Goal: Task Accomplishment & Management: Use online tool/utility

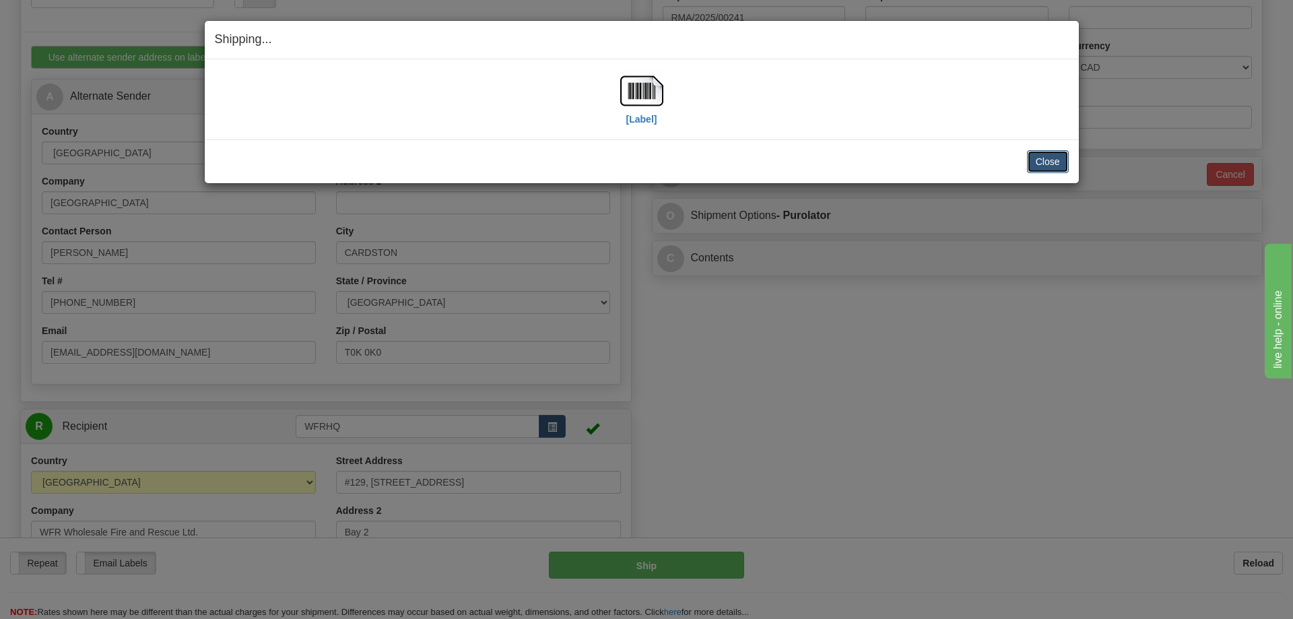
click at [1052, 160] on button "Close" at bounding box center [1048, 161] width 42 height 23
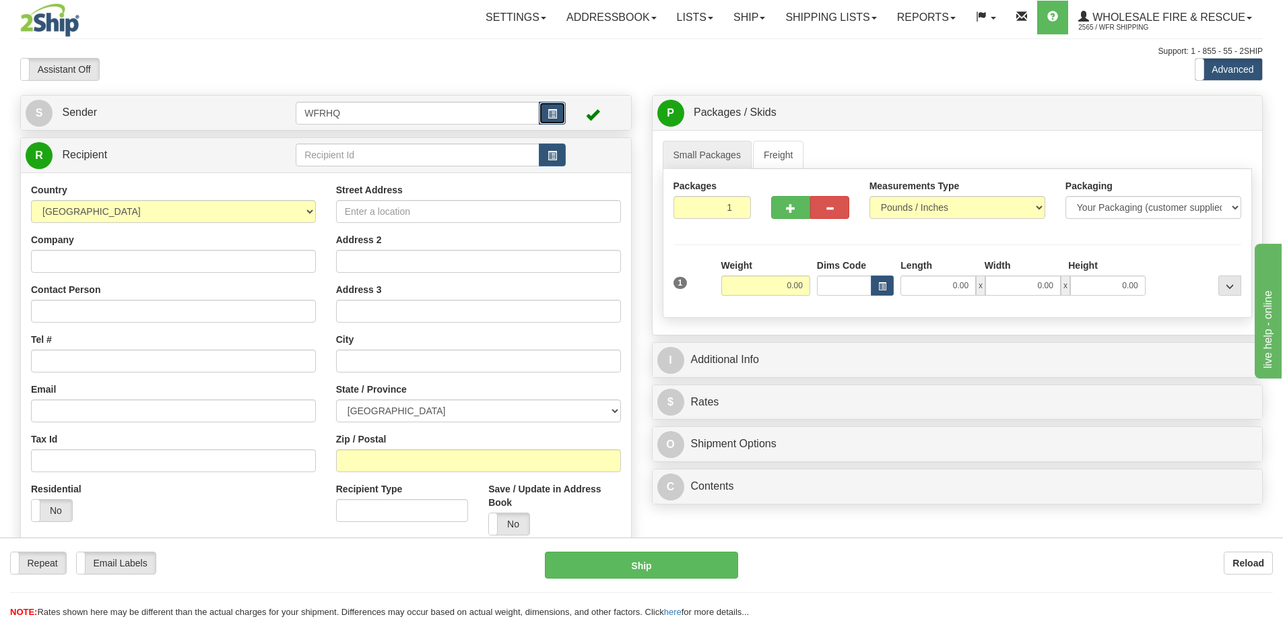
click at [550, 110] on span "button" at bounding box center [552, 114] width 9 height 9
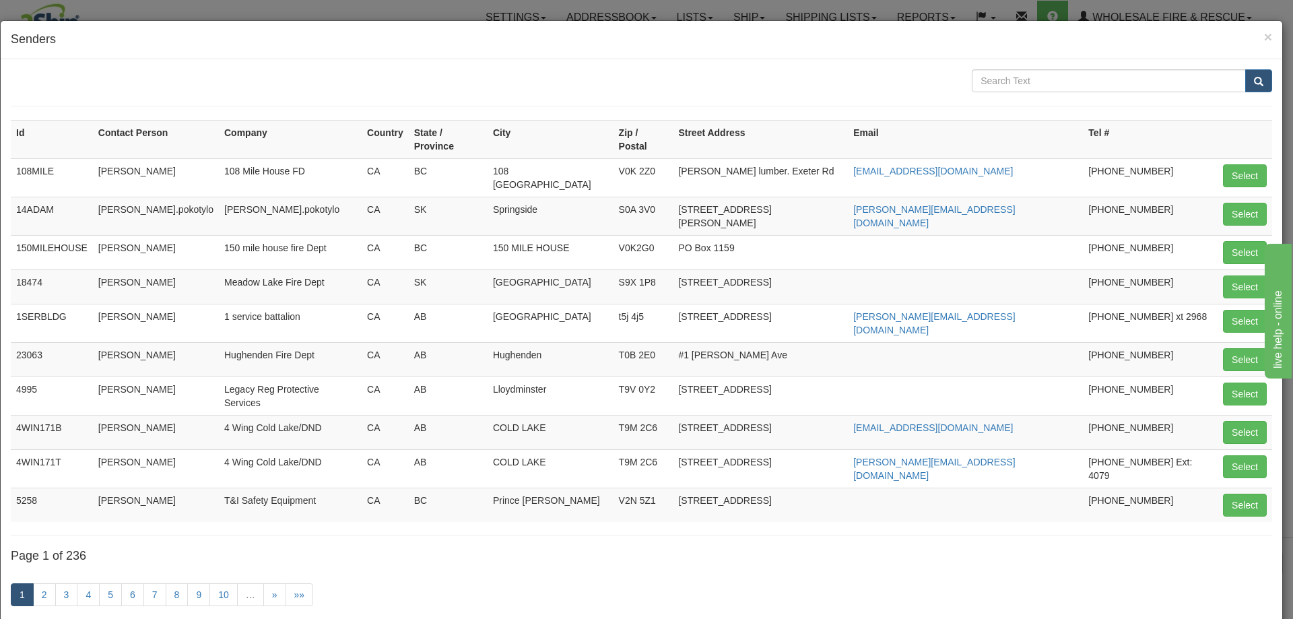
click at [1247, 38] on h4 "Senders" at bounding box center [642, 40] width 1262 height 18
click at [1264, 38] on span "×" at bounding box center [1268, 36] width 8 height 15
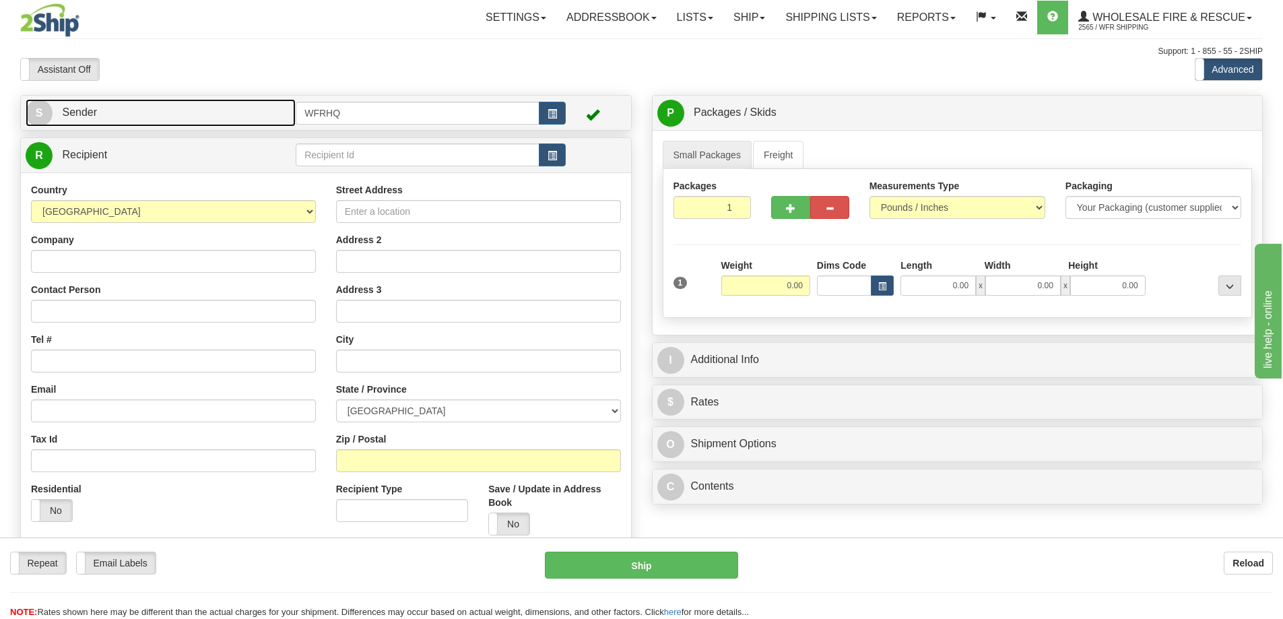
click at [197, 108] on link "S Sender" at bounding box center [161, 113] width 270 height 28
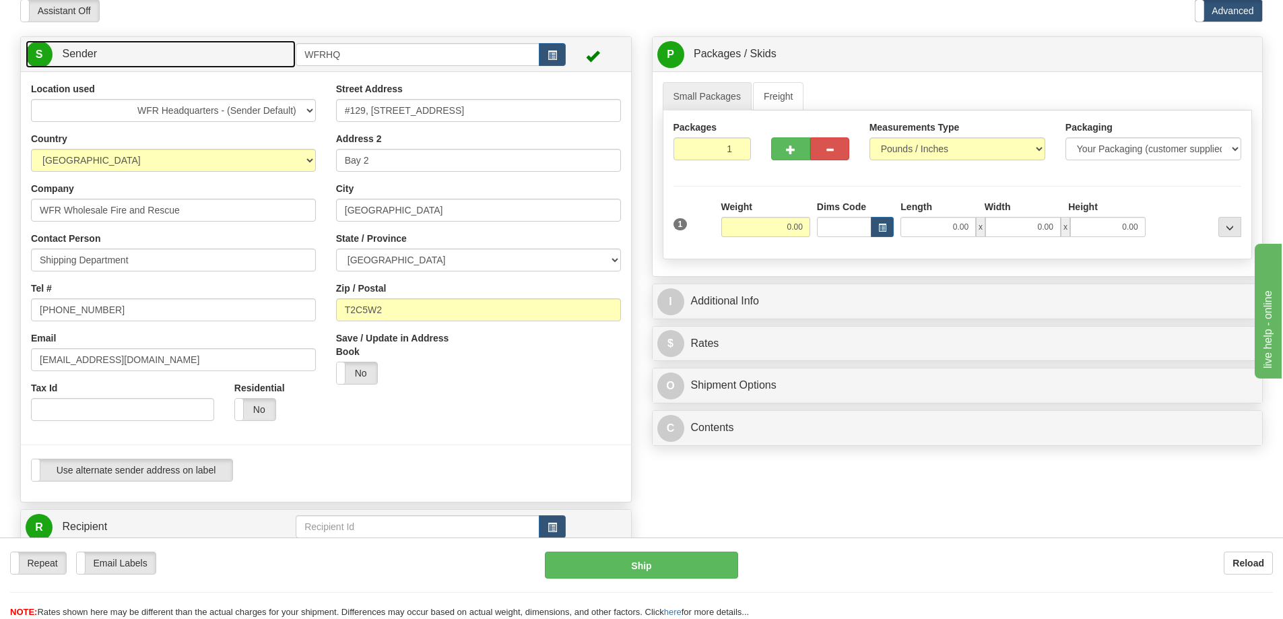
scroll to position [202, 0]
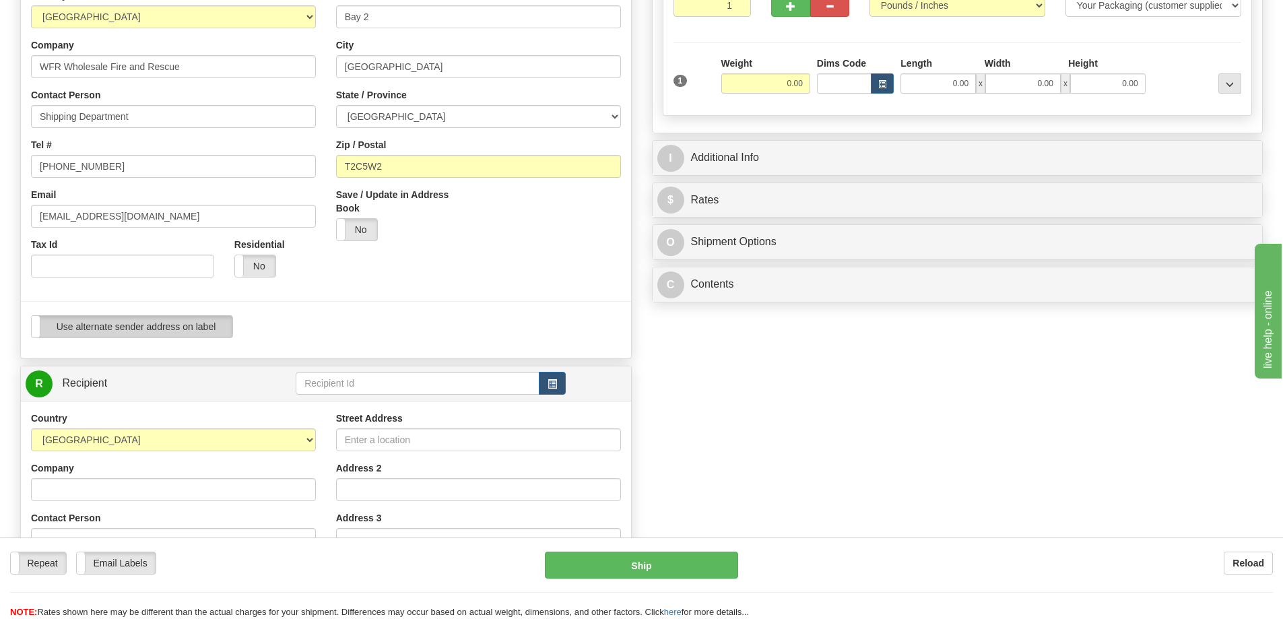
click at [129, 330] on label "Use alternate sender address on label" at bounding box center [132, 327] width 201 height 22
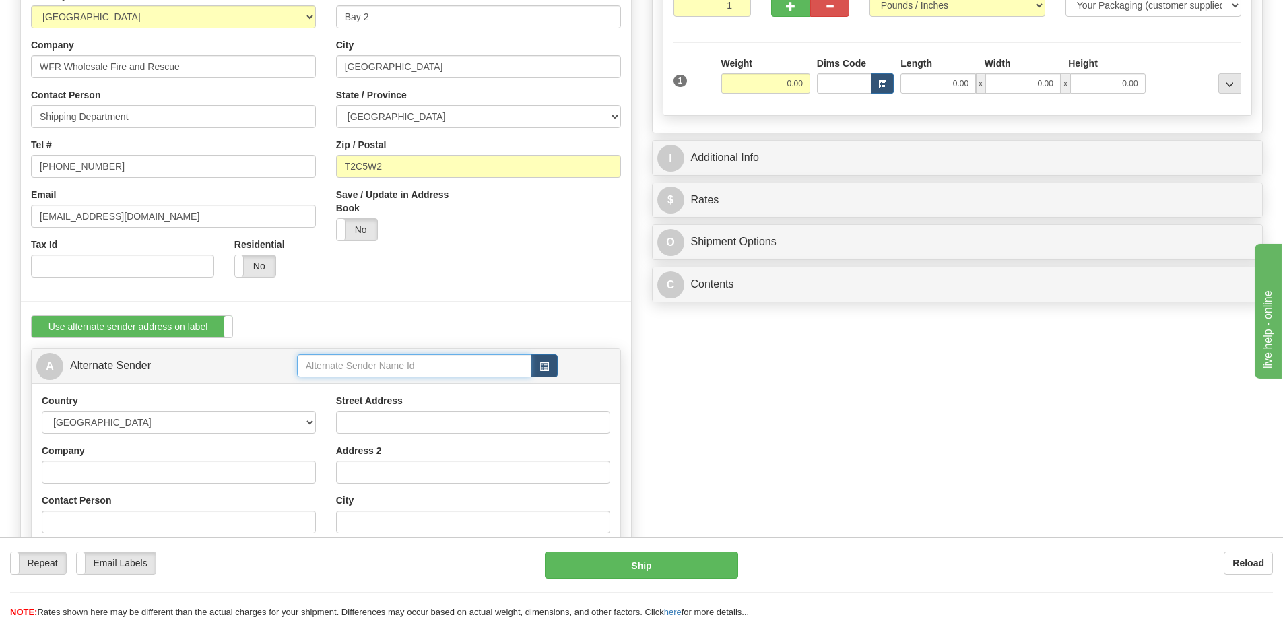
click at [508, 364] on input "text" at bounding box center [414, 365] width 234 height 23
click at [545, 364] on span "button" at bounding box center [544, 366] width 9 height 9
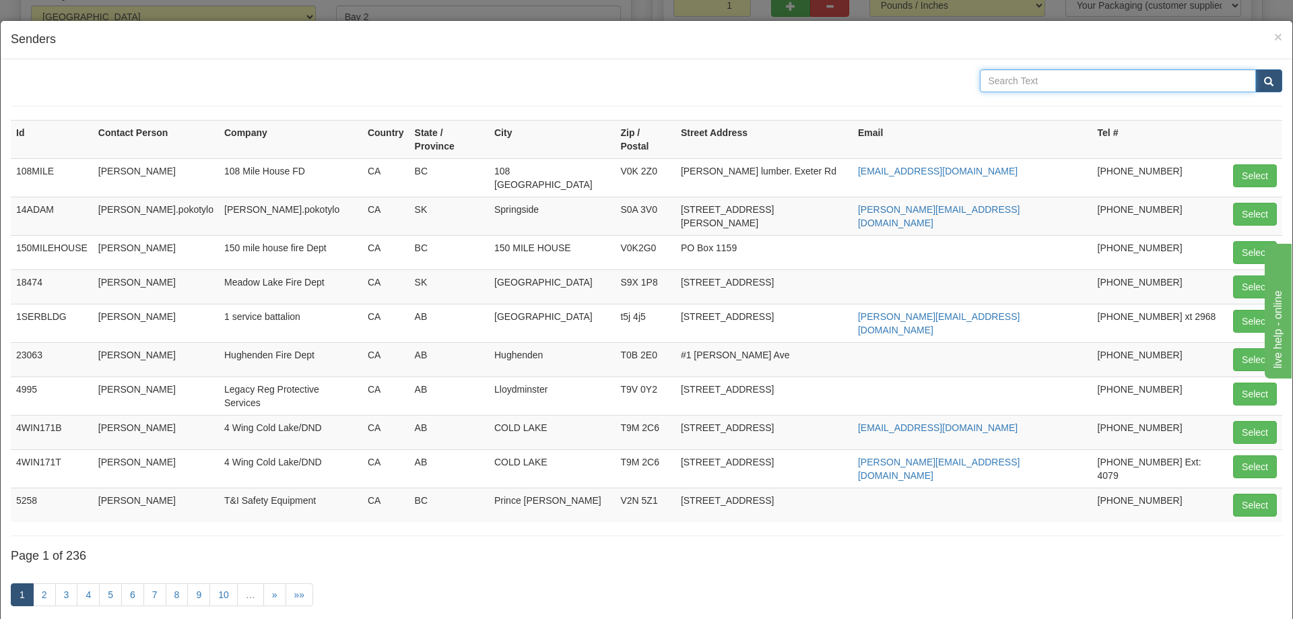
click at [1010, 76] on input "text" at bounding box center [1118, 80] width 277 height 23
type input "Frog"
click at [1256, 69] on button "submit" at bounding box center [1269, 80] width 27 height 23
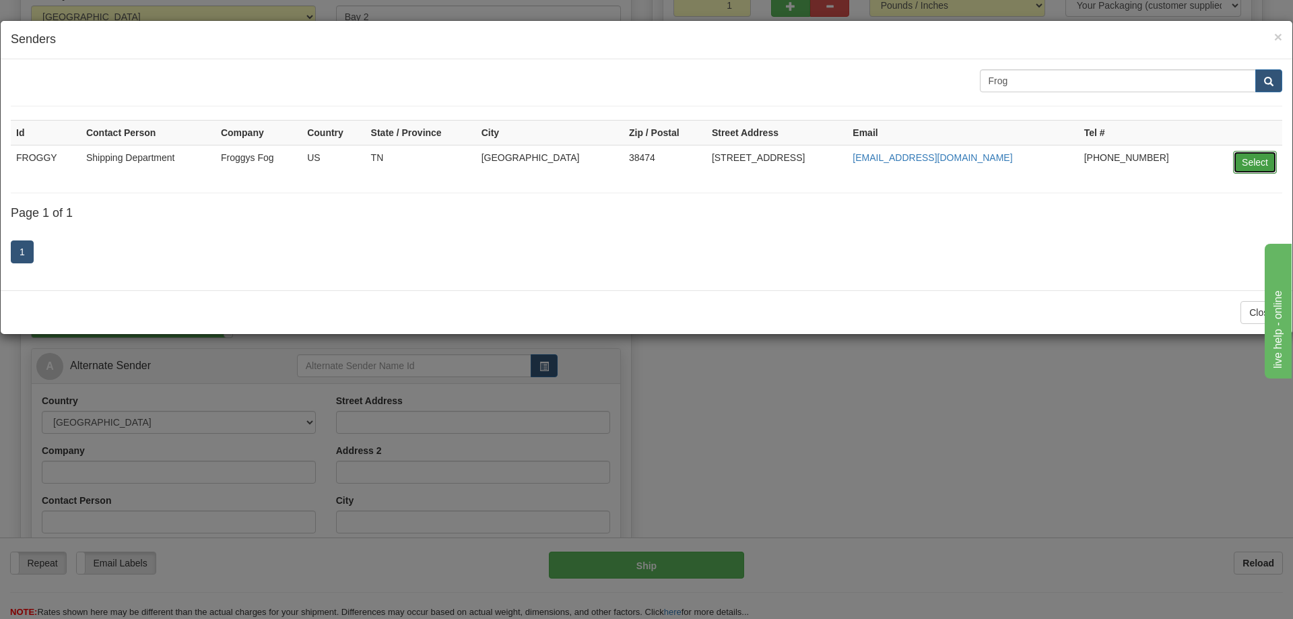
click at [1248, 159] on button "Select" at bounding box center [1255, 162] width 44 height 23
type input "FROGGY"
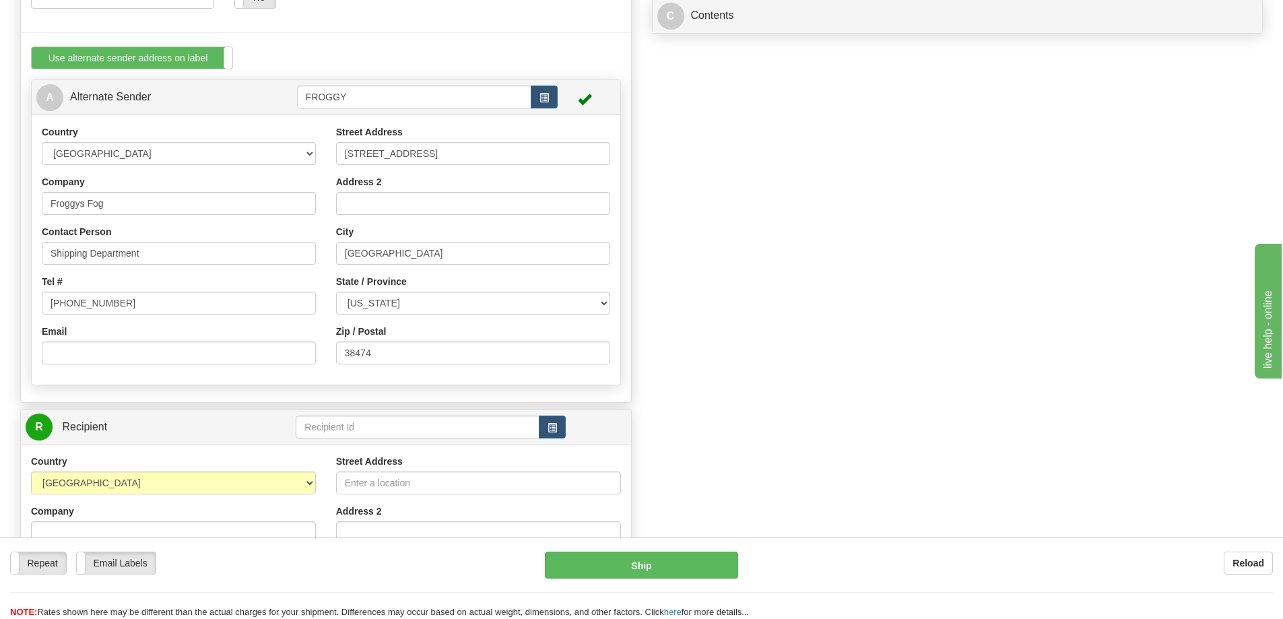
scroll to position [472, 0]
click at [207, 356] on input "Email" at bounding box center [179, 352] width 274 height 23
paste input "shipping@froggysfog.com"
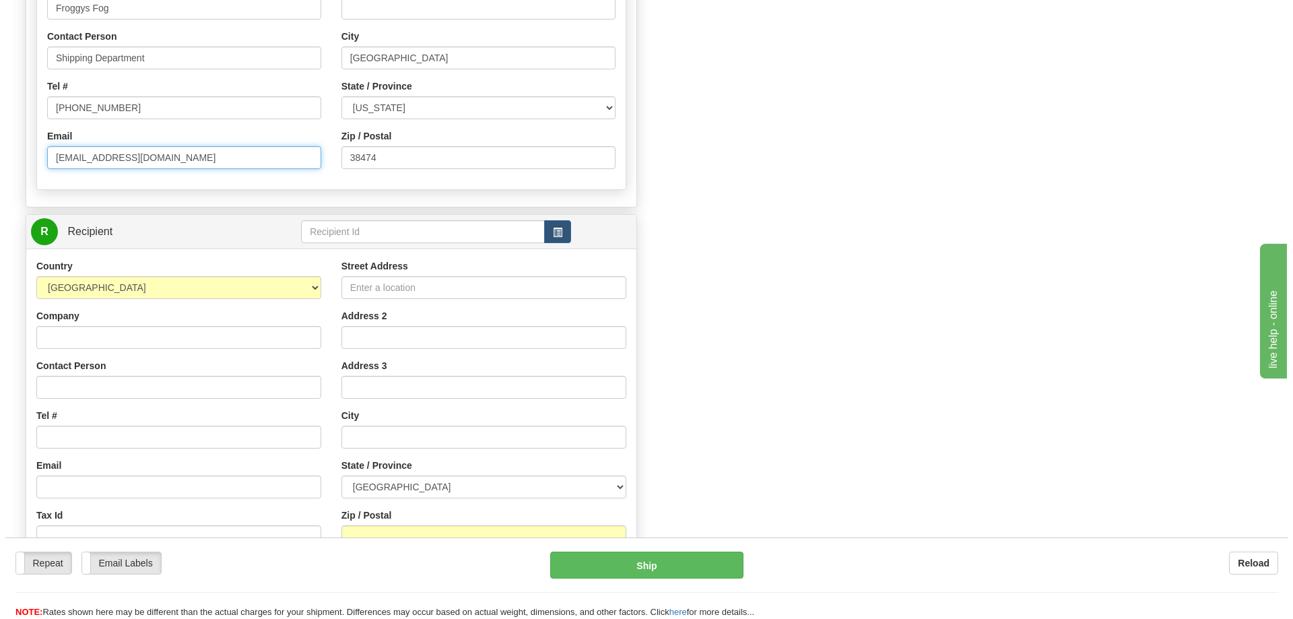
scroll to position [674, 0]
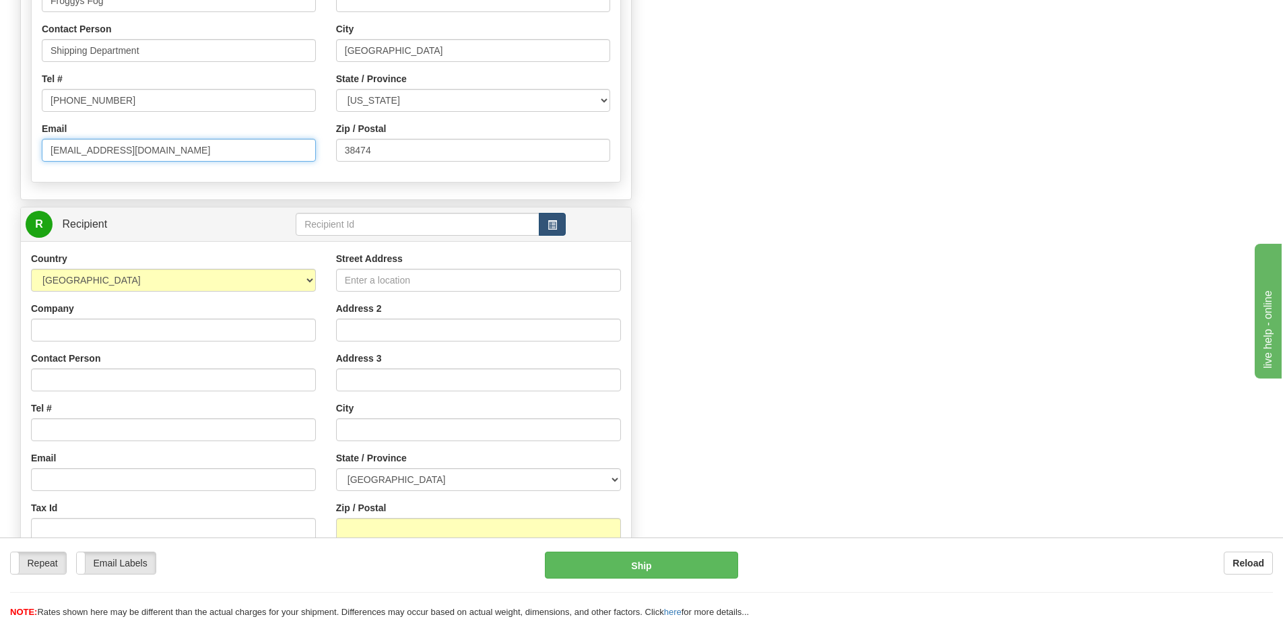
type input "shipping@froggysfog.com"
click at [559, 232] on button "button" at bounding box center [552, 224] width 27 height 23
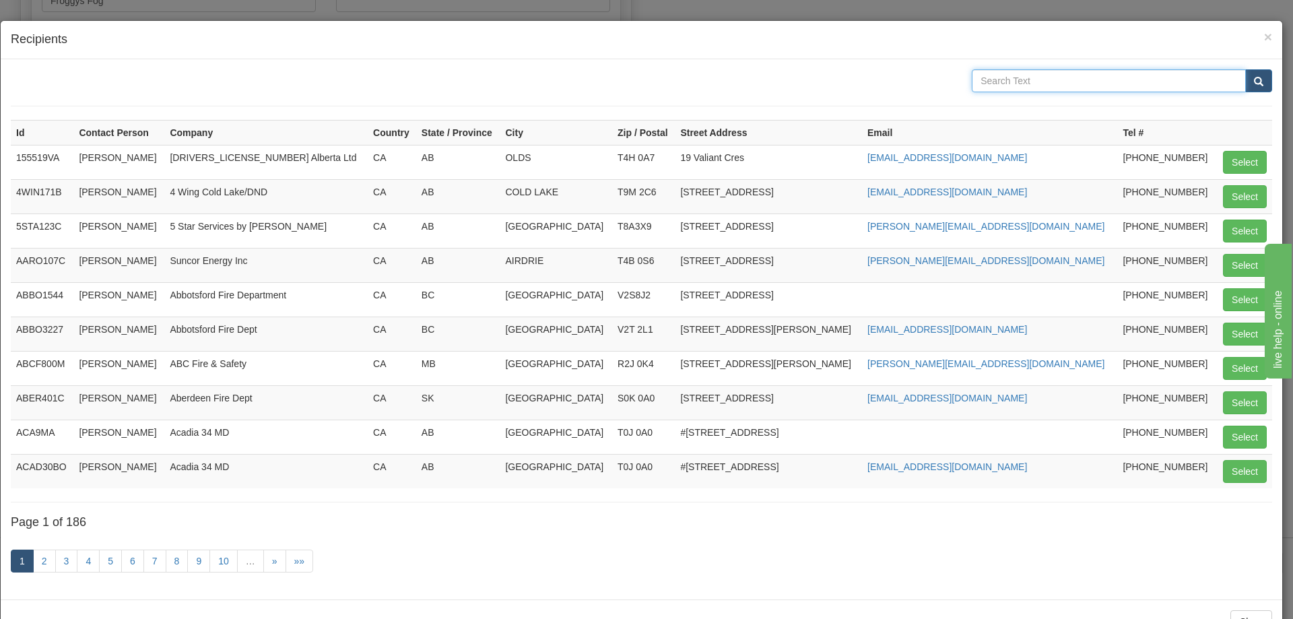
click at [1033, 79] on input "text" at bounding box center [1109, 80] width 274 height 23
type input "WFR"
click at [1246, 69] on button "submit" at bounding box center [1259, 80] width 27 height 23
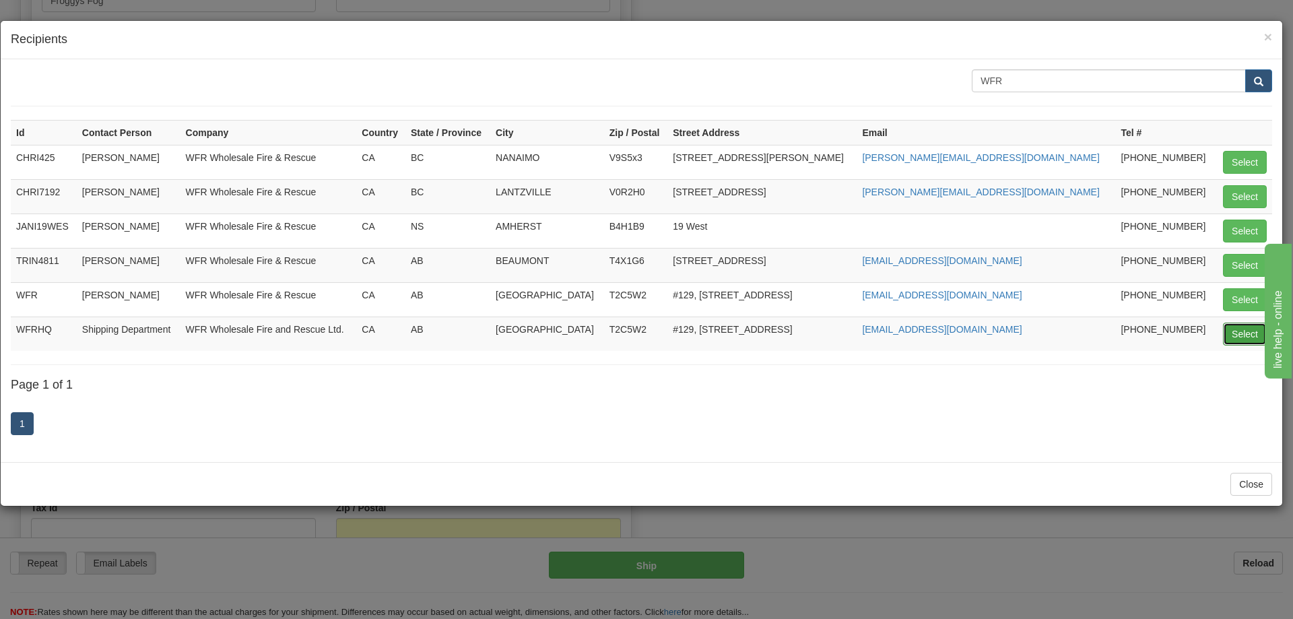
click at [1237, 334] on button "Select" at bounding box center [1245, 334] width 44 height 23
type input "WFRHQ"
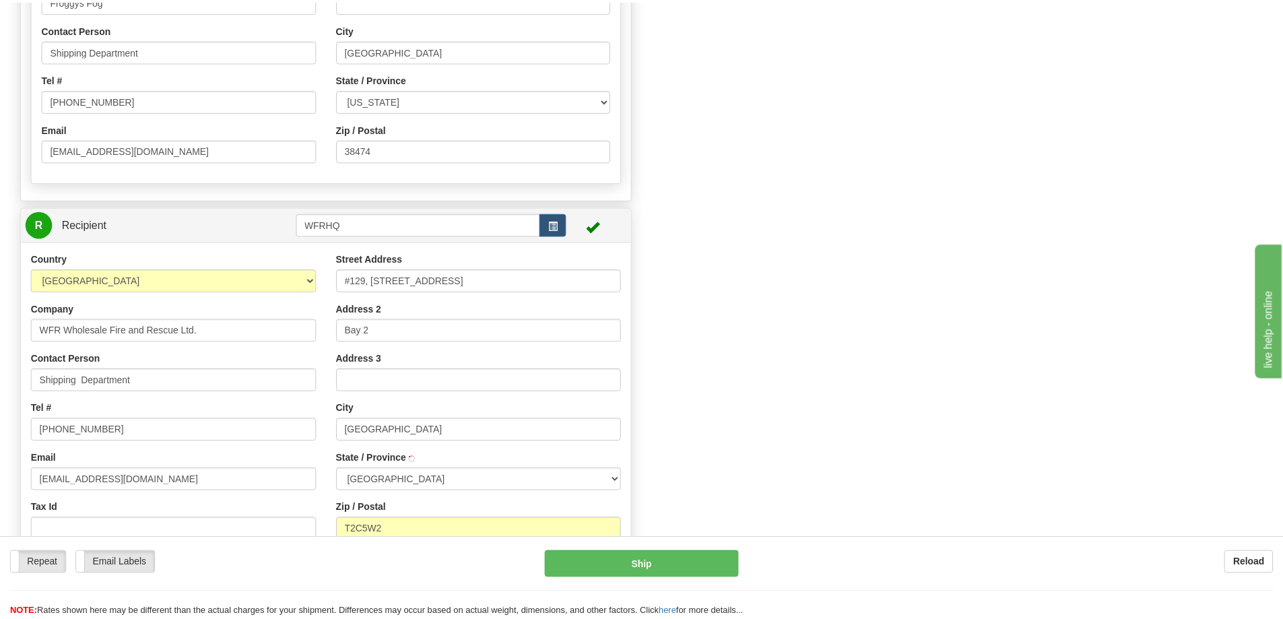
scroll to position [0, 0]
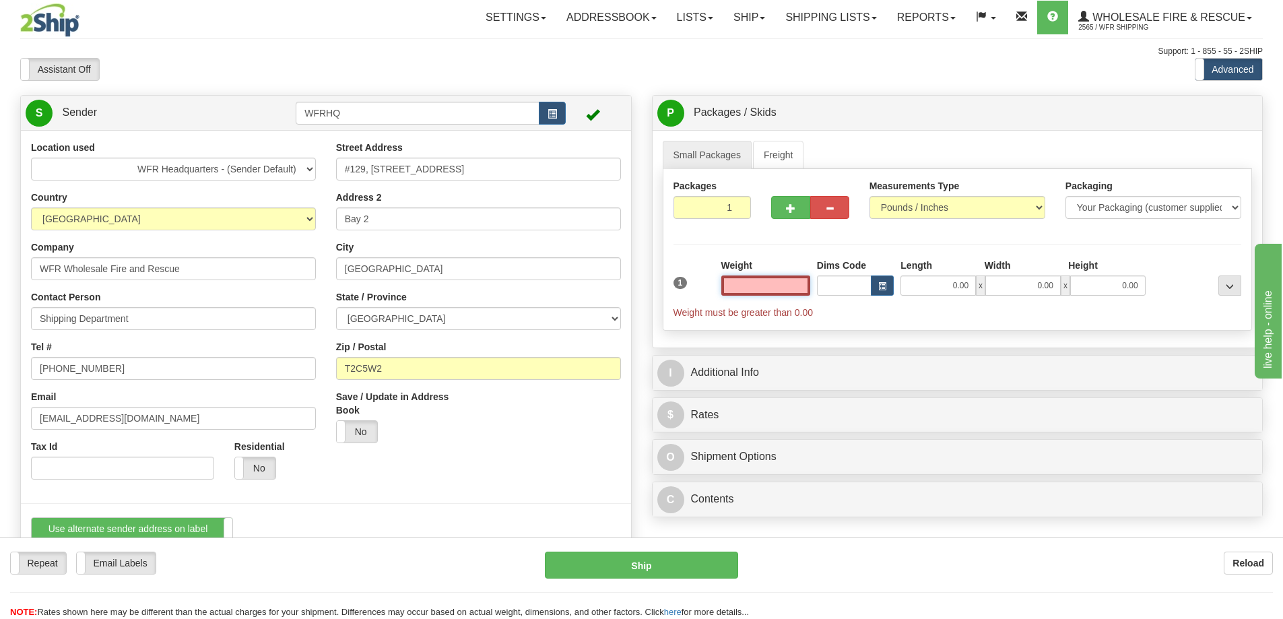
type input "CALGARY"
click at [779, 156] on link "Freight" at bounding box center [778, 155] width 51 height 28
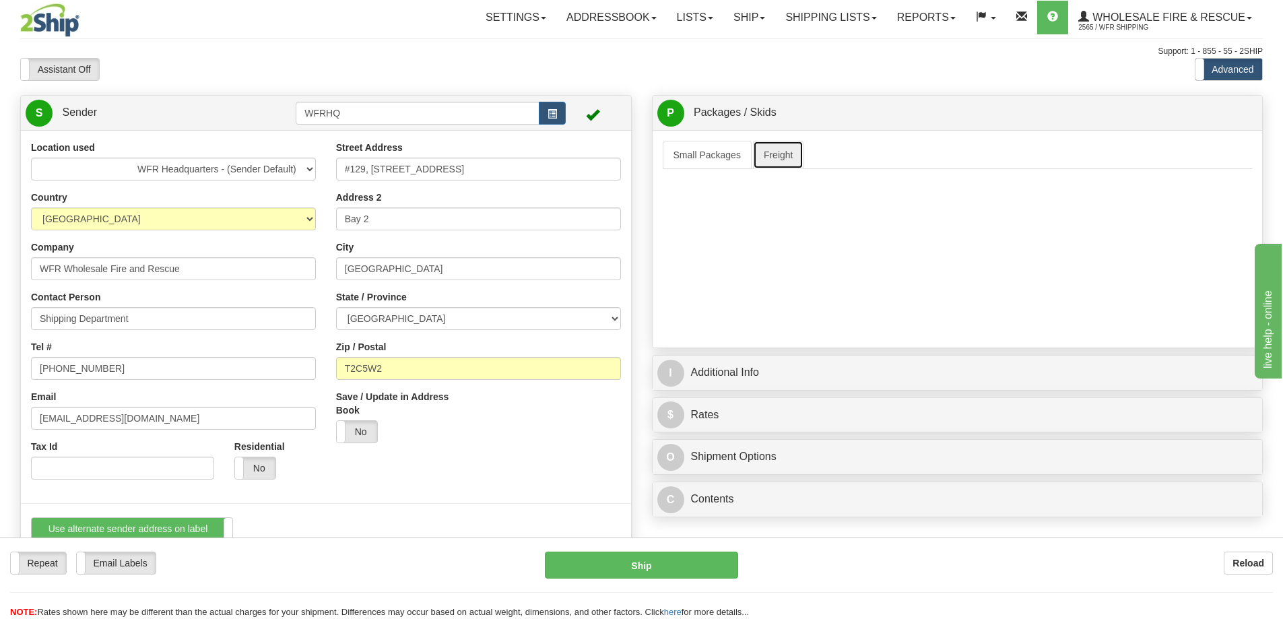
type input "0.00"
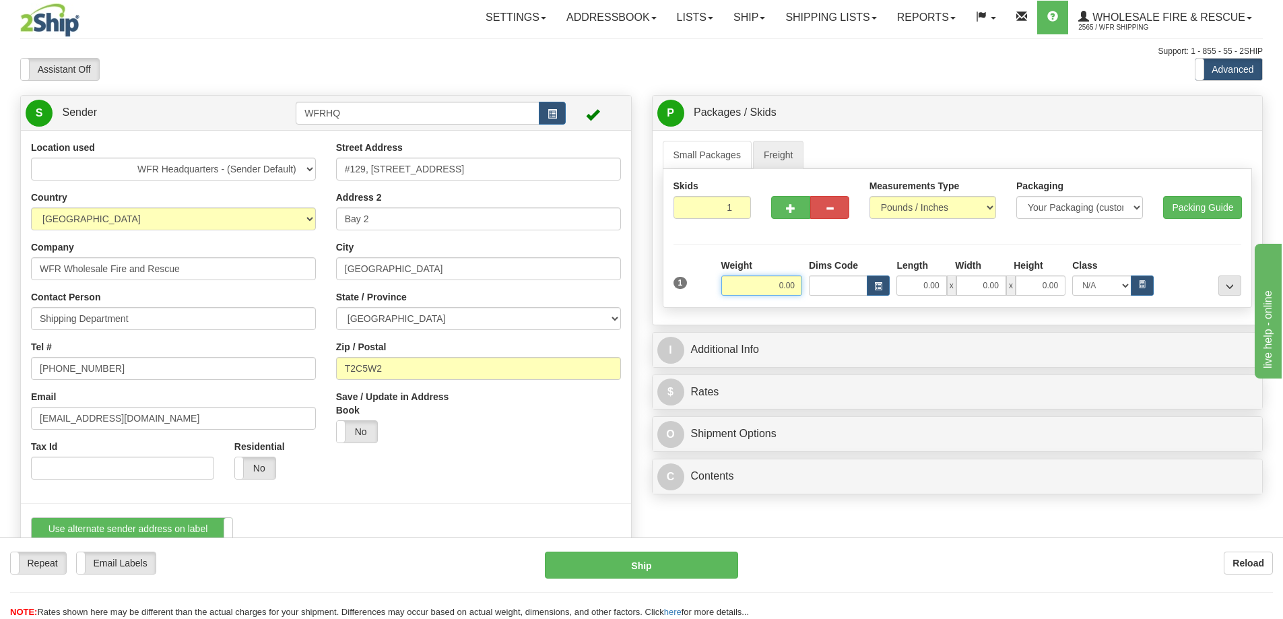
drag, startPoint x: 770, startPoint y: 280, endPoint x: 798, endPoint y: 280, distance: 27.6
click at [798, 280] on input "0.00" at bounding box center [761, 286] width 81 height 20
type input "1065.00"
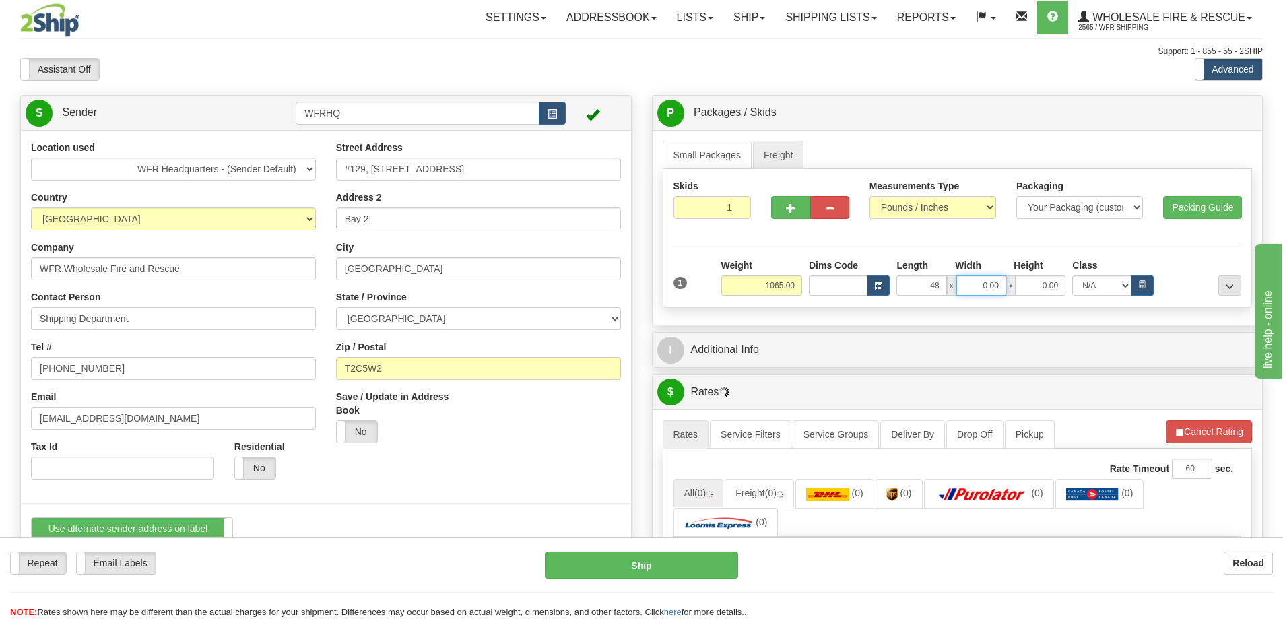
type input "48.00"
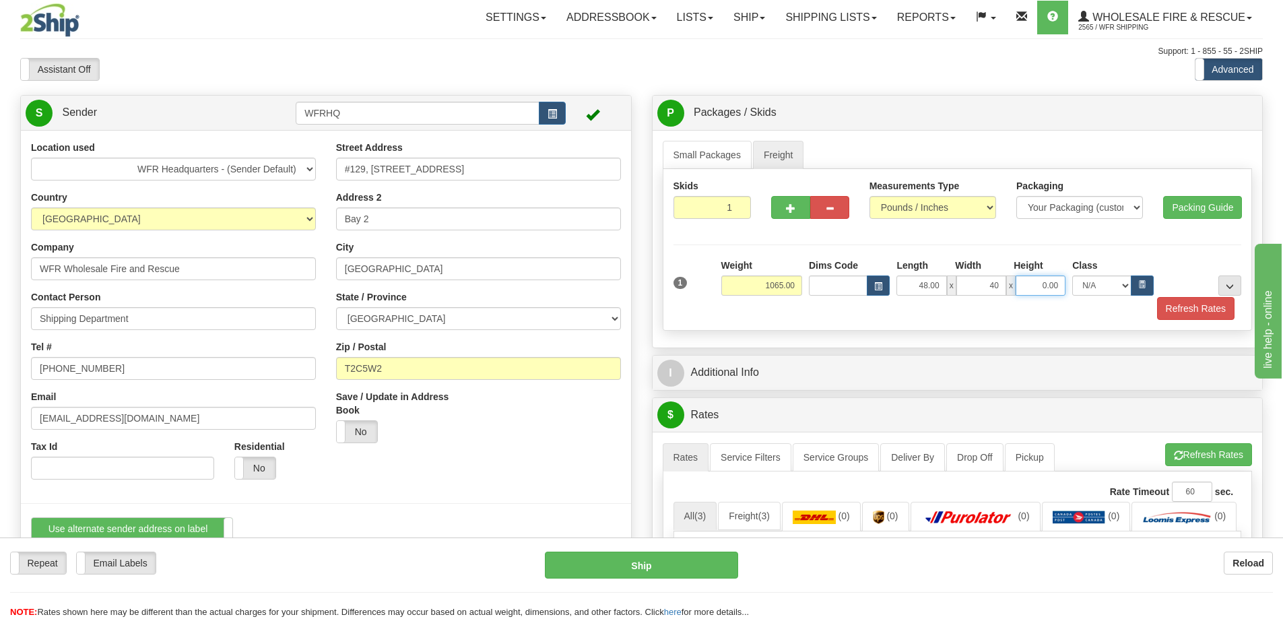
type input "40.00"
type input "44.00"
click at [1124, 284] on select "N/A 50.0 55.0 60.0 65.0 70.0 85.0 92.5 100.0 125.0 175.0 250.0 300.0 400.0" at bounding box center [1101, 286] width 59 height 20
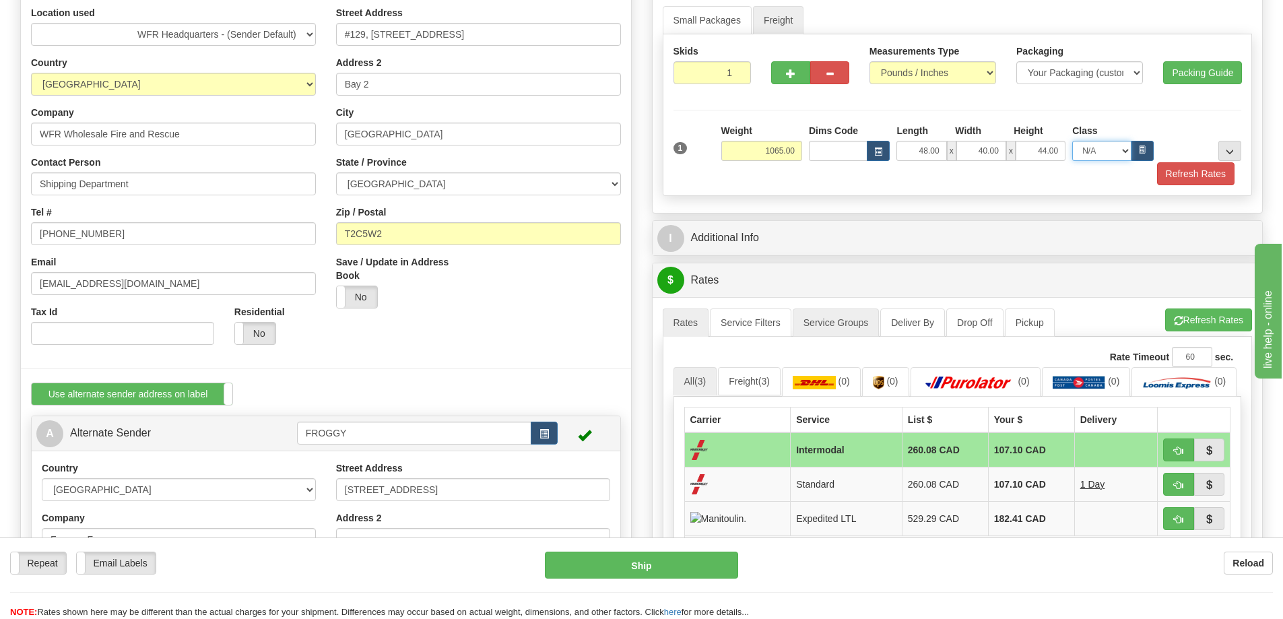
scroll to position [67, 0]
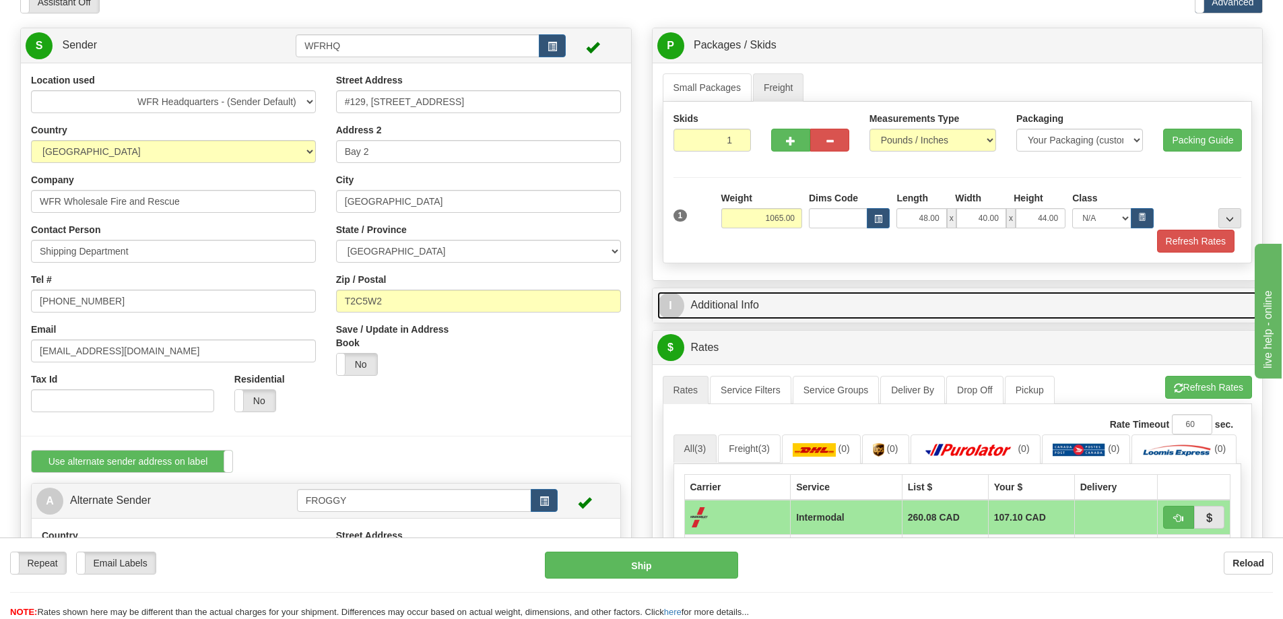
click at [743, 306] on link "I Additional Info" at bounding box center [957, 306] width 601 height 28
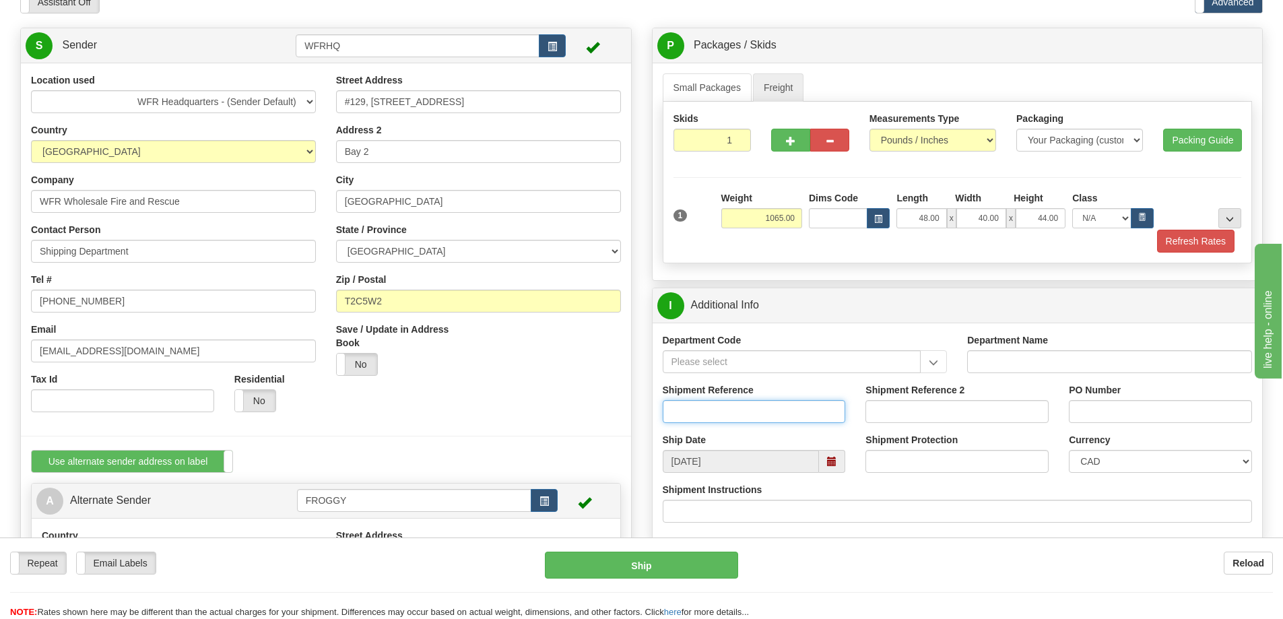
click at [740, 414] on input "Shipment Reference" at bounding box center [754, 411] width 183 height 23
type input "P09571"
drag, startPoint x: 725, startPoint y: 413, endPoint x: 607, endPoint y: 407, distance: 118.0
click at [607, 28] on div "S Sender WFRHQ" at bounding box center [641, 28] width 1263 height 0
click at [1091, 412] on input "PO Number" at bounding box center [1160, 411] width 183 height 23
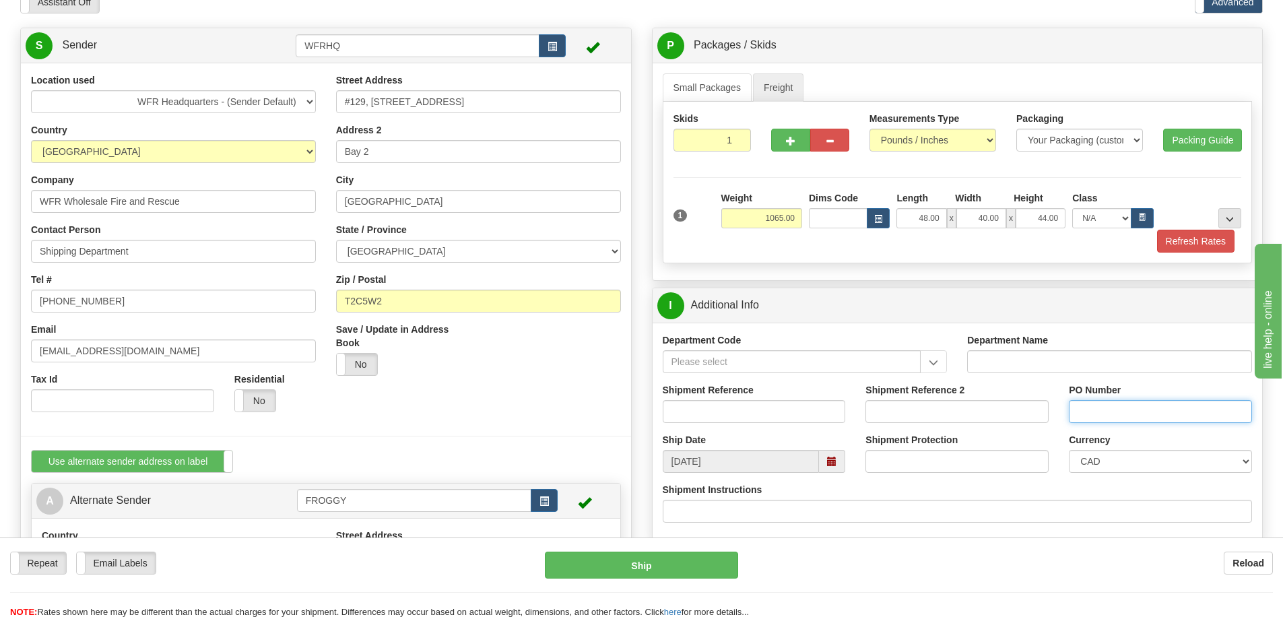
paste input "P09571"
type input "P09571"
click at [688, 414] on input "Shipment Reference" at bounding box center [754, 411] width 183 height 23
paste input "2508198416"
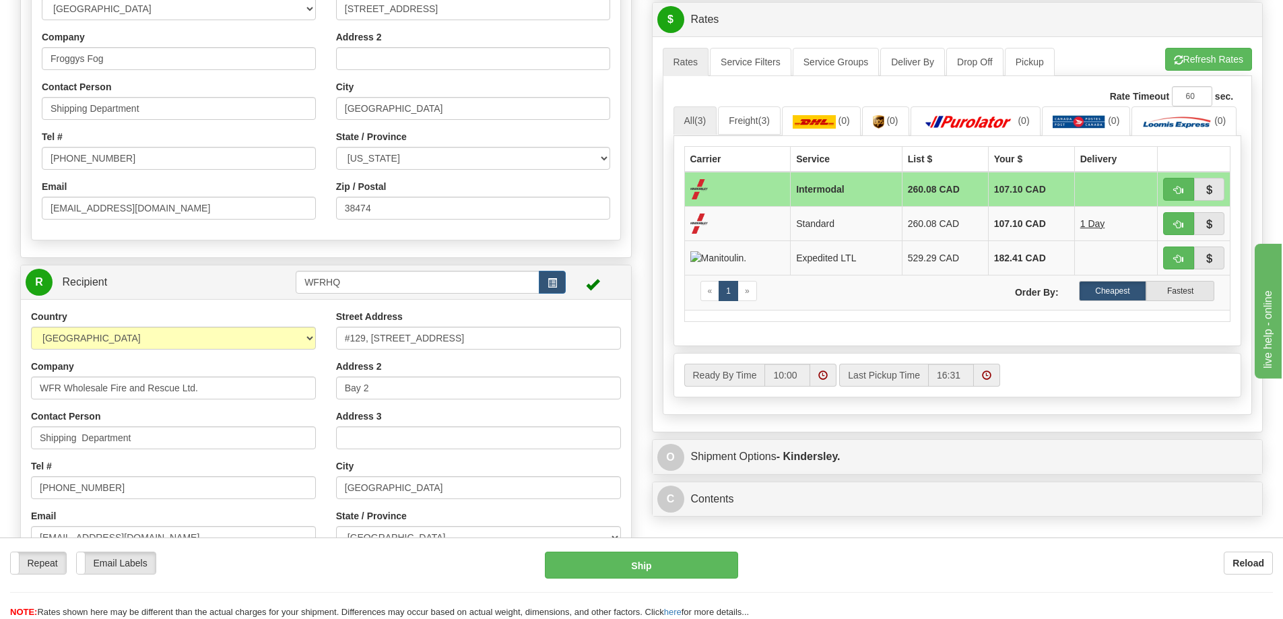
scroll to position [808, 0]
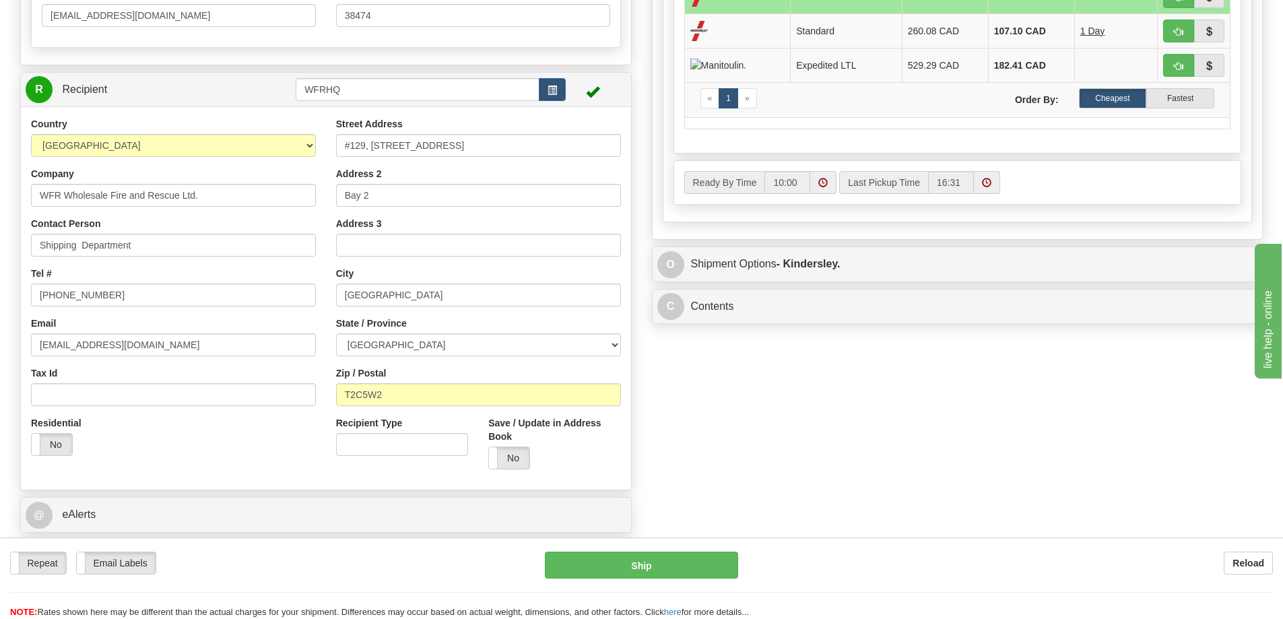
type input "2508198416"
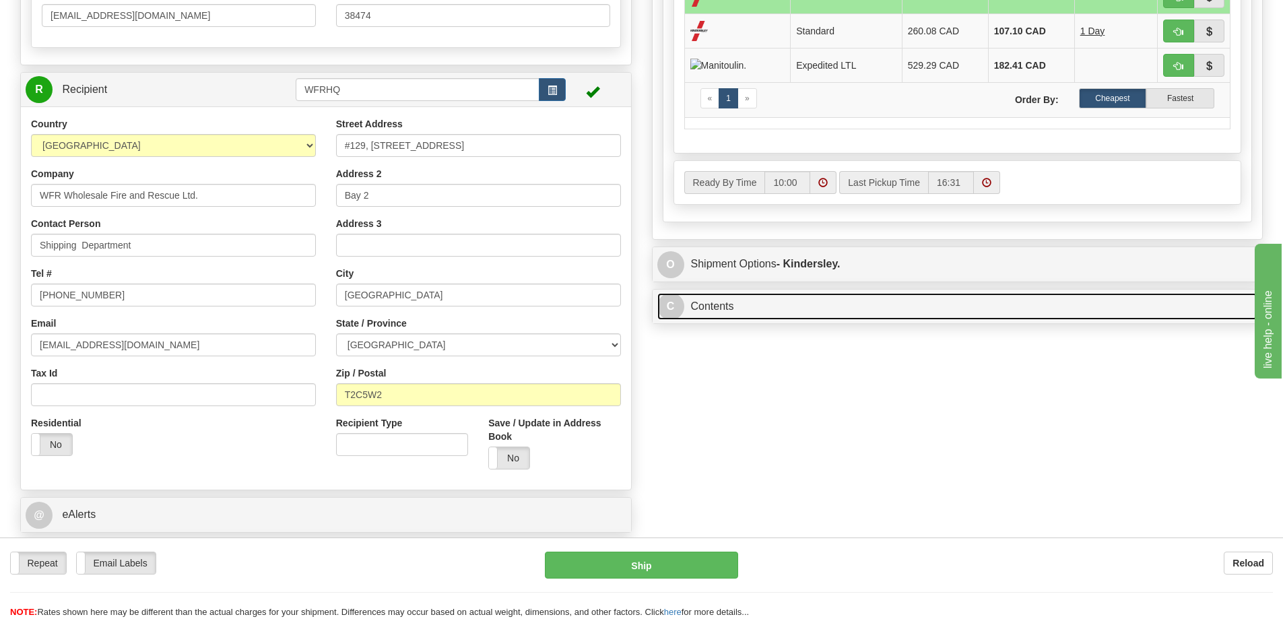
click at [672, 320] on span "C" at bounding box center [670, 306] width 27 height 27
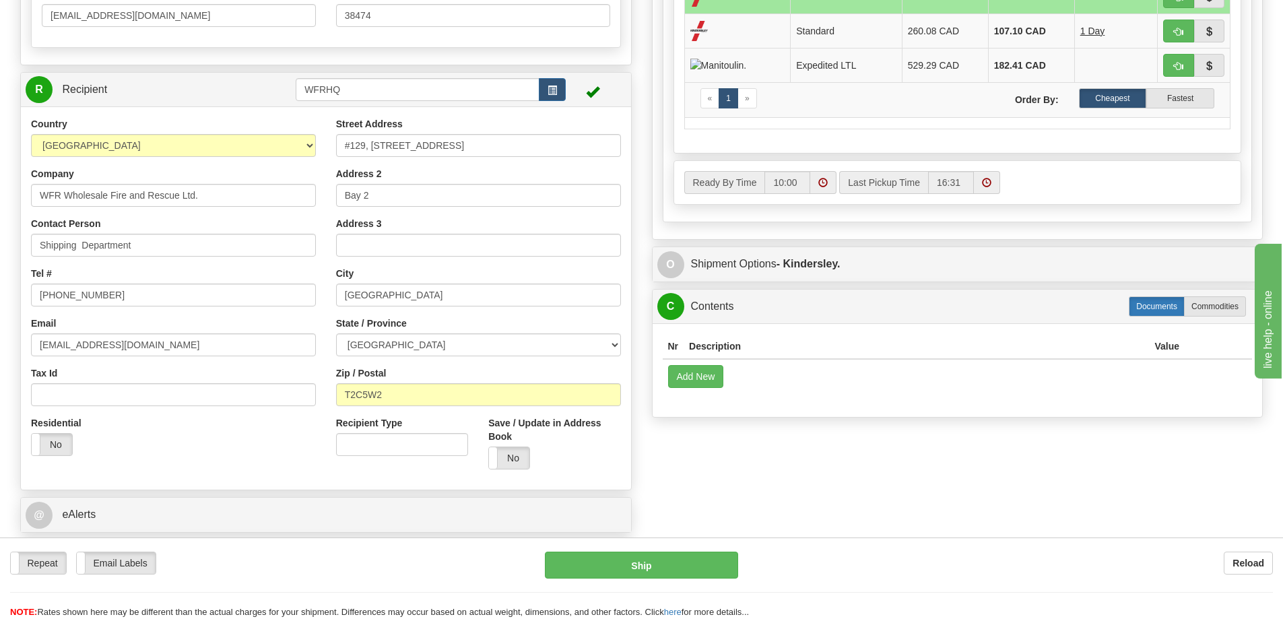
click at [1163, 317] on label "Documents" at bounding box center [1157, 306] width 56 height 20
click at [1219, 317] on label "Commodities" at bounding box center [1215, 306] width 62 height 20
radio input "true"
click at [1166, 317] on label "Documents" at bounding box center [1157, 306] width 56 height 20
radio input "true"
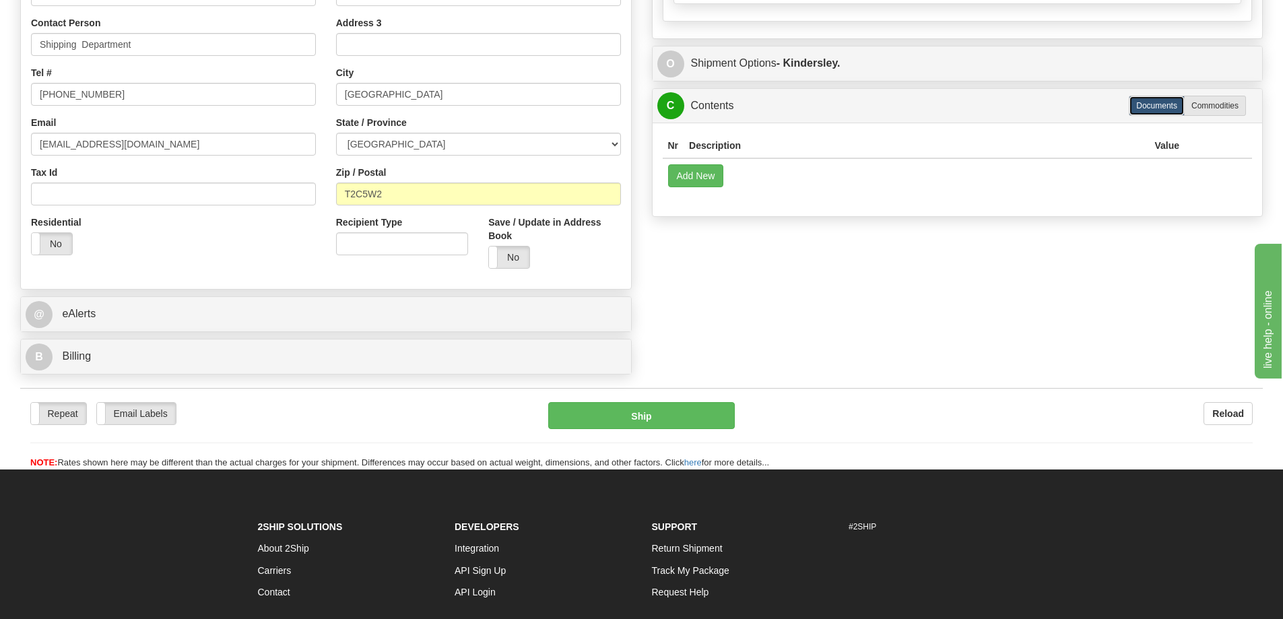
scroll to position [1010, 0]
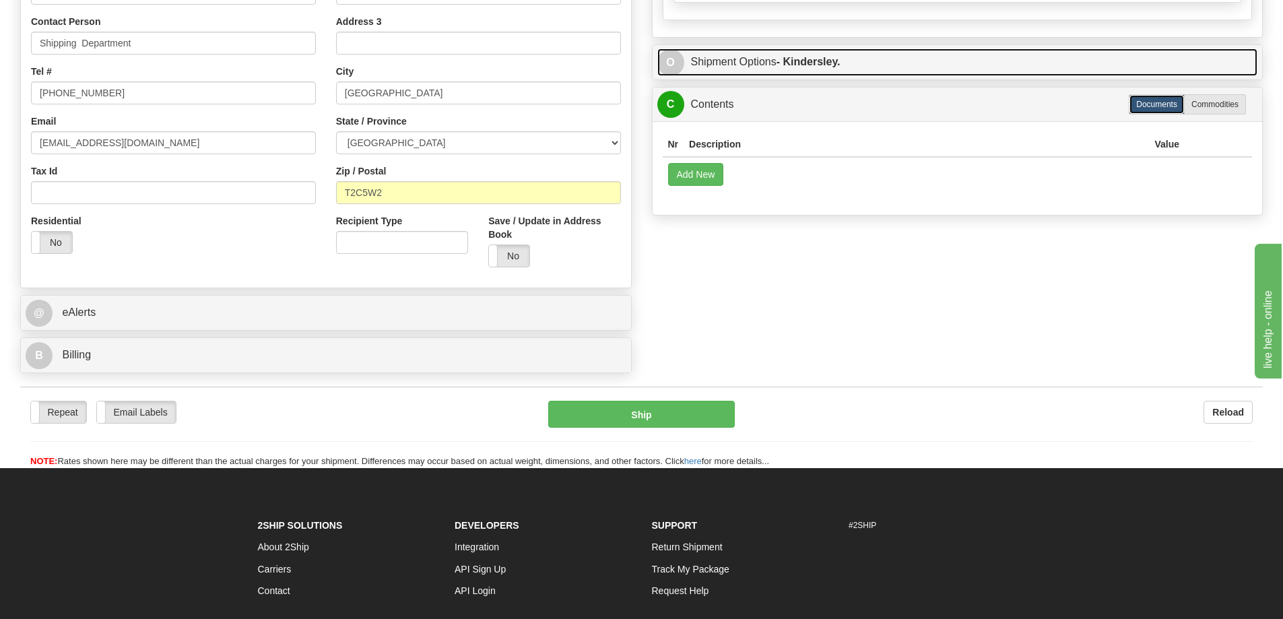
click at [833, 67] on strong "- Kindersley." at bounding box center [809, 61] width 64 height 11
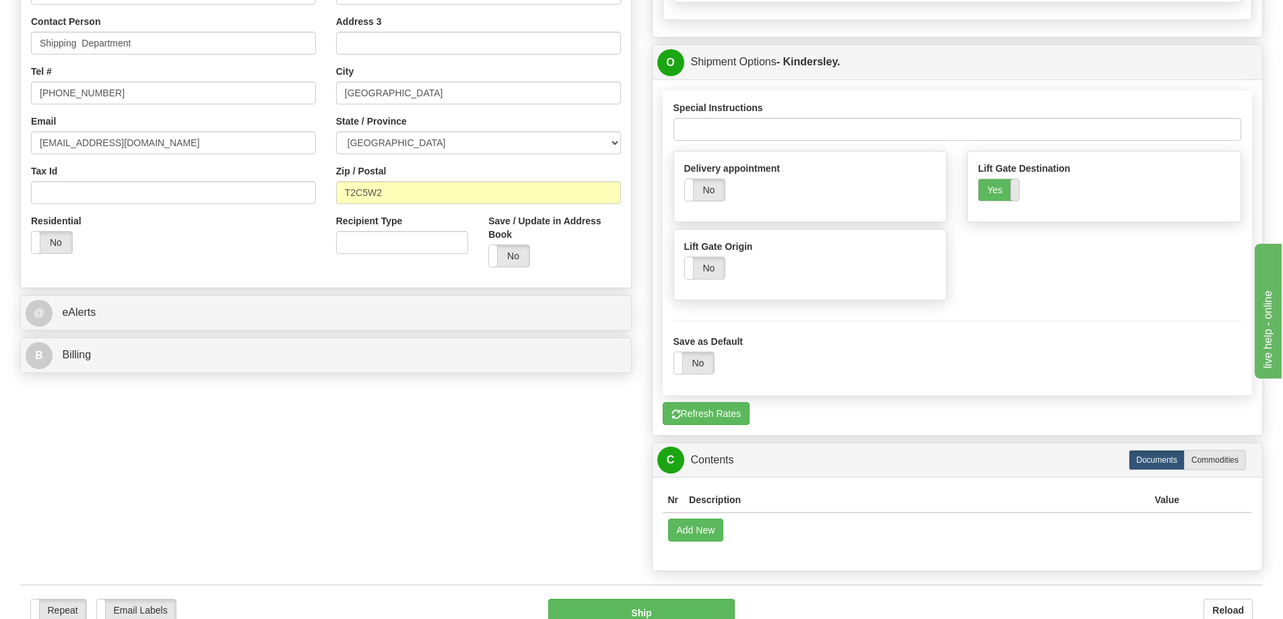
click at [1010, 201] on span at bounding box center [1019, 190] width 18 height 22
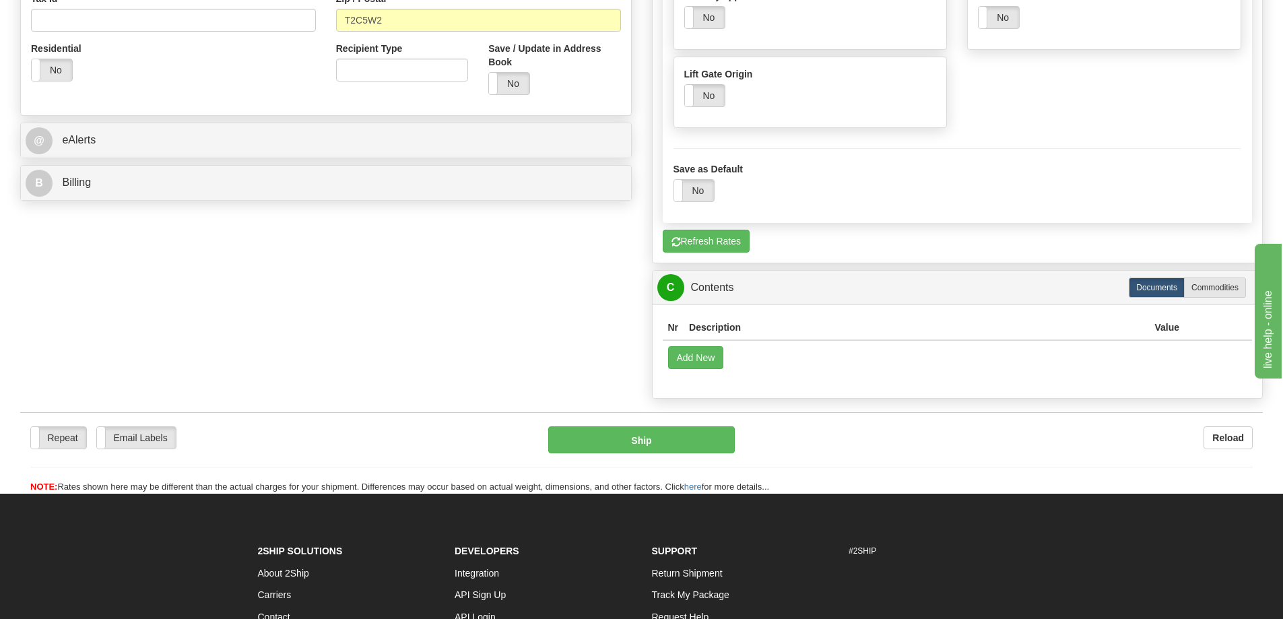
scroll to position [1212, 0]
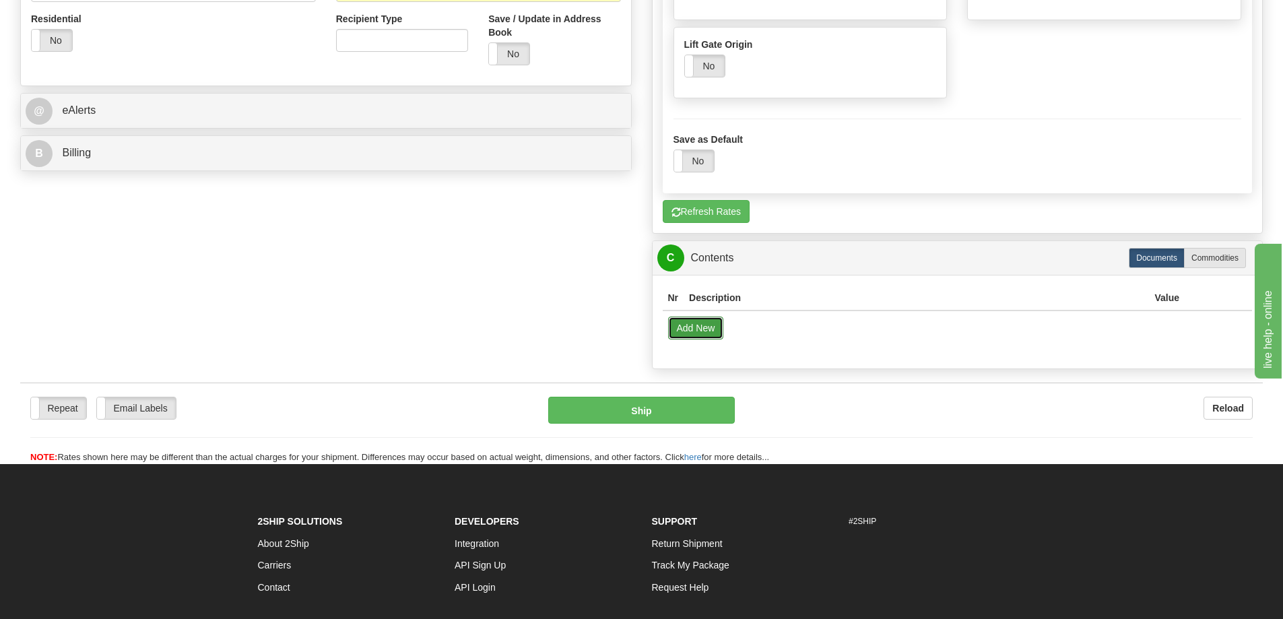
click at [701, 339] on button "Add New" at bounding box center [696, 328] width 56 height 23
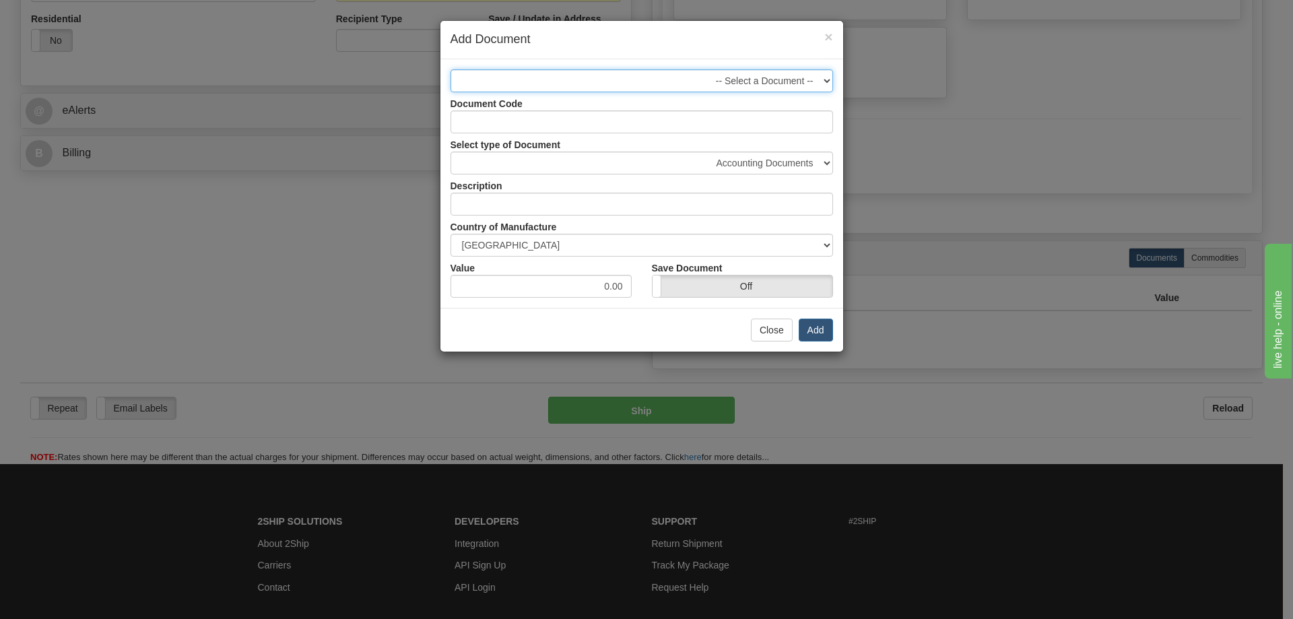
click at [815, 83] on select "-- Select a Document --" at bounding box center [642, 80] width 383 height 23
click at [819, 168] on select "Accounting Documents Analysis Reports Applications (Completed) Bank Statements …" at bounding box center [642, 163] width 383 height 23
click at [798, 144] on div "Select type of Document Accounting Documents Analysis Reports Applications (Com…" at bounding box center [642, 153] width 403 height 41
click at [767, 328] on button "Close" at bounding box center [772, 330] width 42 height 23
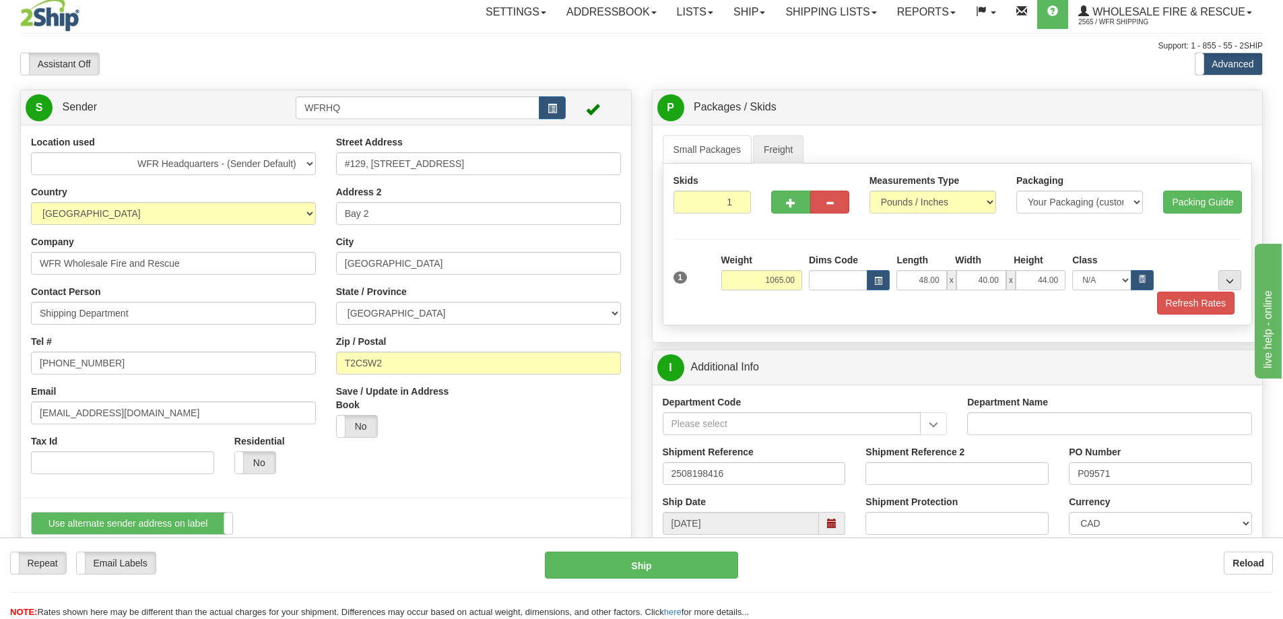
scroll to position [0, 0]
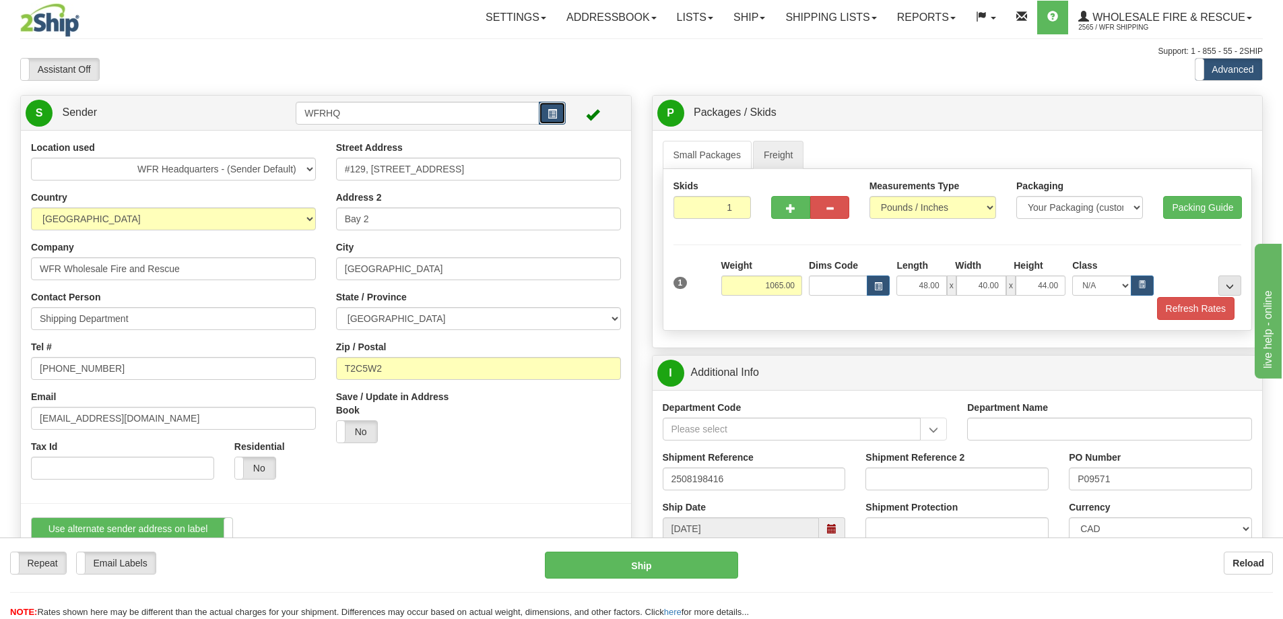
click at [556, 117] on span "button" at bounding box center [552, 114] width 9 height 9
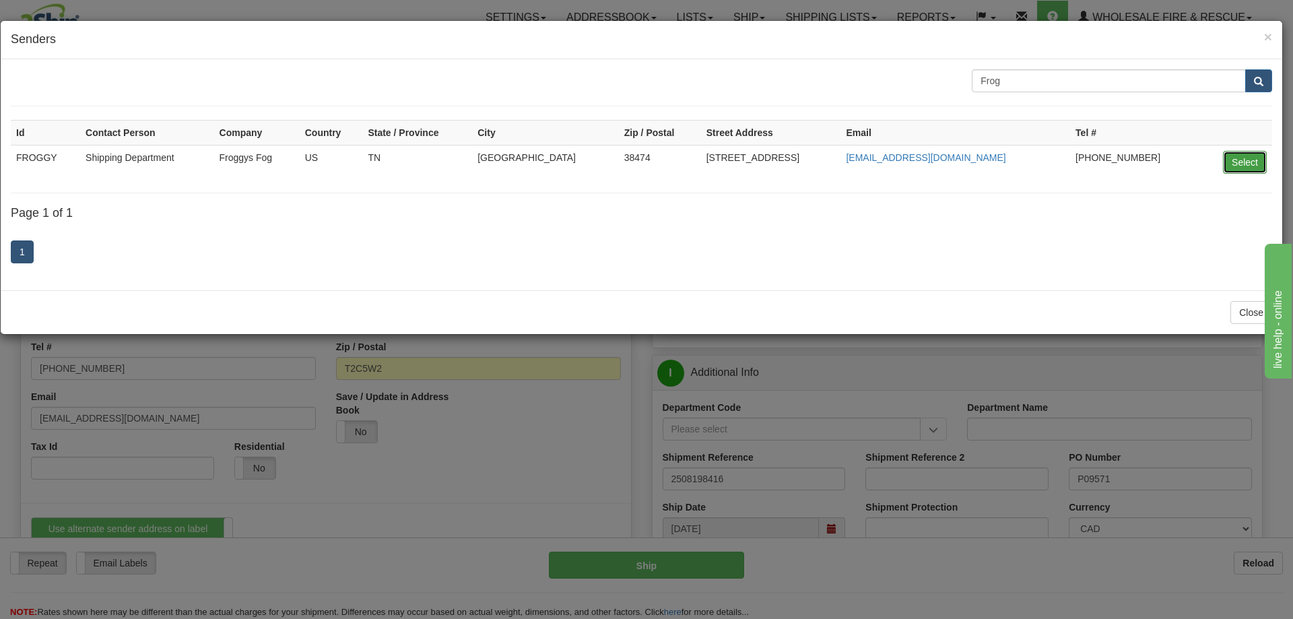
click at [1253, 159] on button "Select" at bounding box center [1245, 162] width 44 height 23
type input "FROGGY"
select select "1"
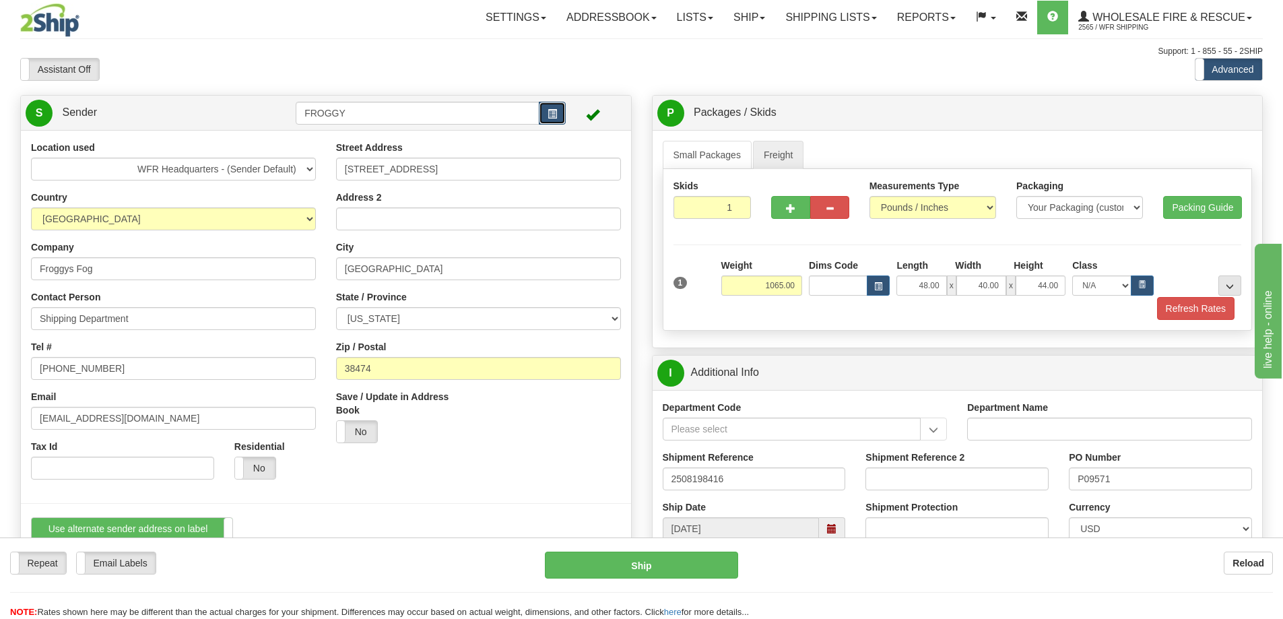
click at [556, 110] on span "button" at bounding box center [552, 114] width 9 height 9
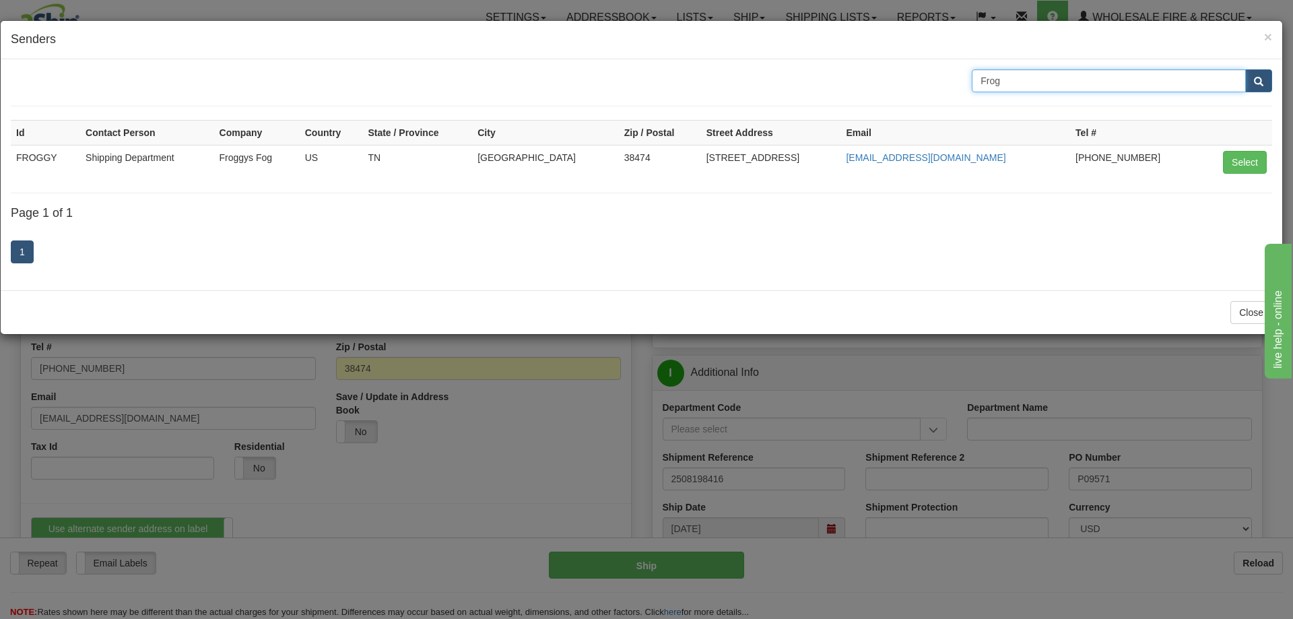
drag, startPoint x: 1023, startPoint y: 86, endPoint x: 866, endPoint y: 86, distance: 157.0
click at [867, 86] on div "Frog" at bounding box center [642, 80] width 1282 height 23
type input "WFR"
click at [1246, 69] on button "submit" at bounding box center [1259, 80] width 27 height 23
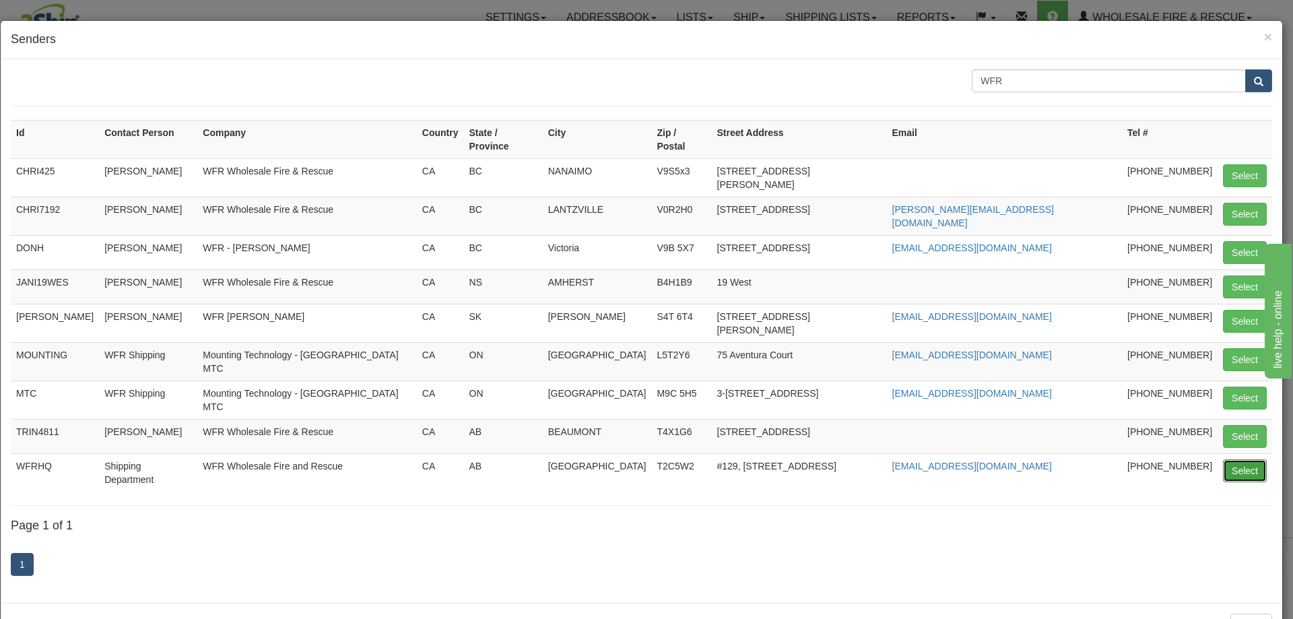
click at [1230, 459] on button "Select" at bounding box center [1245, 470] width 44 height 23
type input "WFRHQ"
select select "0"
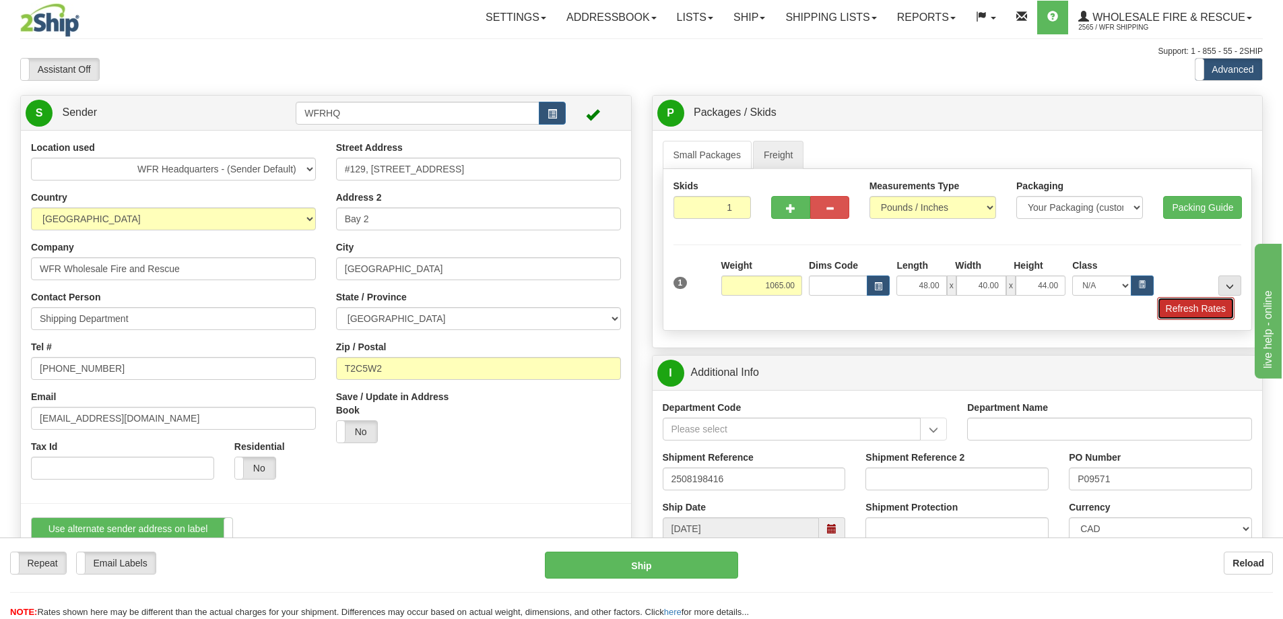
click at [1194, 312] on button "Refresh Rates" at bounding box center [1195, 308] width 77 height 23
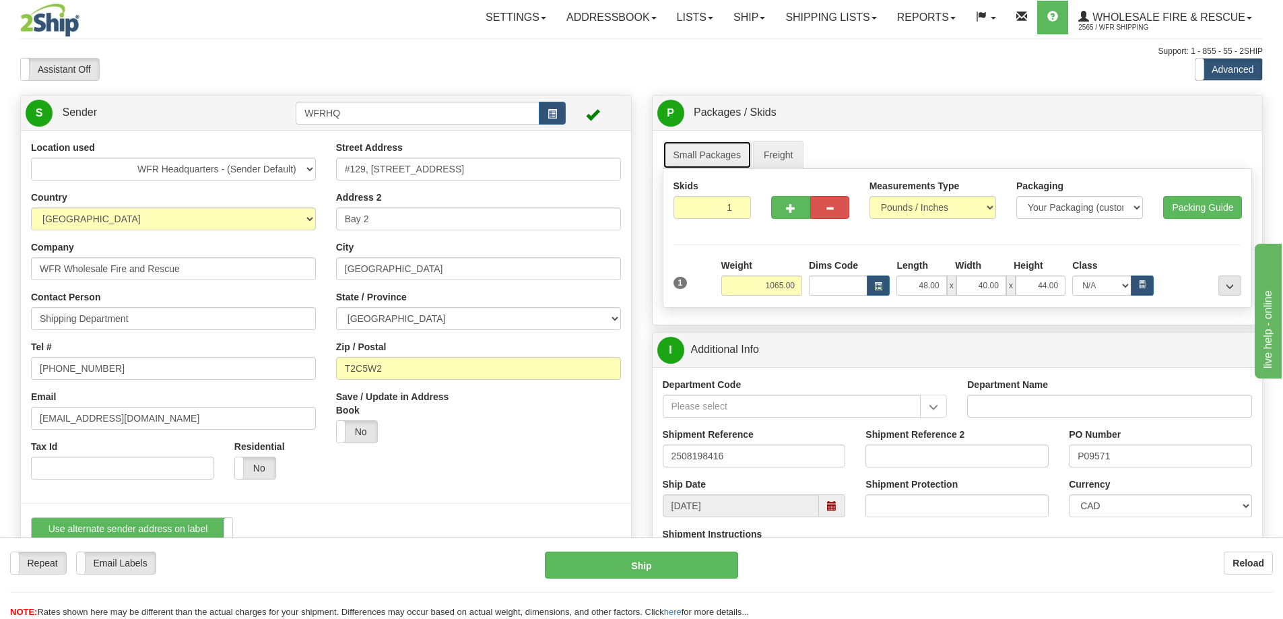
click at [700, 153] on link "Small Packages" at bounding box center [707, 155] width 89 height 28
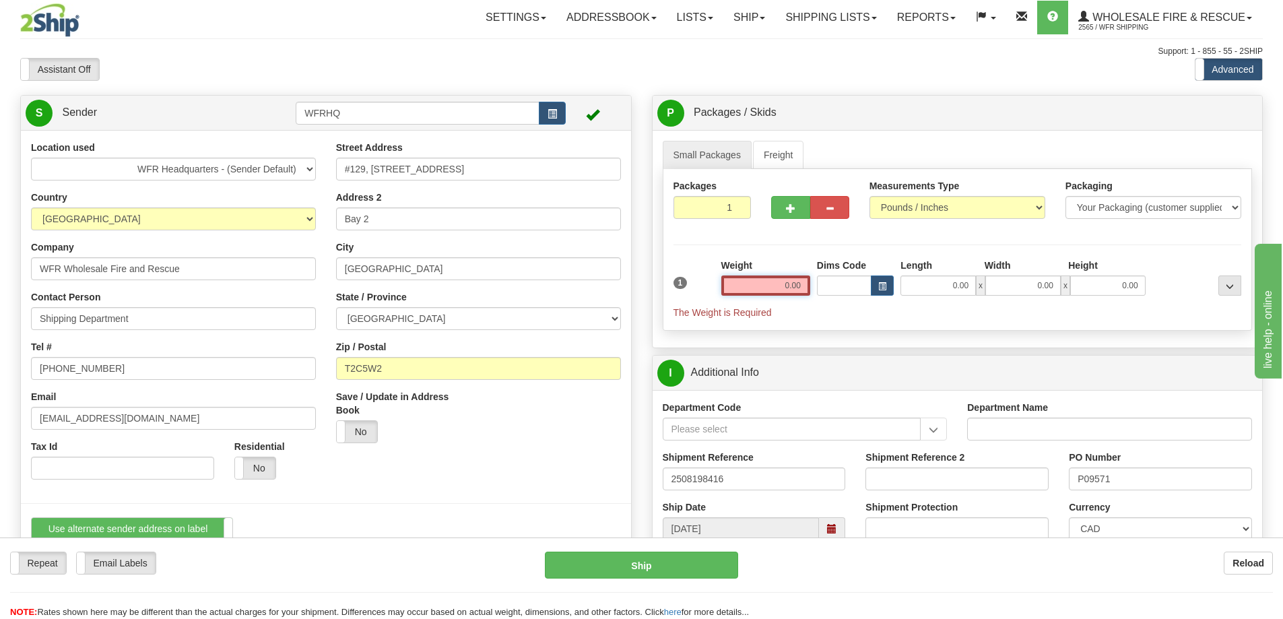
click at [787, 286] on input "0.00" at bounding box center [765, 286] width 89 height 20
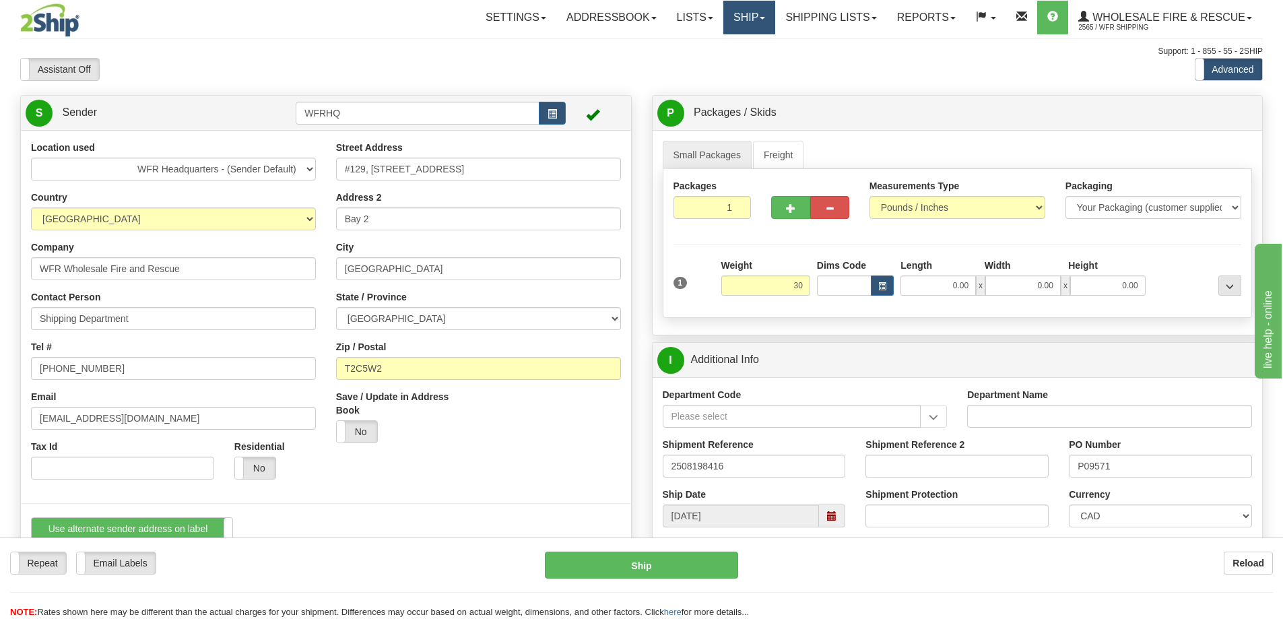
click at [723, 18] on link "Ship" at bounding box center [749, 18] width 52 height 34
type input "30.00"
click at [707, 42] on span "Ship Screen" at bounding box center [707, 47] width 51 height 11
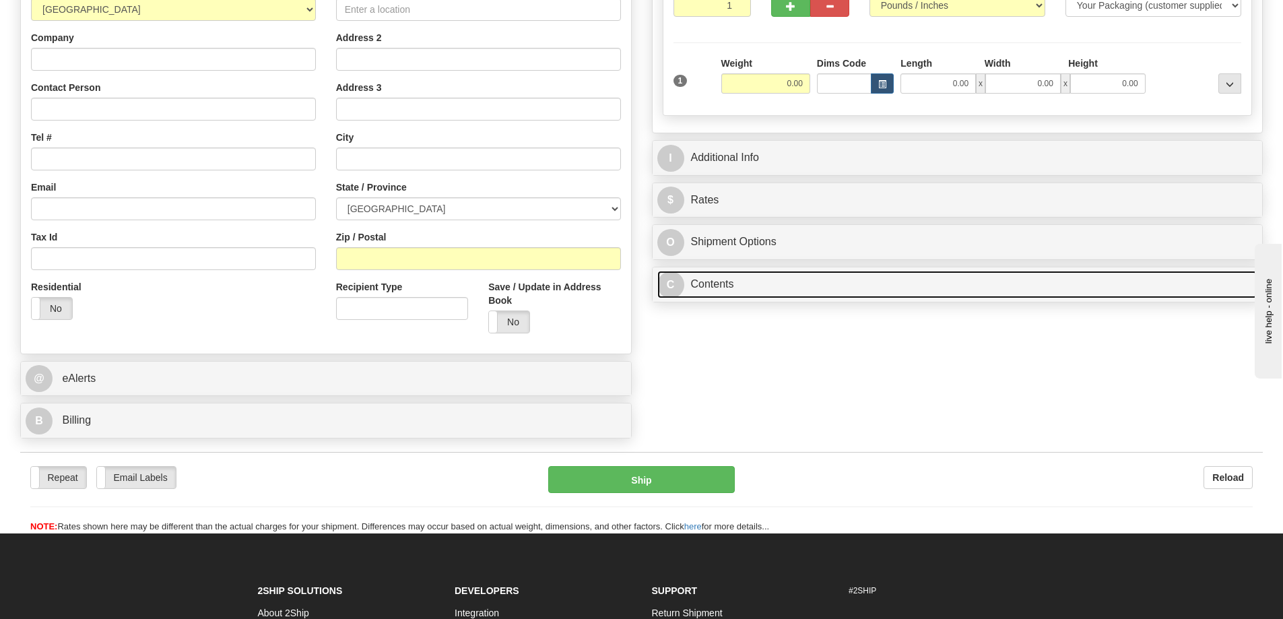
click at [685, 282] on link "C Contents" at bounding box center [957, 285] width 601 height 28
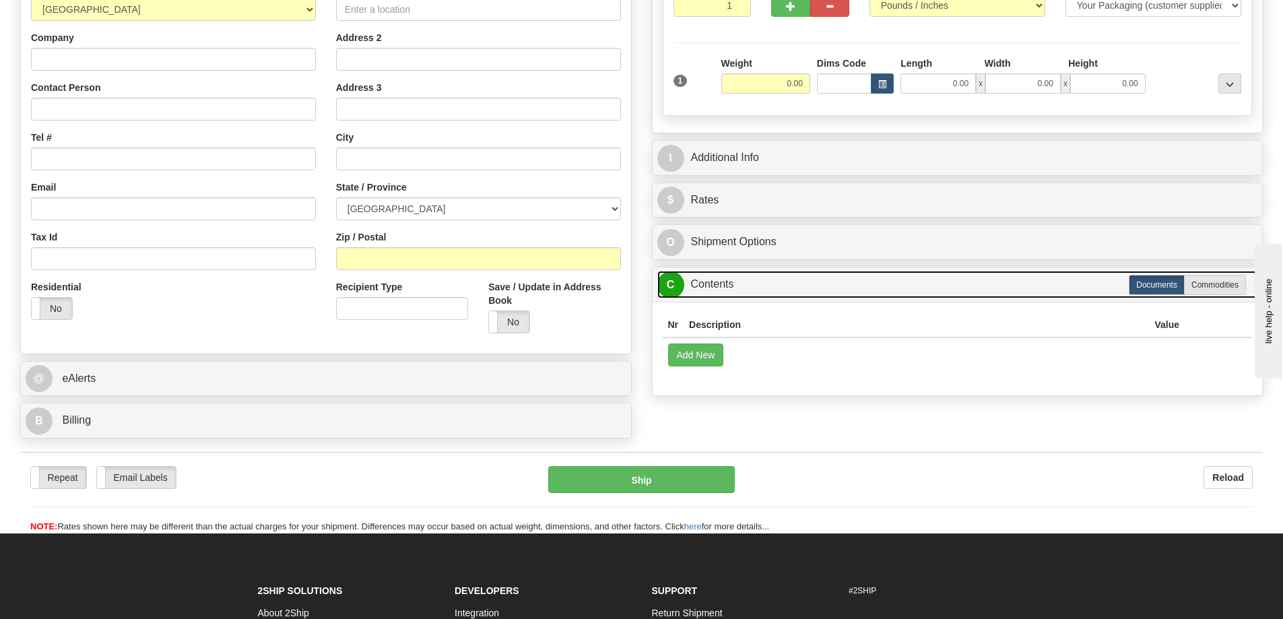
click at [703, 284] on link "C Contents" at bounding box center [957, 285] width 601 height 28
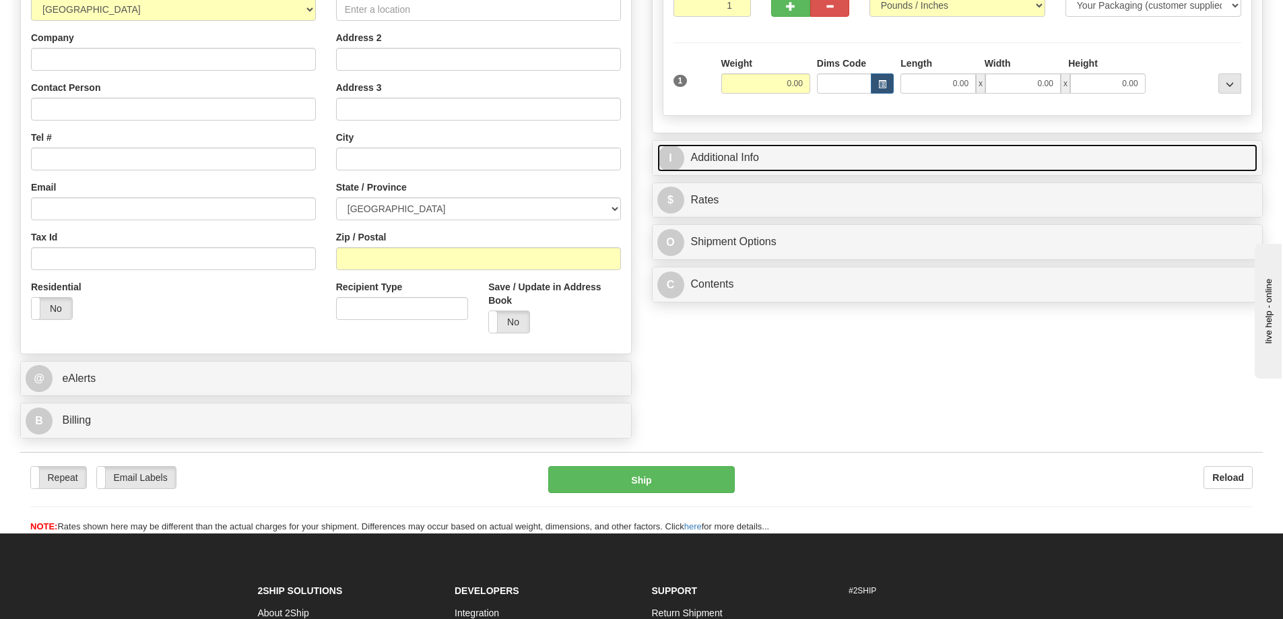
click at [742, 160] on link "I Additional Info" at bounding box center [957, 158] width 601 height 28
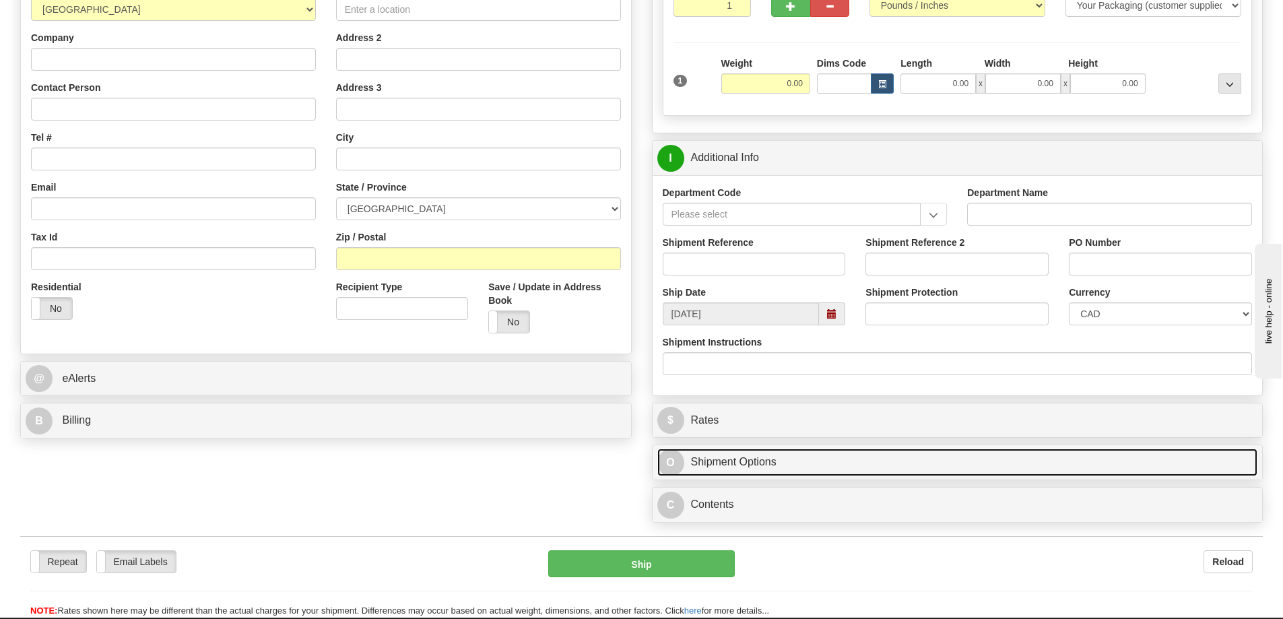
click at [755, 470] on link "O Shipment Options" at bounding box center [957, 463] width 601 height 28
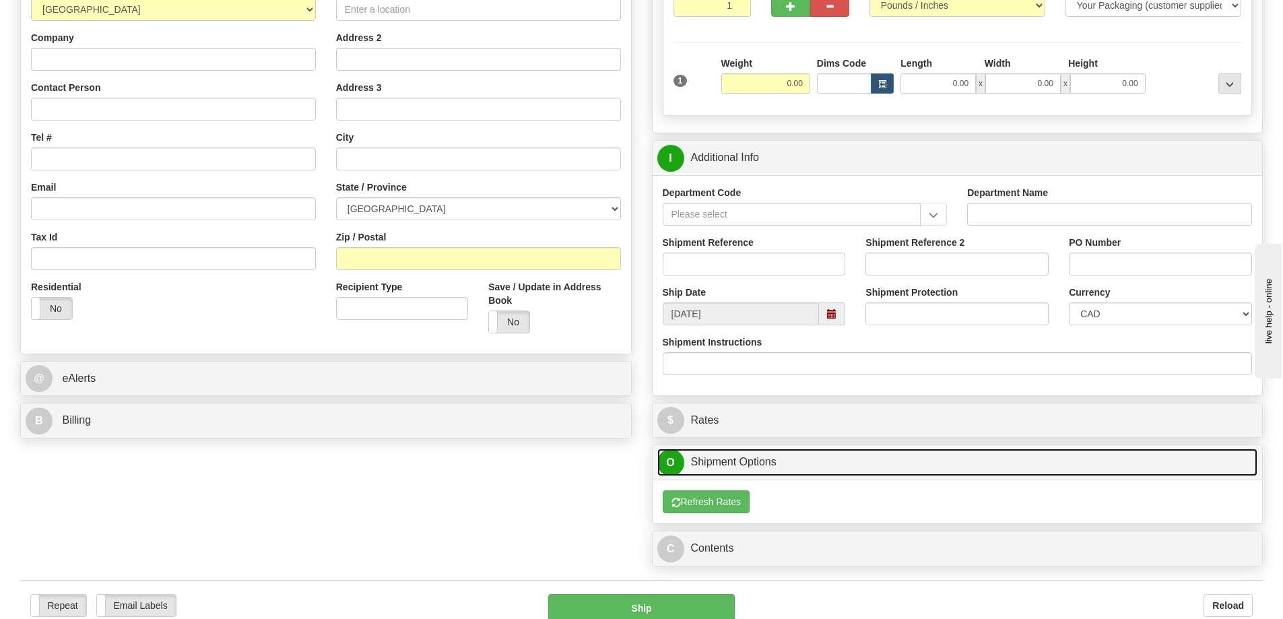
click at [742, 465] on link "O Shipment Options" at bounding box center [957, 463] width 601 height 28
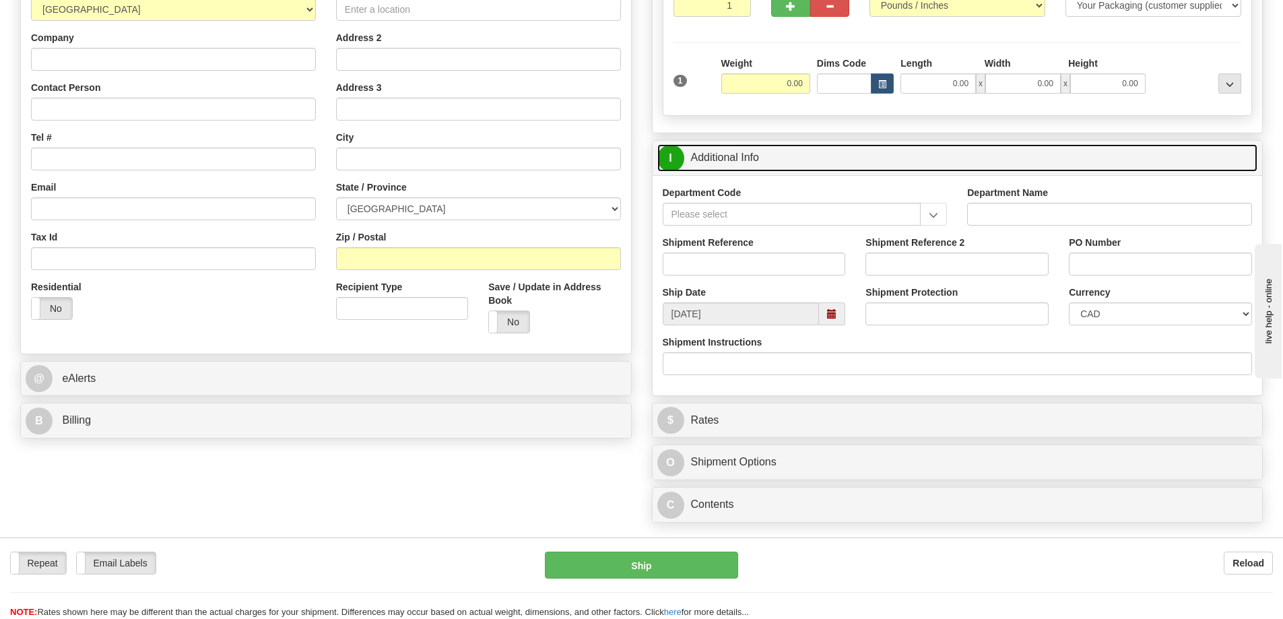
click at [732, 154] on link "I Additional Info" at bounding box center [957, 158] width 601 height 28
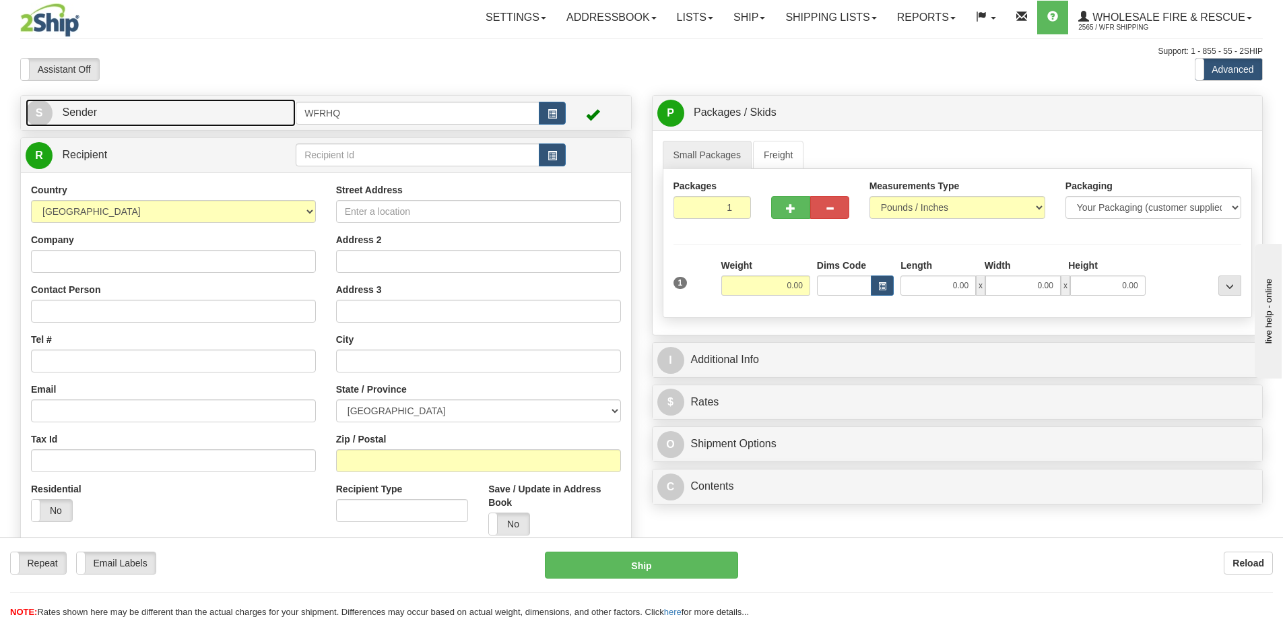
click at [190, 112] on link "S Sender" at bounding box center [161, 113] width 270 height 28
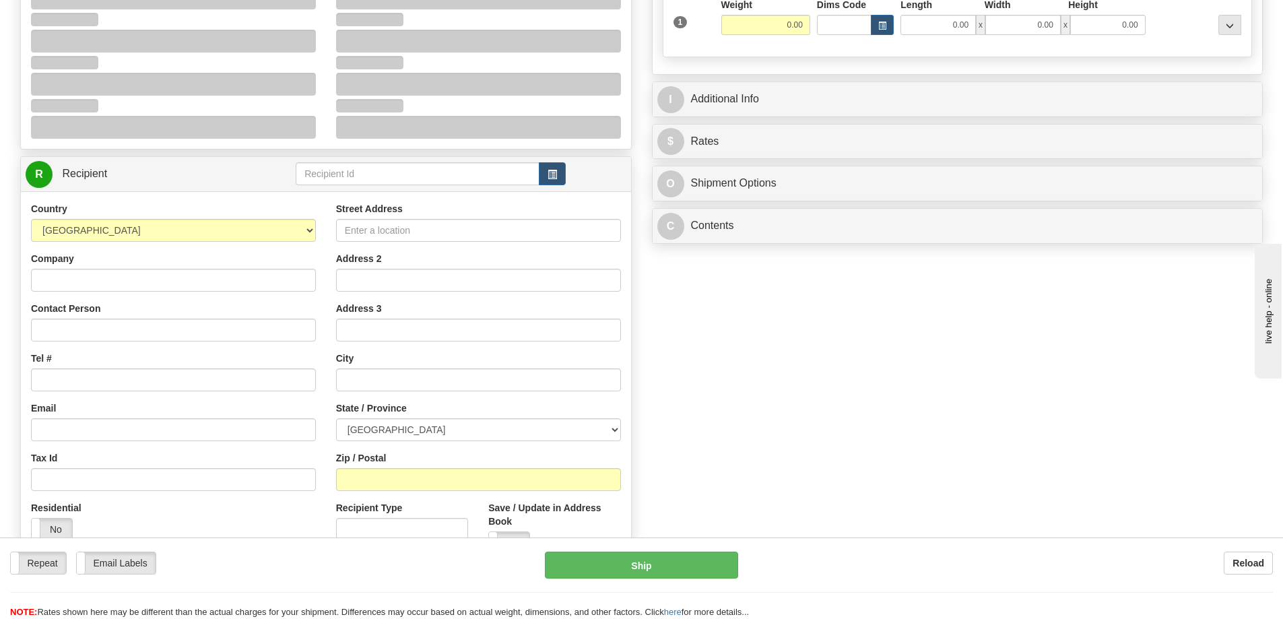
scroll to position [269, 0]
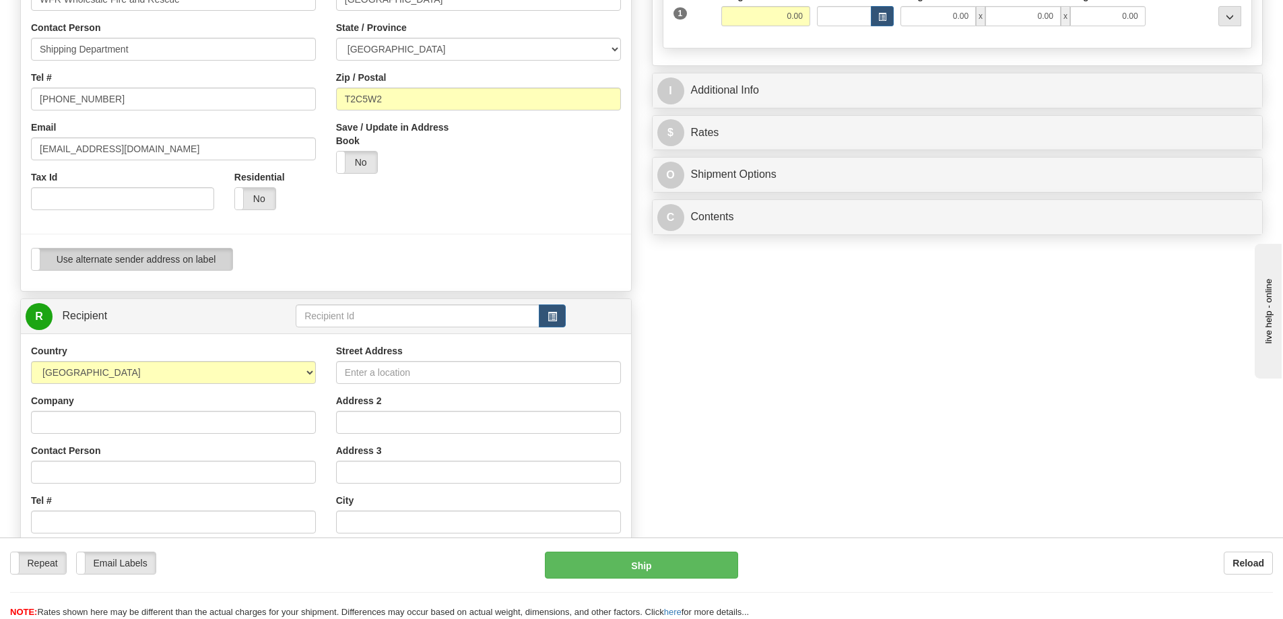
click at [109, 255] on label "Use alternate sender address on label" at bounding box center [132, 260] width 201 height 22
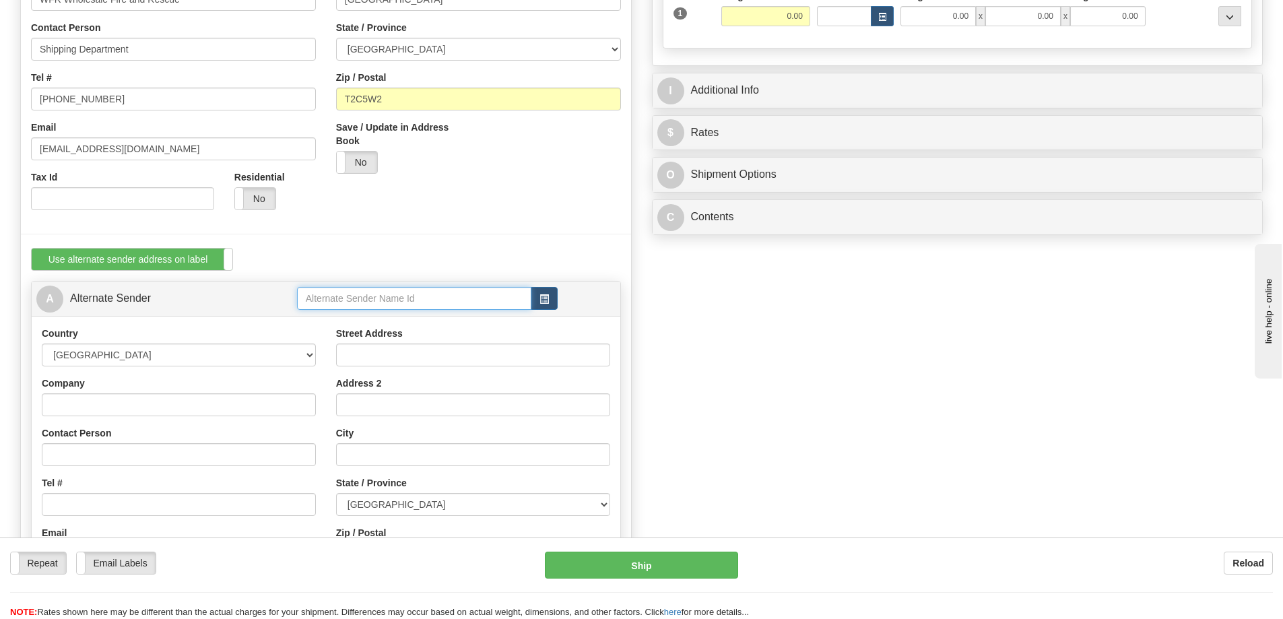
drag, startPoint x: 475, startPoint y: 287, endPoint x: 507, endPoint y: 302, distance: 35.0
click at [475, 287] on input "text" at bounding box center [414, 298] width 234 height 23
click at [546, 296] on span "button" at bounding box center [544, 299] width 9 height 9
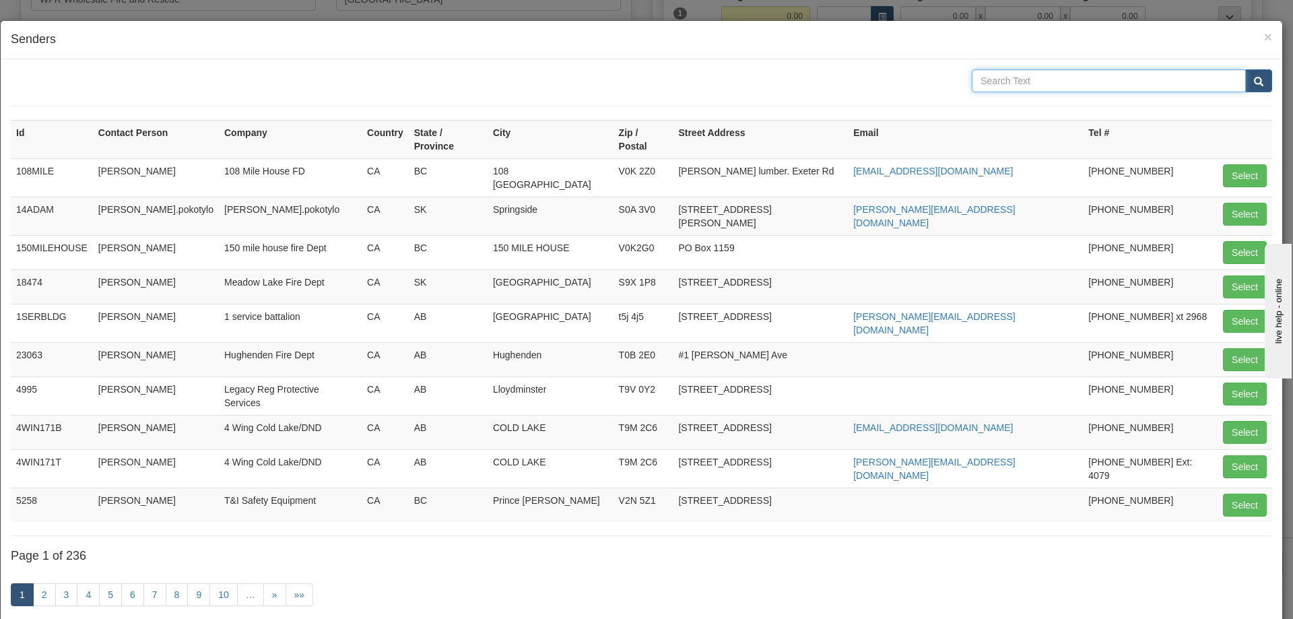
click at [1035, 77] on input "text" at bounding box center [1109, 80] width 274 height 23
type input "frog"
click at [1246, 69] on button "submit" at bounding box center [1259, 80] width 27 height 23
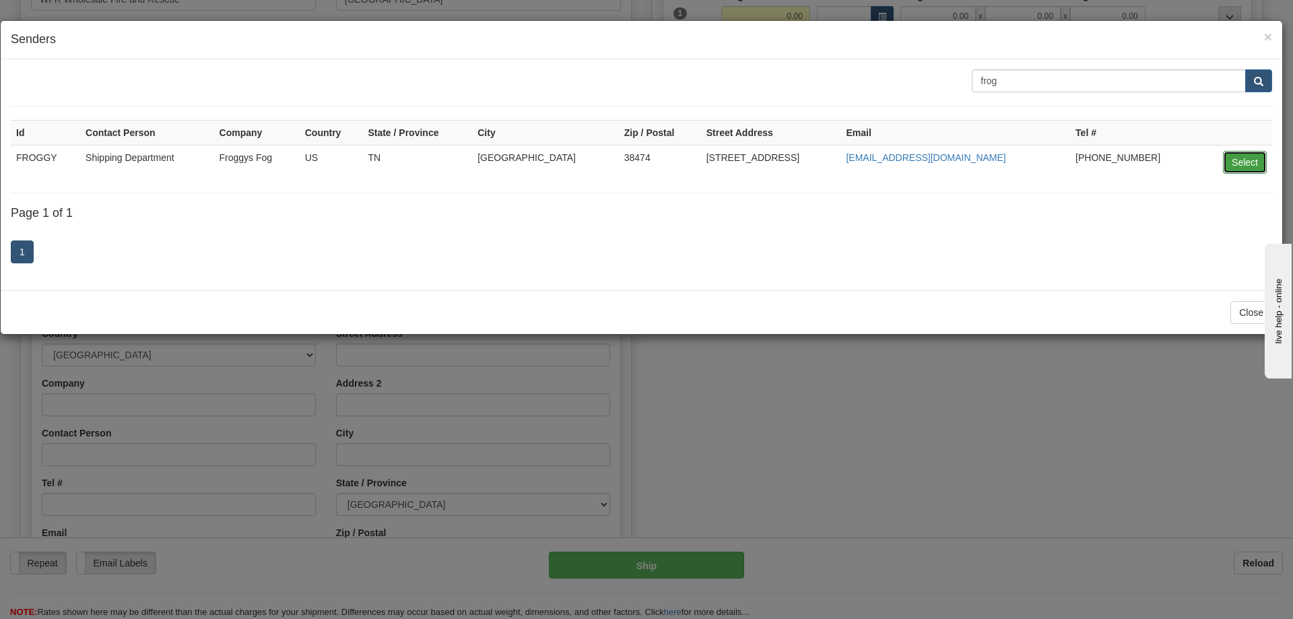
click at [1251, 158] on button "Select" at bounding box center [1245, 162] width 44 height 23
type input "FROGGY"
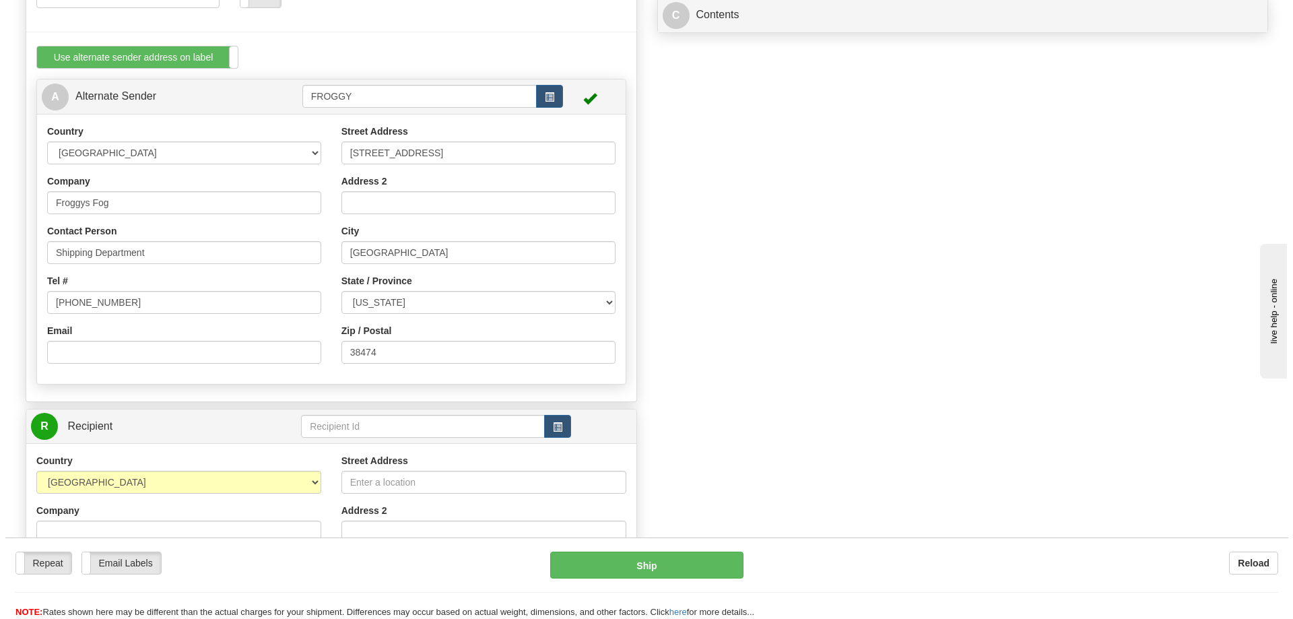
scroll to position [606, 0]
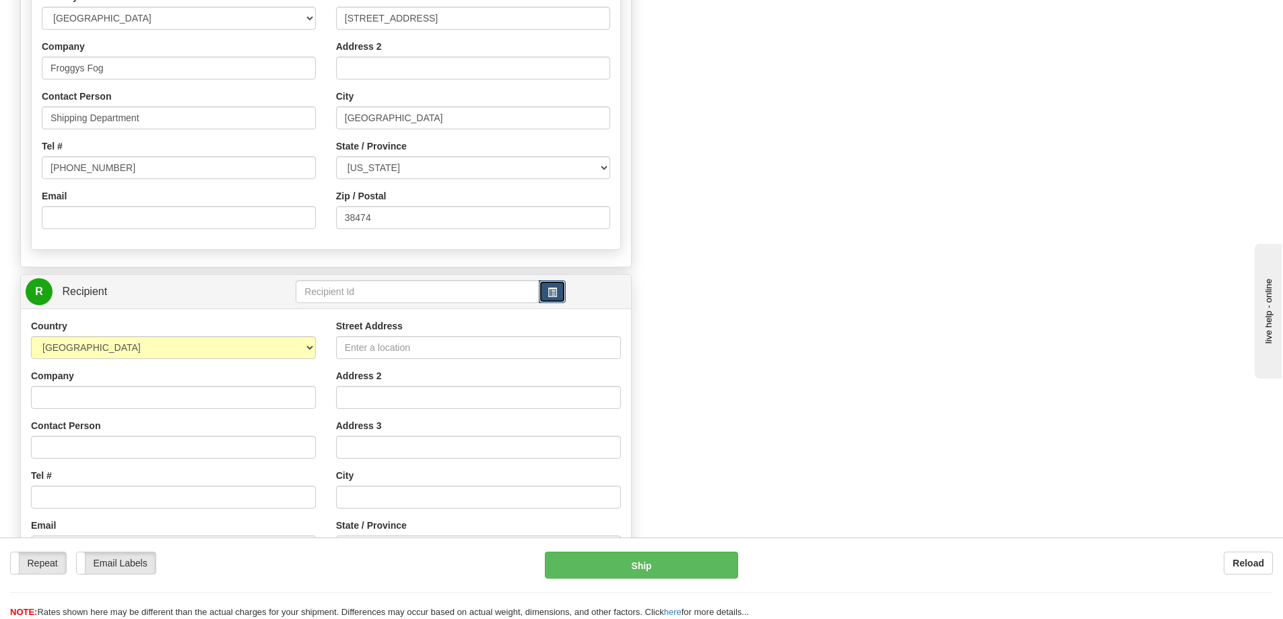
click at [556, 284] on button "button" at bounding box center [552, 291] width 27 height 23
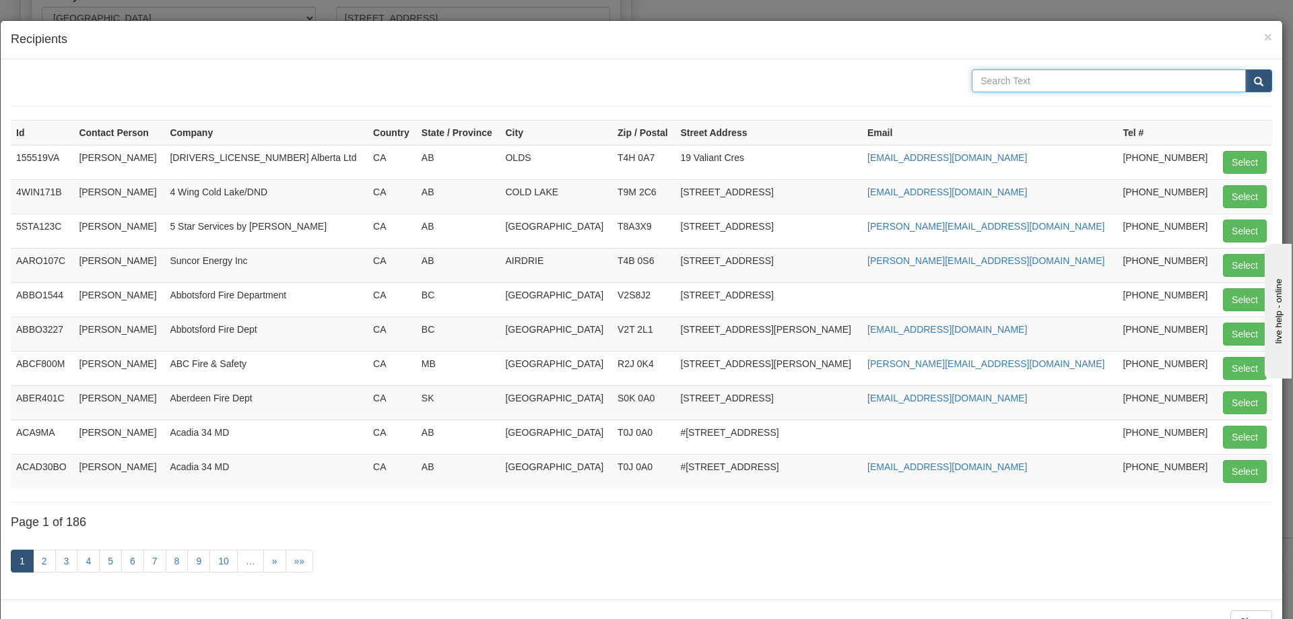
click at [1078, 83] on input "text" at bounding box center [1109, 80] width 274 height 23
type input "wfr"
click at [1246, 69] on button "submit" at bounding box center [1259, 80] width 27 height 23
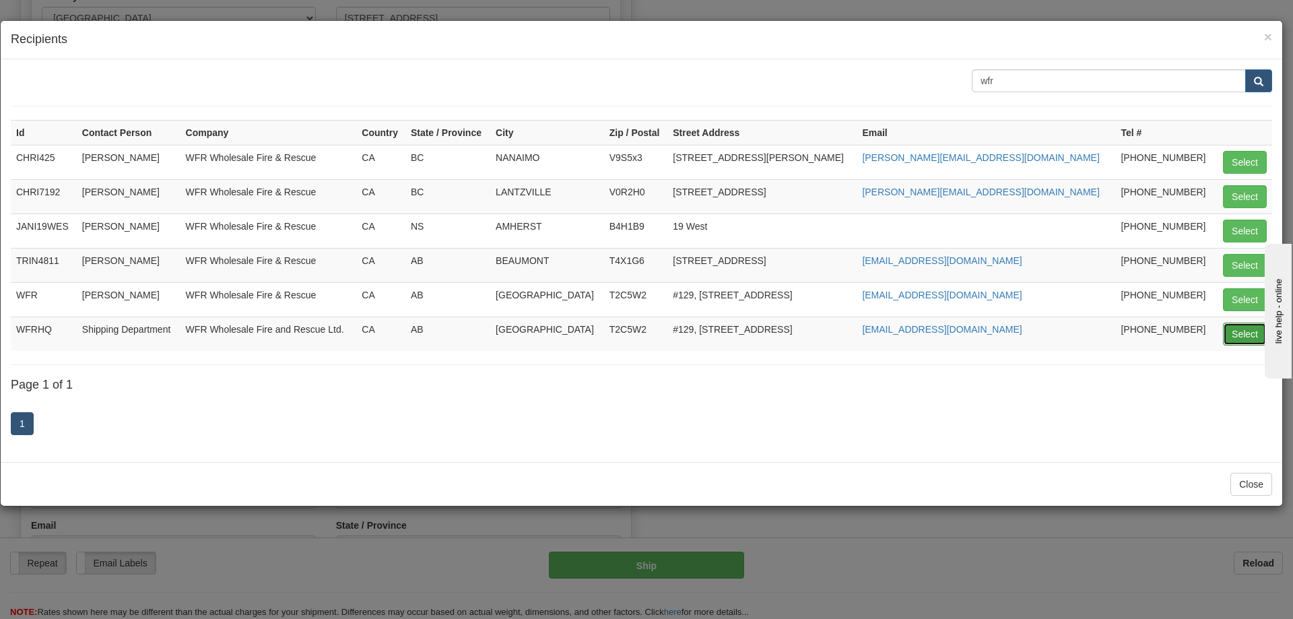
click at [1250, 334] on button "Select" at bounding box center [1245, 334] width 44 height 23
type input "WFRHQ"
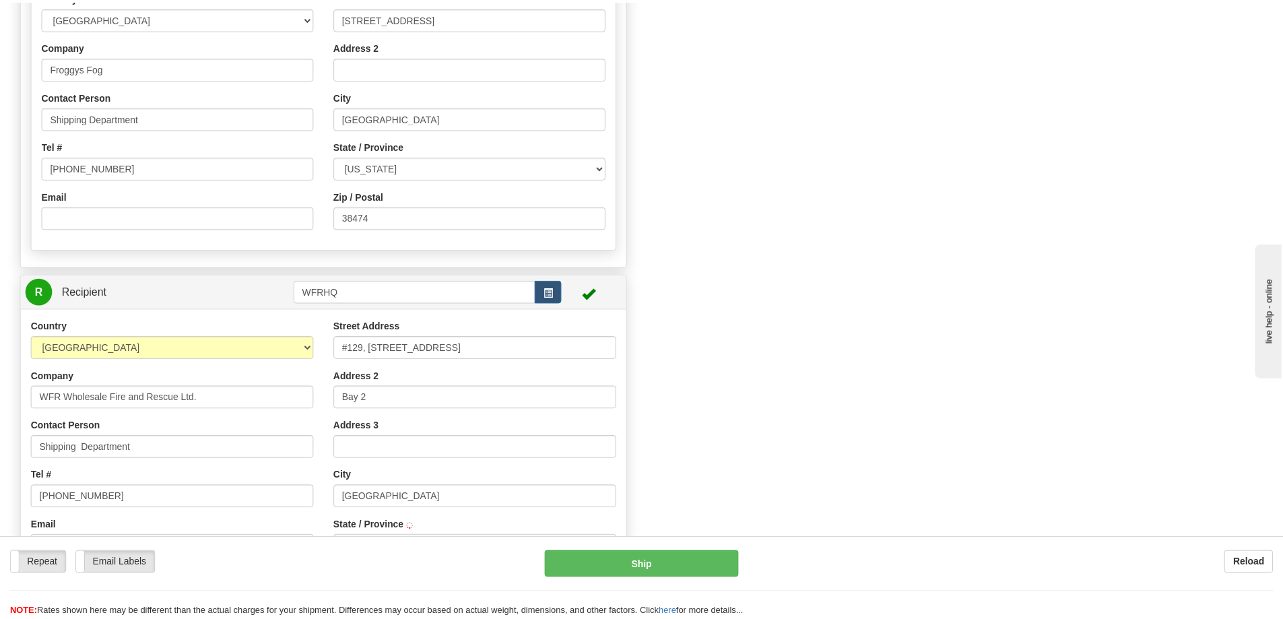
scroll to position [0, 0]
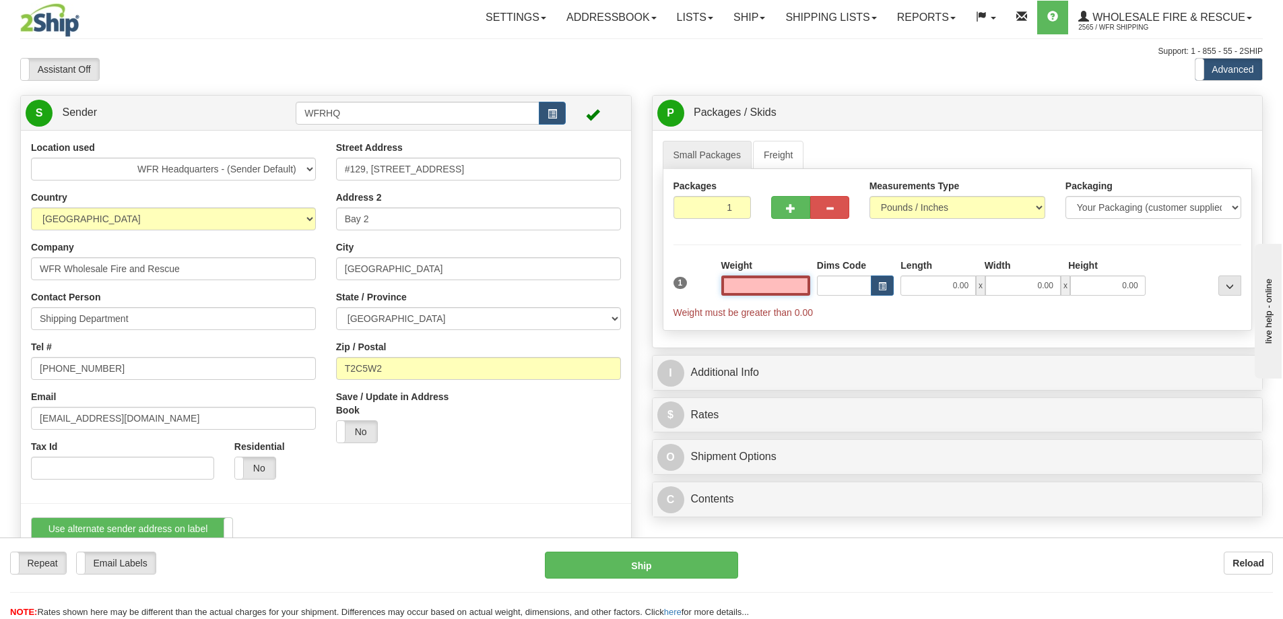
type input "CALGARY"
type input "0.00"
click at [703, 161] on link "Small Packages" at bounding box center [707, 155] width 89 height 28
click at [787, 159] on link "Freight" at bounding box center [778, 155] width 51 height 28
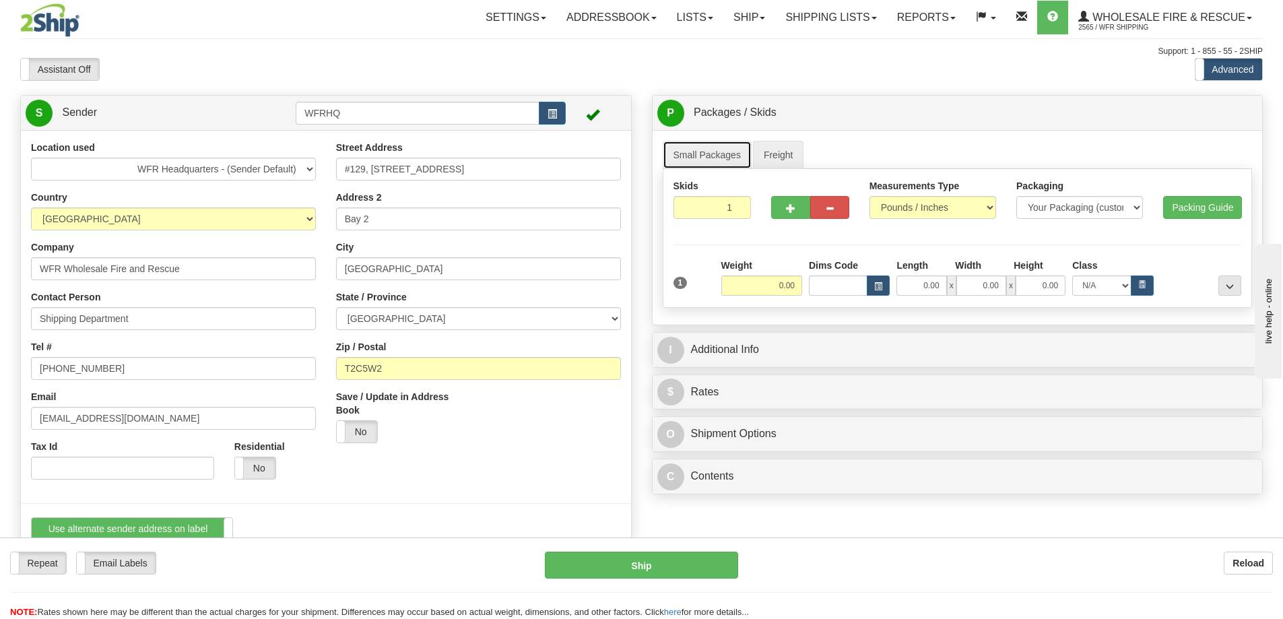
click at [721, 156] on link "Small Packages" at bounding box center [707, 155] width 89 height 28
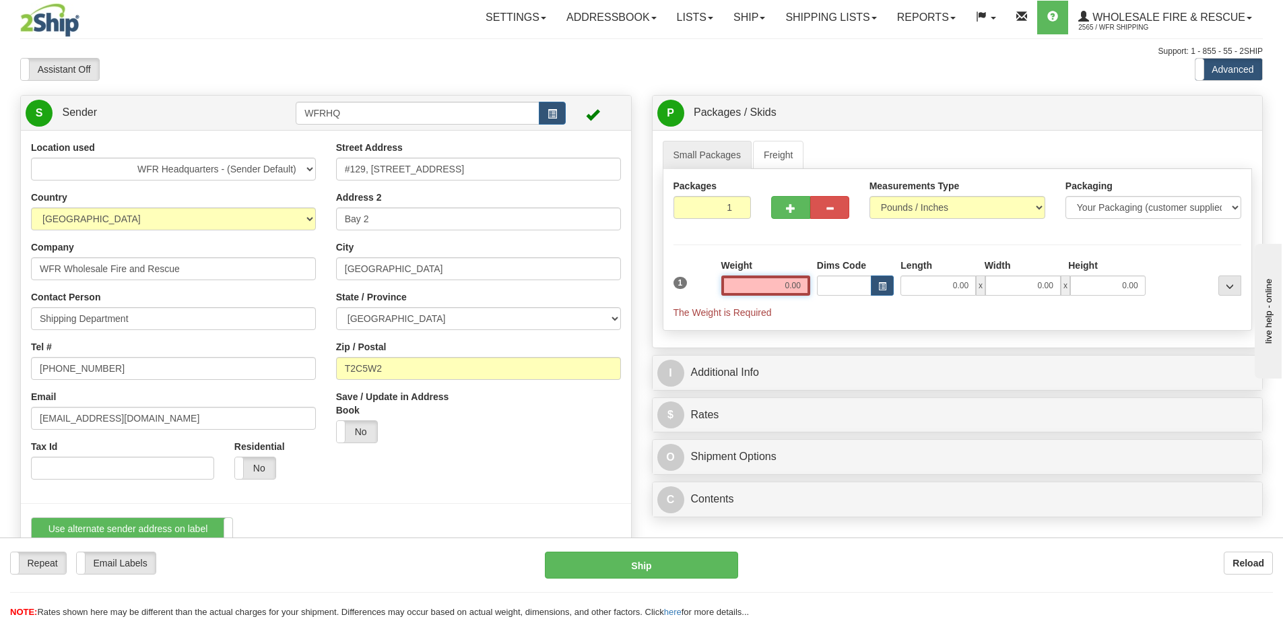
click at [777, 283] on input "0.00" at bounding box center [765, 286] width 89 height 20
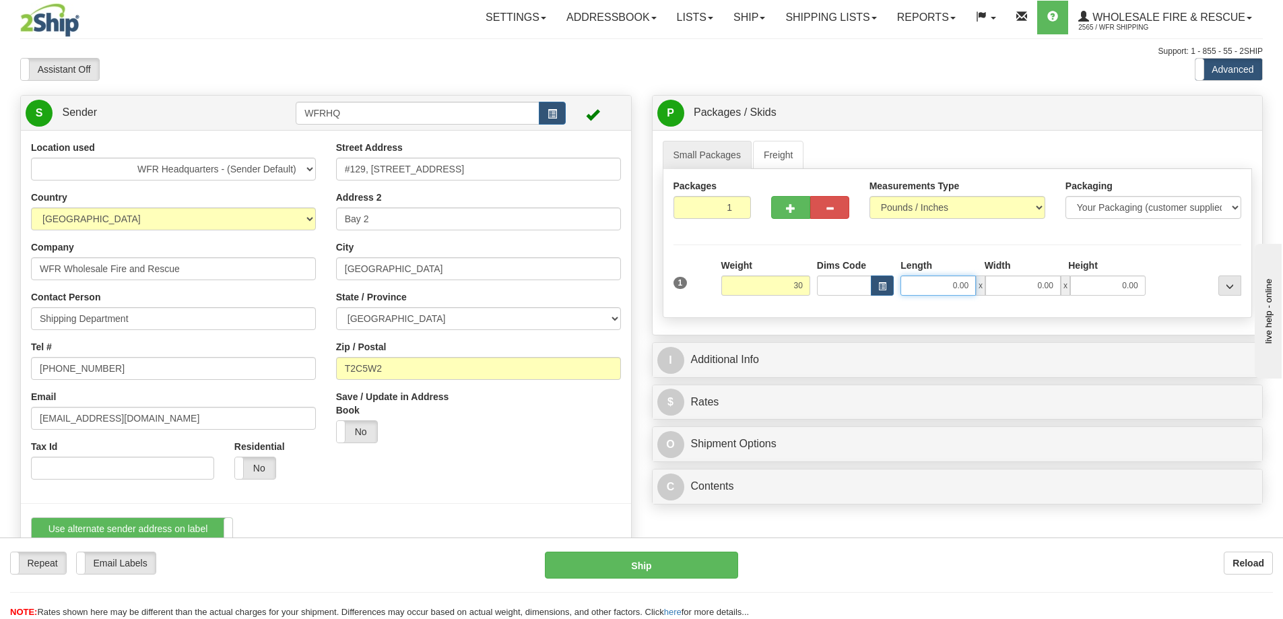
click at [959, 282] on input "0.00" at bounding box center [938, 286] width 75 height 20
type input "30.00"
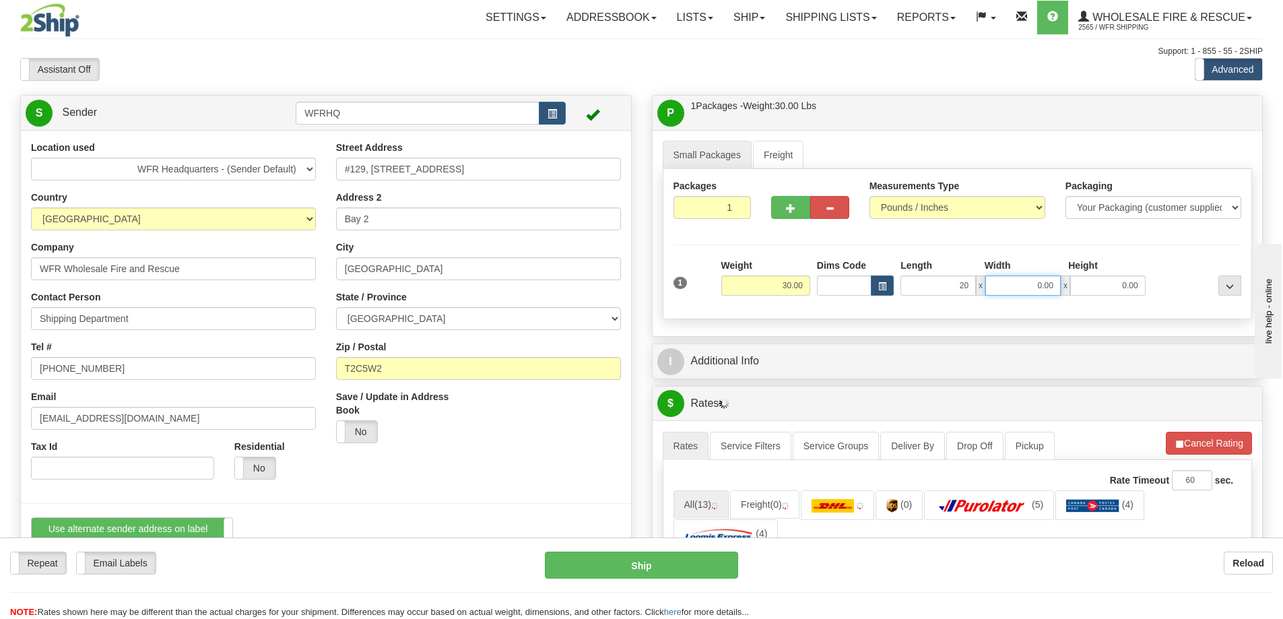
type input "20.00"
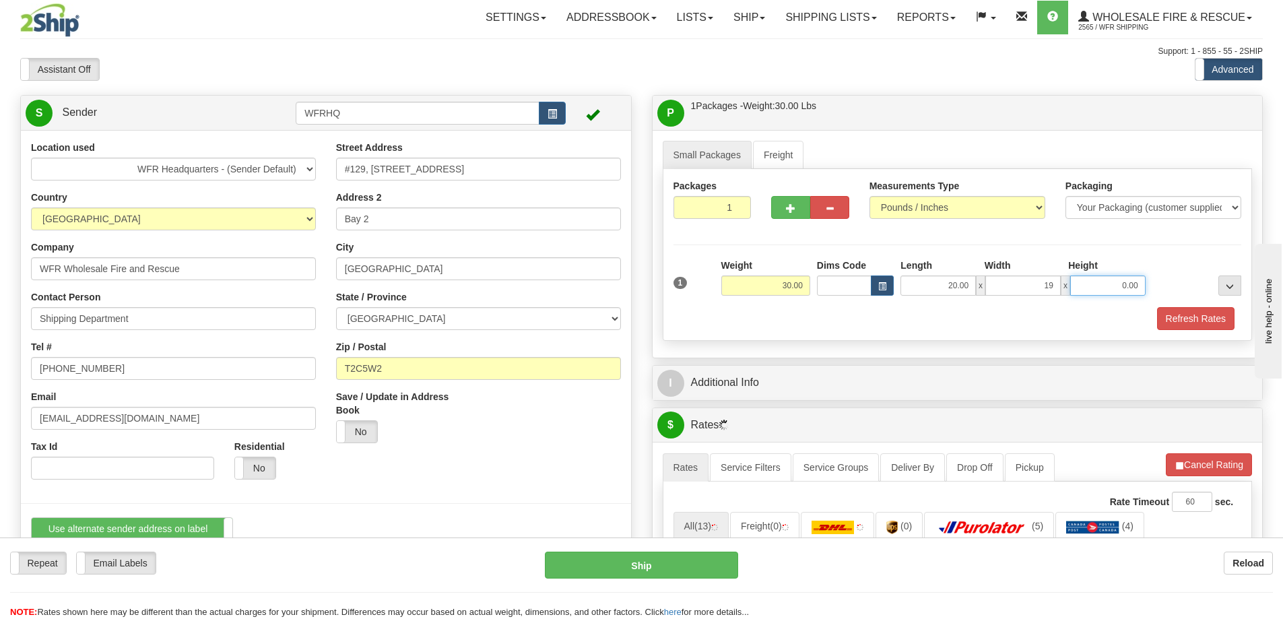
type input "19.00"
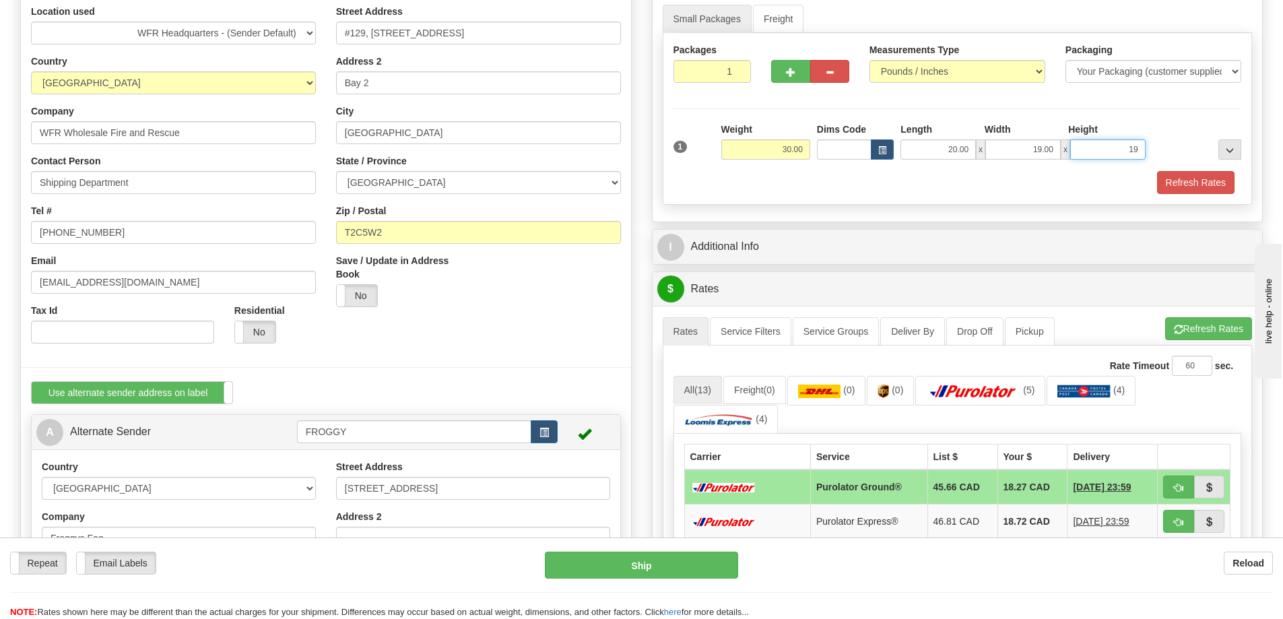
scroll to position [135, 0]
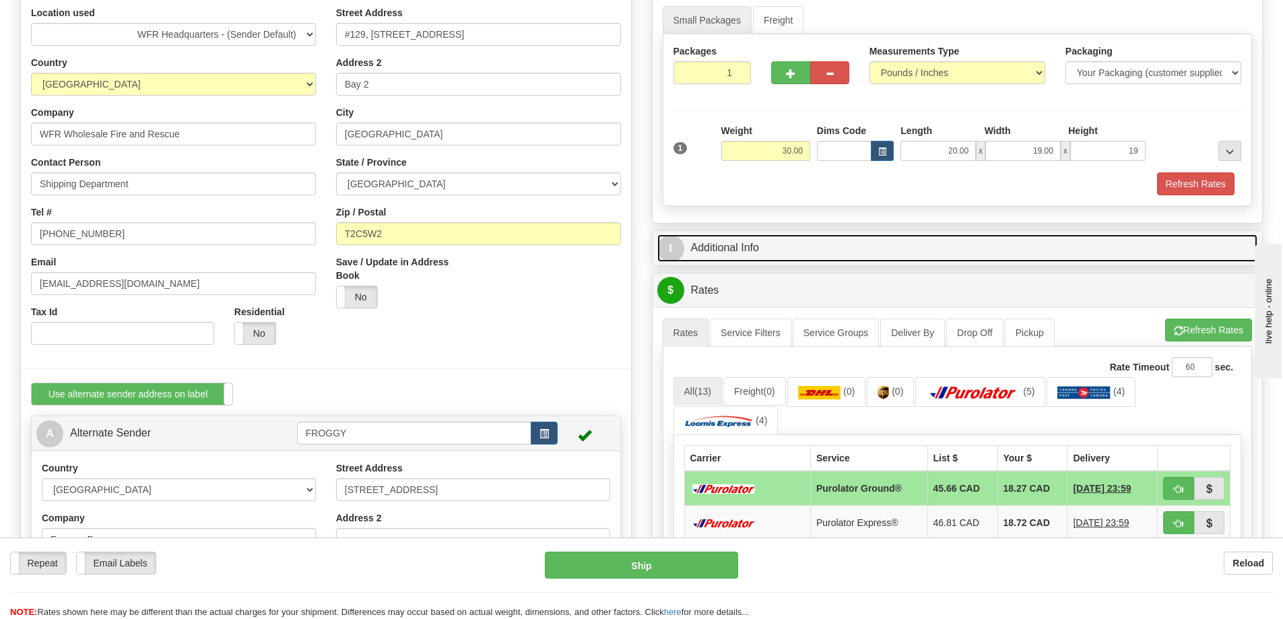
click at [720, 253] on link "I Additional Info" at bounding box center [957, 248] width 601 height 28
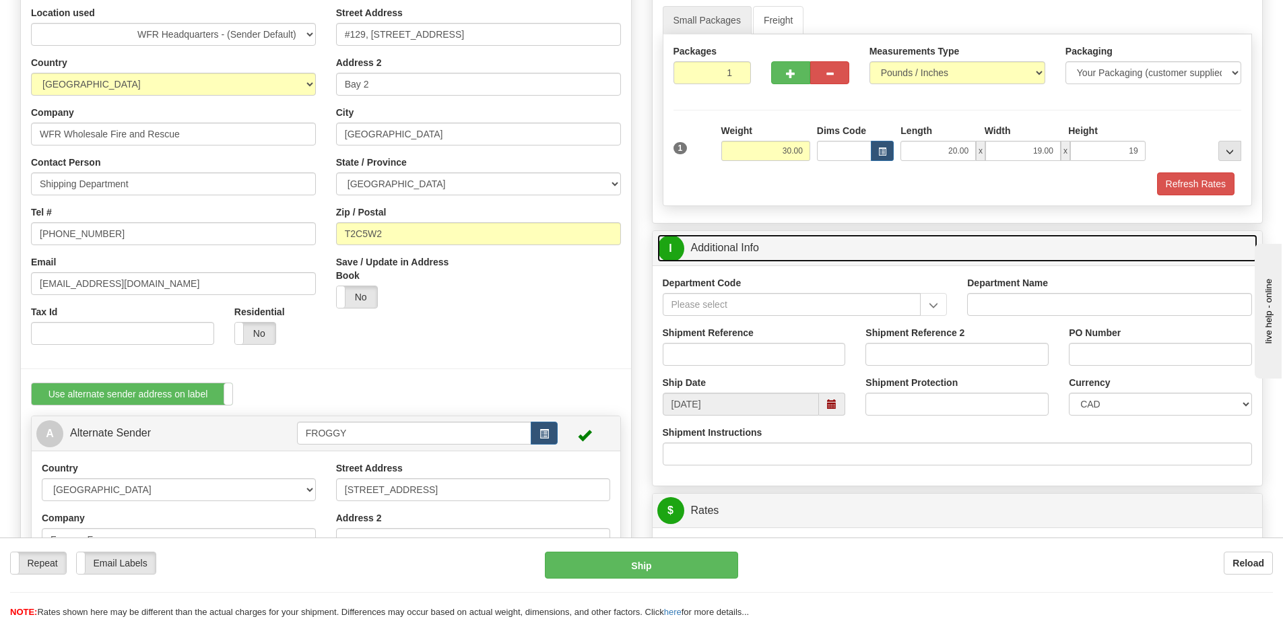
type input "19.00"
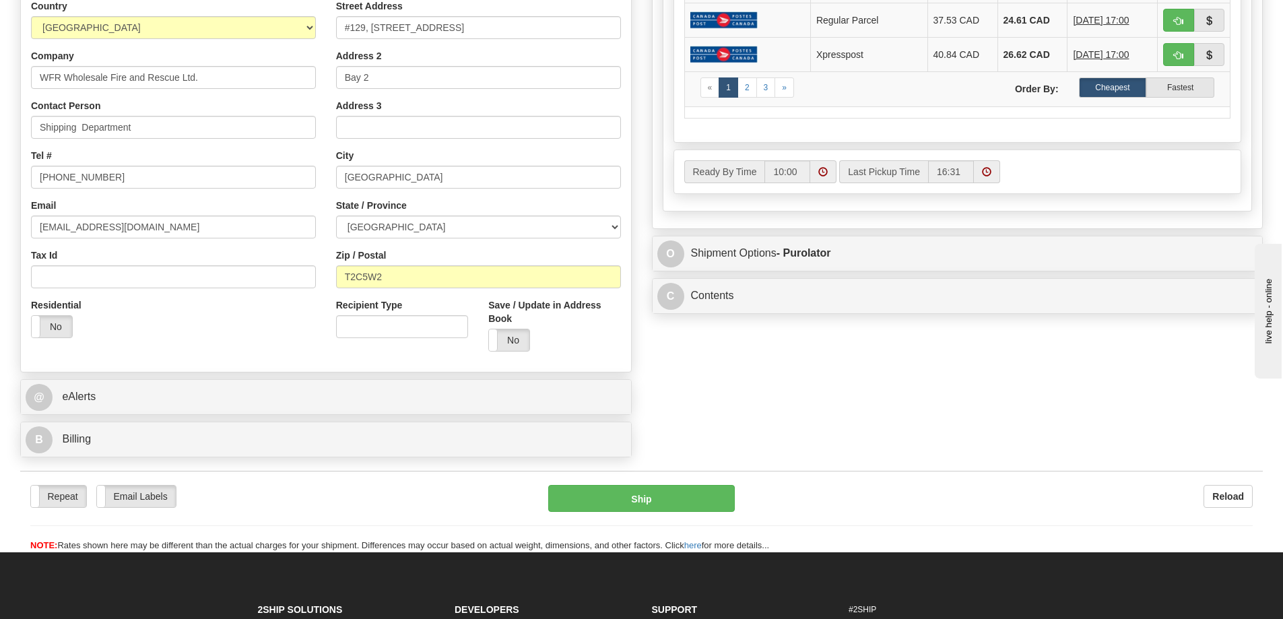
scroll to position [943, 0]
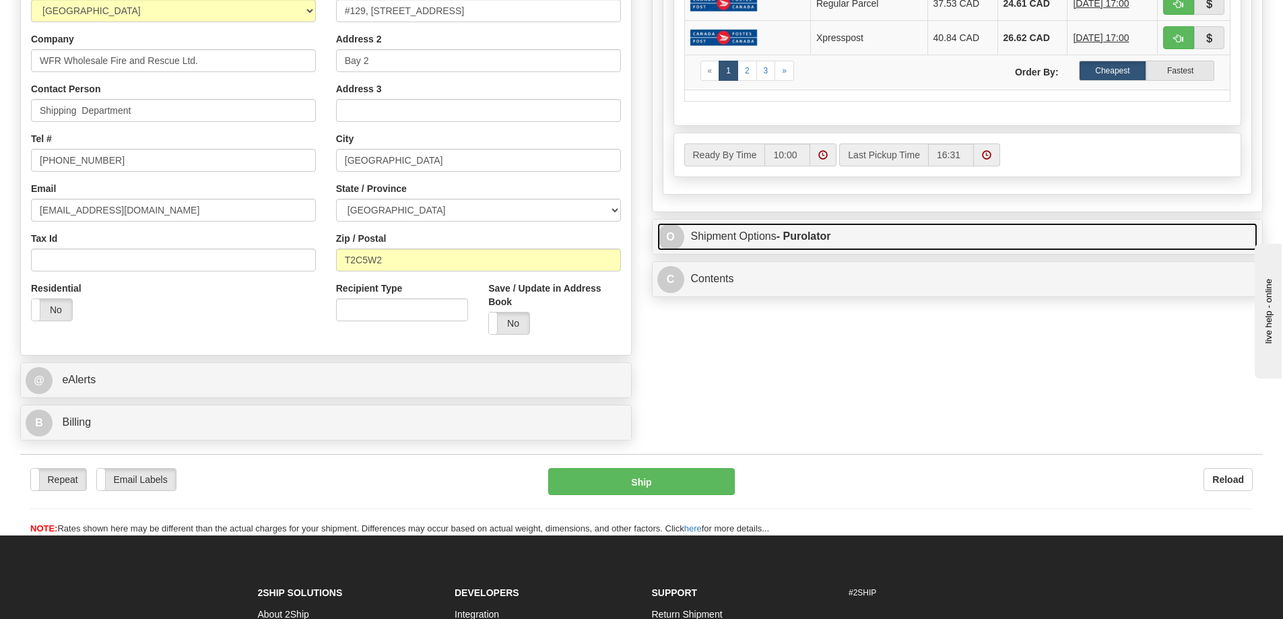
click at [743, 236] on link "O Shipment Options - Purolator" at bounding box center [957, 237] width 601 height 28
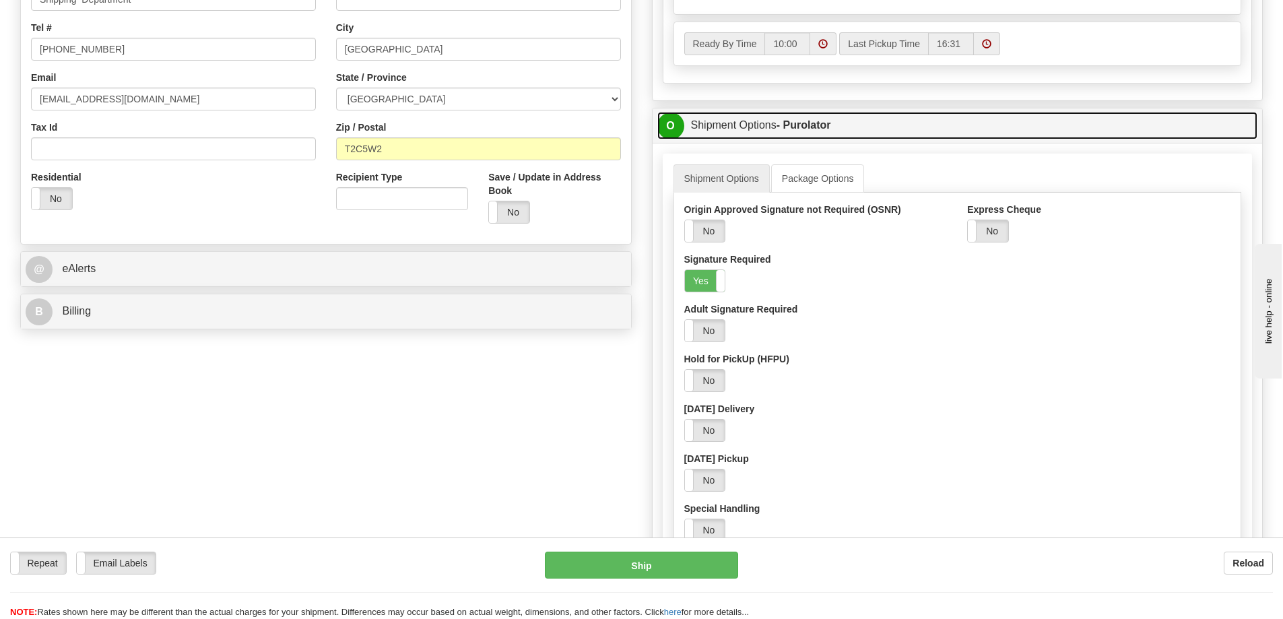
scroll to position [1078, 0]
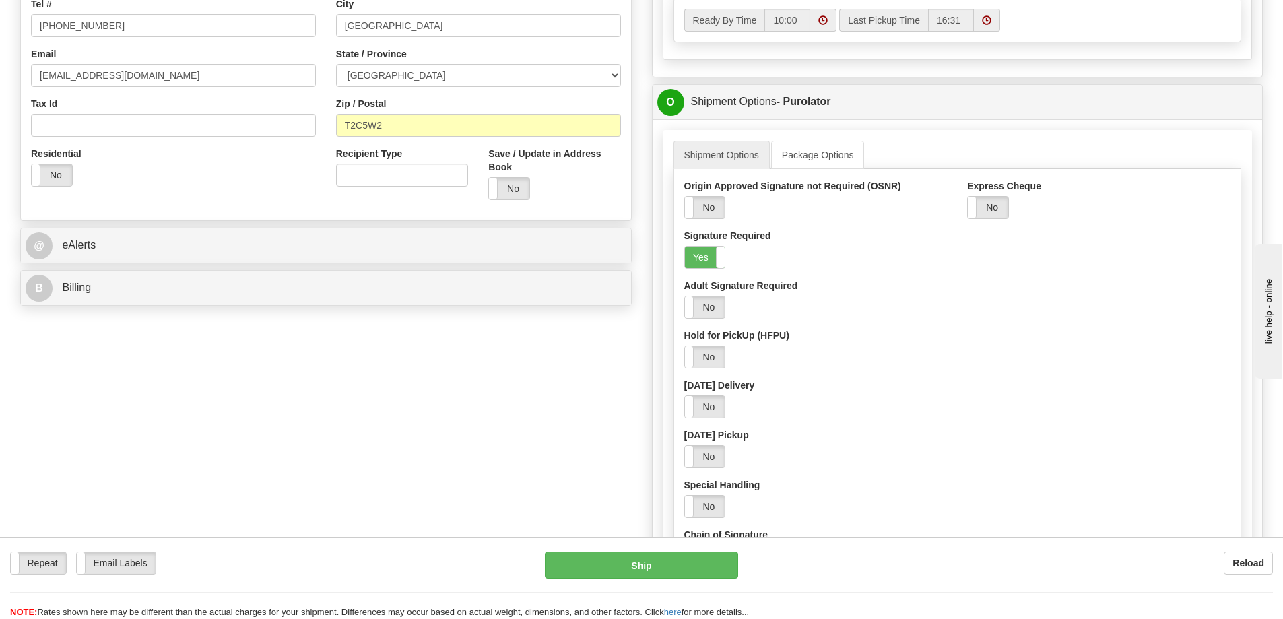
click at [716, 254] on span at bounding box center [725, 258] width 18 height 22
click at [719, 254] on label "No" at bounding box center [705, 258] width 40 height 22
click at [738, 147] on link "Shipment Options" at bounding box center [722, 155] width 96 height 28
click at [827, 156] on link "Package Options" at bounding box center [818, 155] width 94 height 28
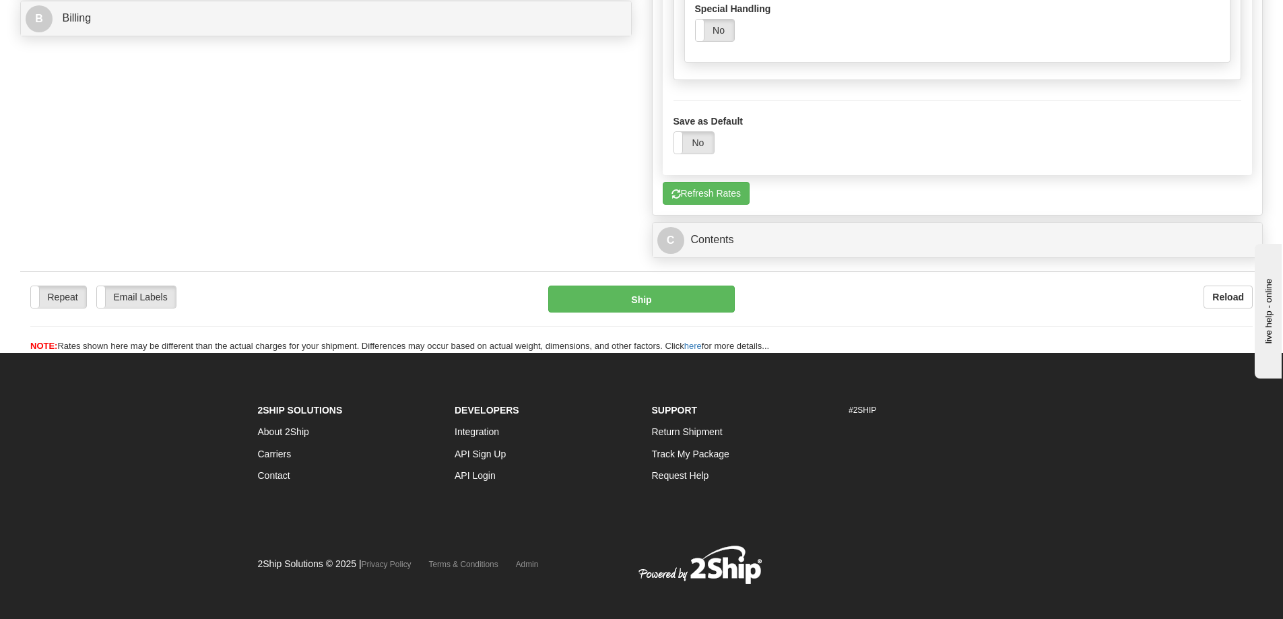
scroll to position [1212, 0]
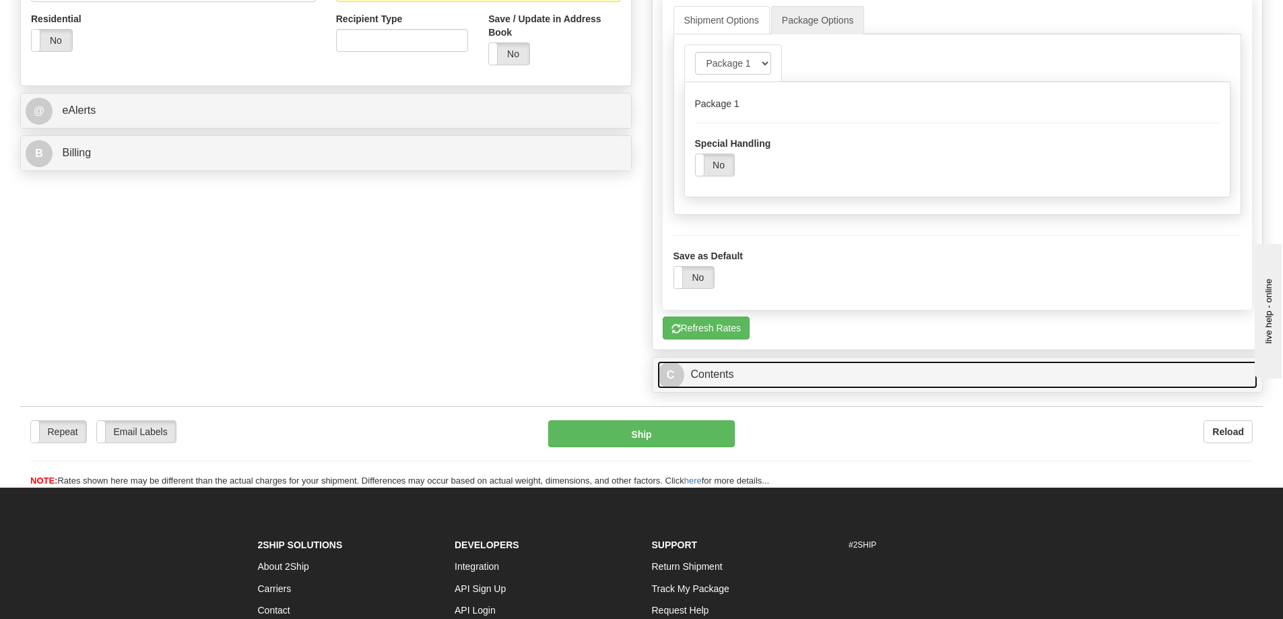
click at [719, 374] on link "C Contents" at bounding box center [957, 375] width 601 height 28
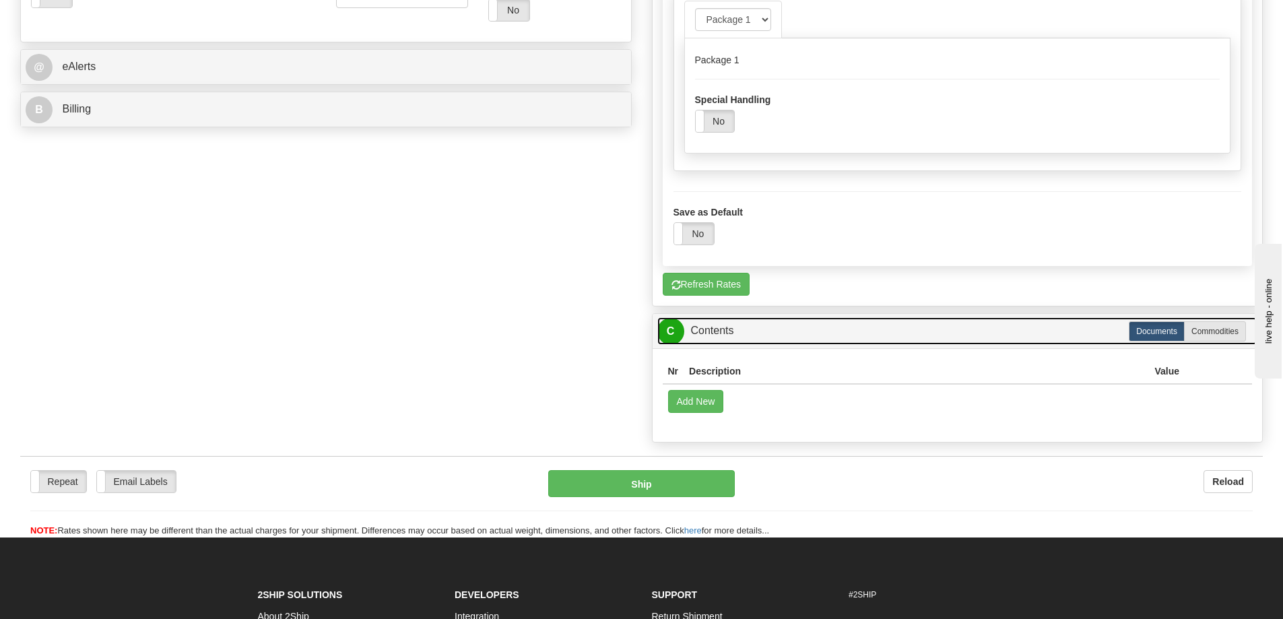
scroll to position [1280, 0]
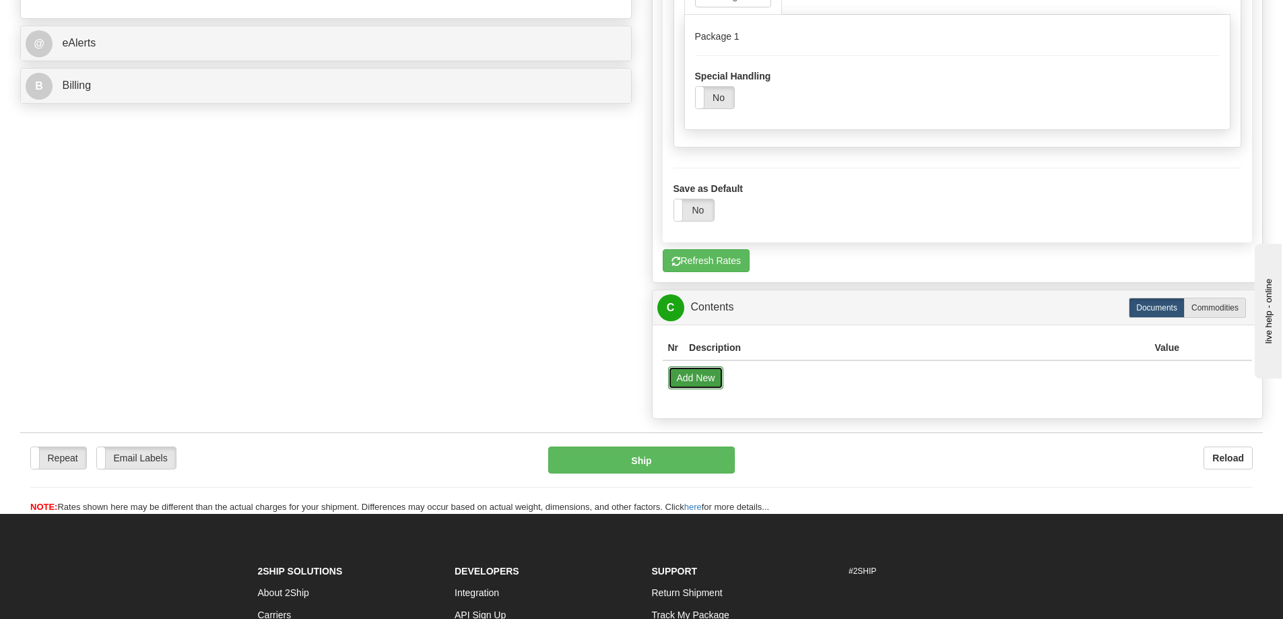
click at [706, 383] on button "Add New" at bounding box center [696, 377] width 56 height 23
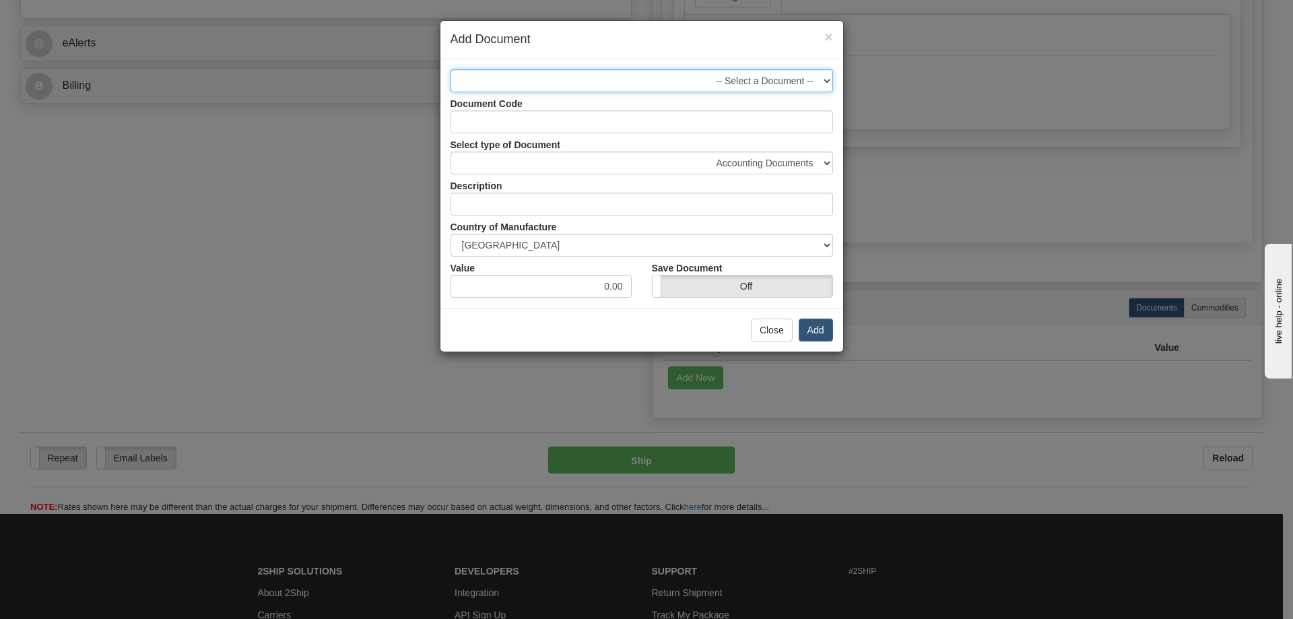
click at [667, 79] on select "-- Select a Document --" at bounding box center [642, 80] width 383 height 23
click at [660, 119] on input "Document Code" at bounding box center [642, 121] width 383 height 23
click at [698, 163] on select "Accounting Documents Analysis Reports Applications (Completed) Bank Statements …" at bounding box center [642, 163] width 383 height 23
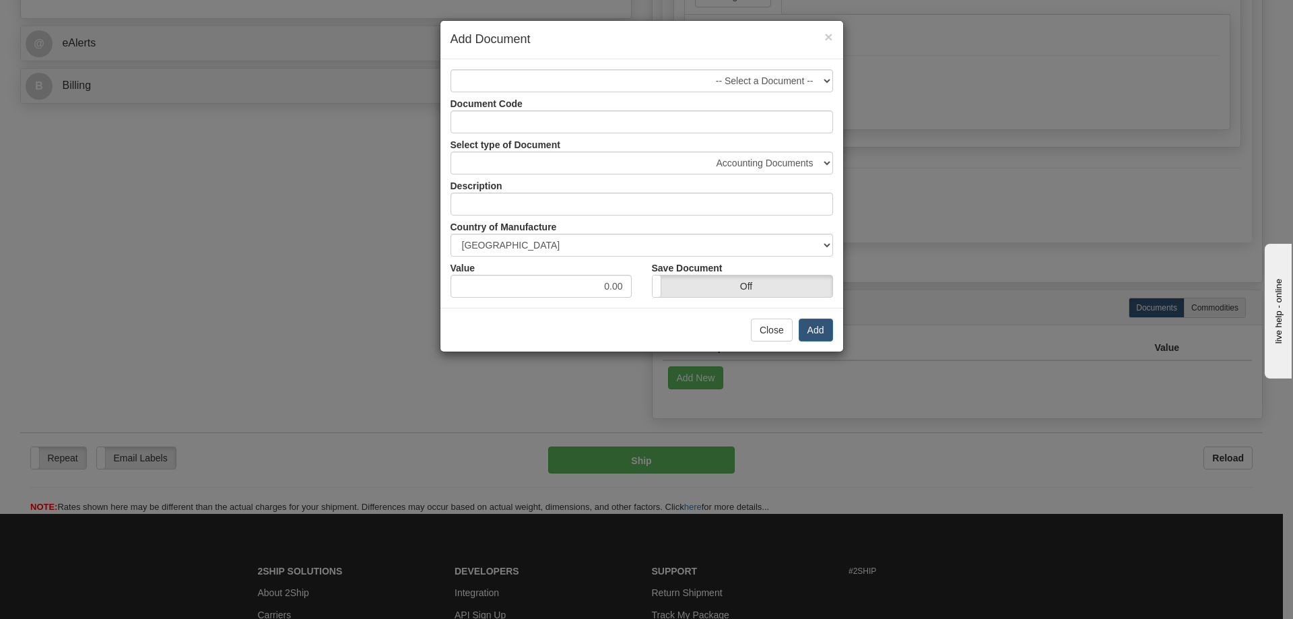
drag, startPoint x: 1023, startPoint y: 190, endPoint x: 923, endPoint y: 238, distance: 111.2
click at [1024, 191] on div "× Add Document -- Select a Document -- Document Code Select type of Document Ac…" at bounding box center [646, 309] width 1293 height 619
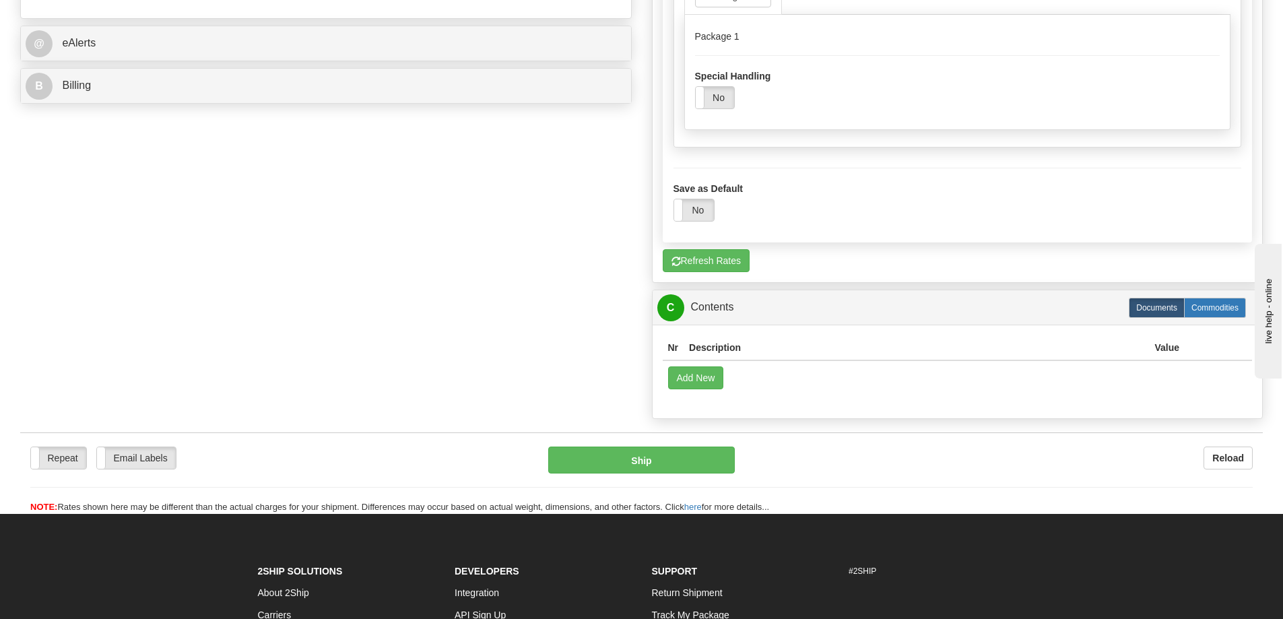
click at [1216, 309] on label "Commodities" at bounding box center [1215, 308] width 62 height 20
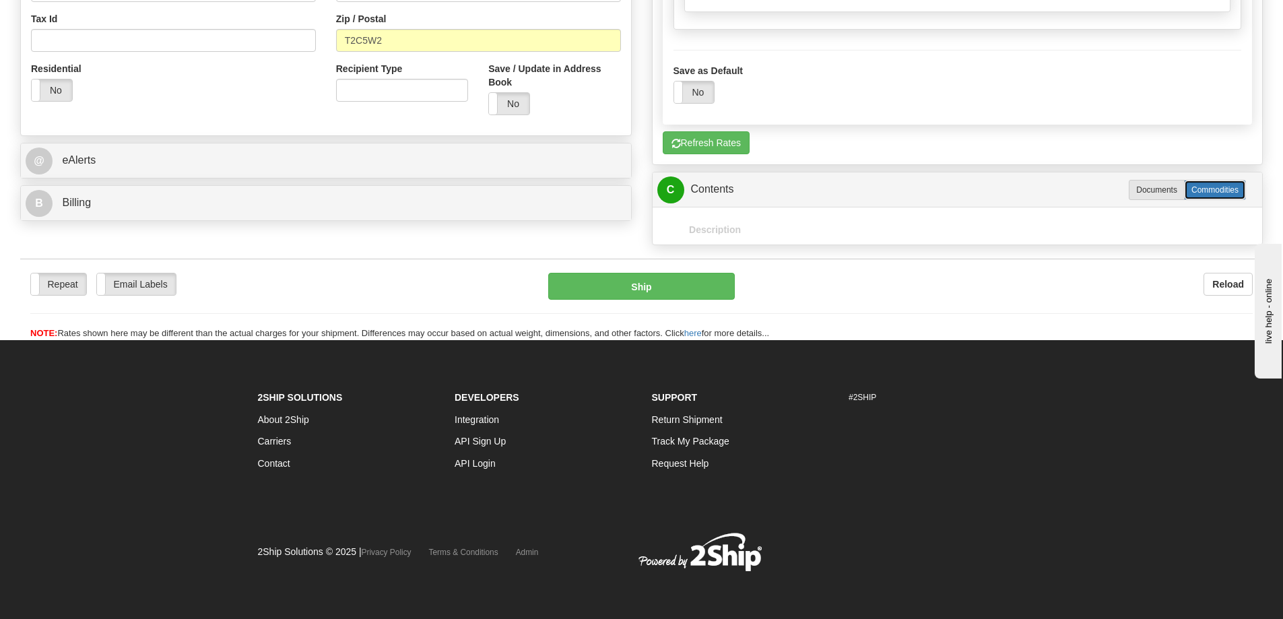
radio input "true"
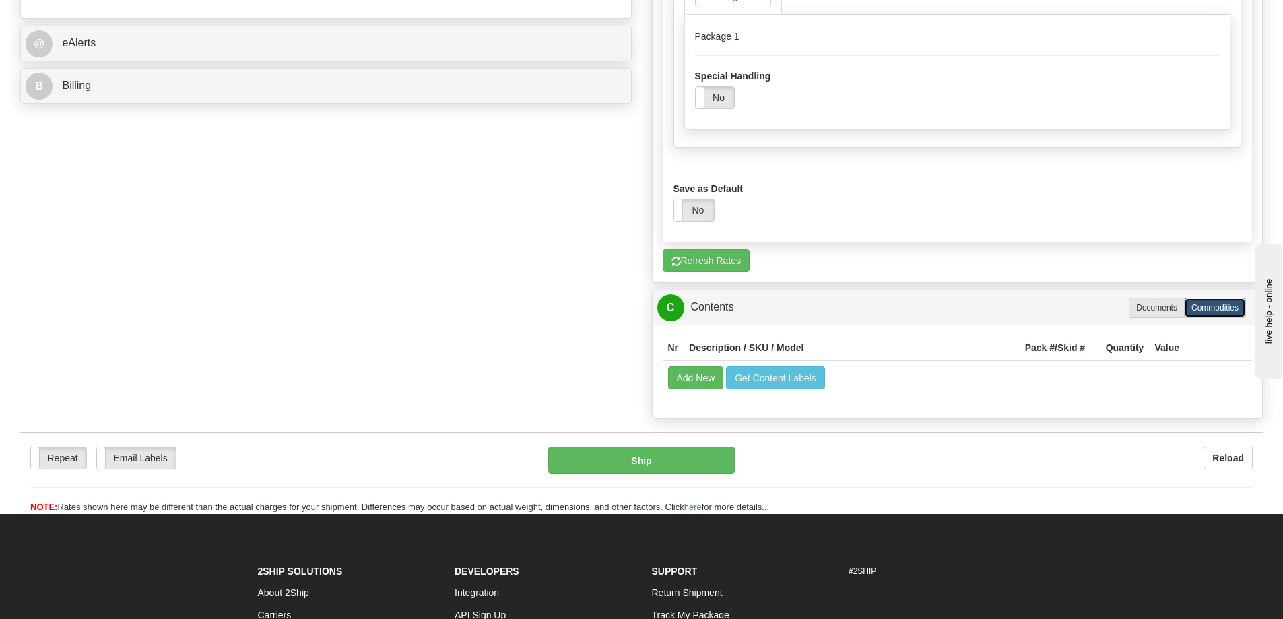
scroll to position [1281, 0]
click at [709, 384] on button "Add New" at bounding box center [696, 377] width 56 height 23
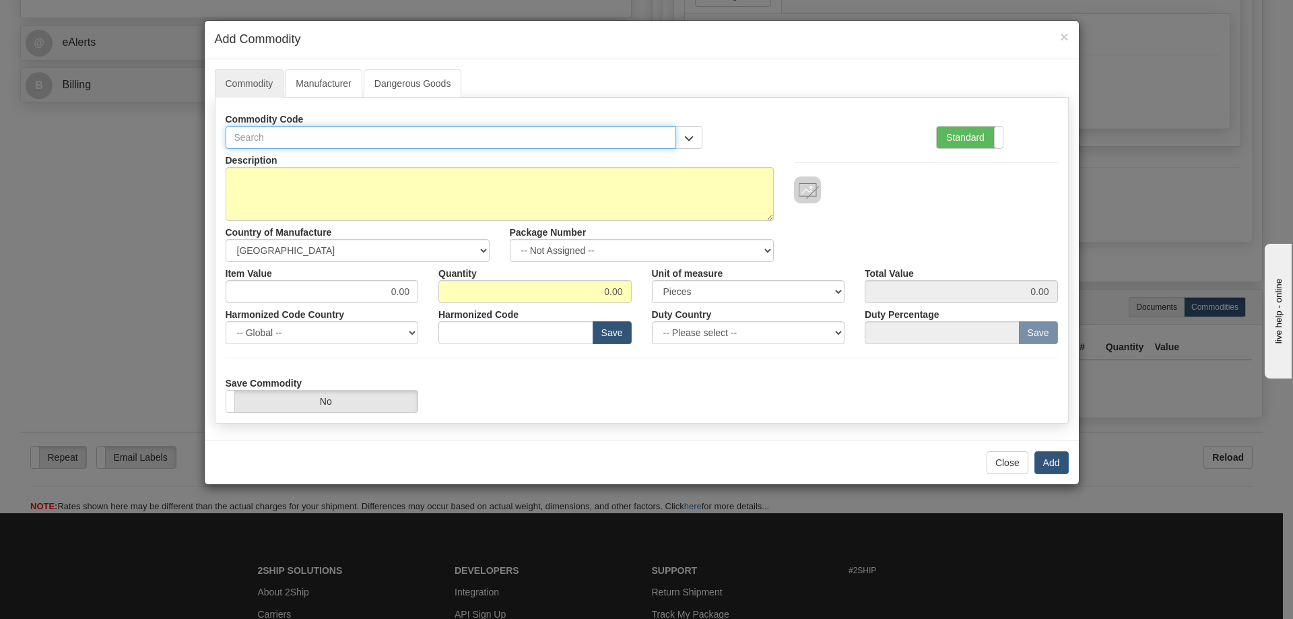
click at [349, 141] on input "text" at bounding box center [451, 137] width 451 height 23
click at [311, 75] on link "Manufacturer" at bounding box center [323, 83] width 77 height 28
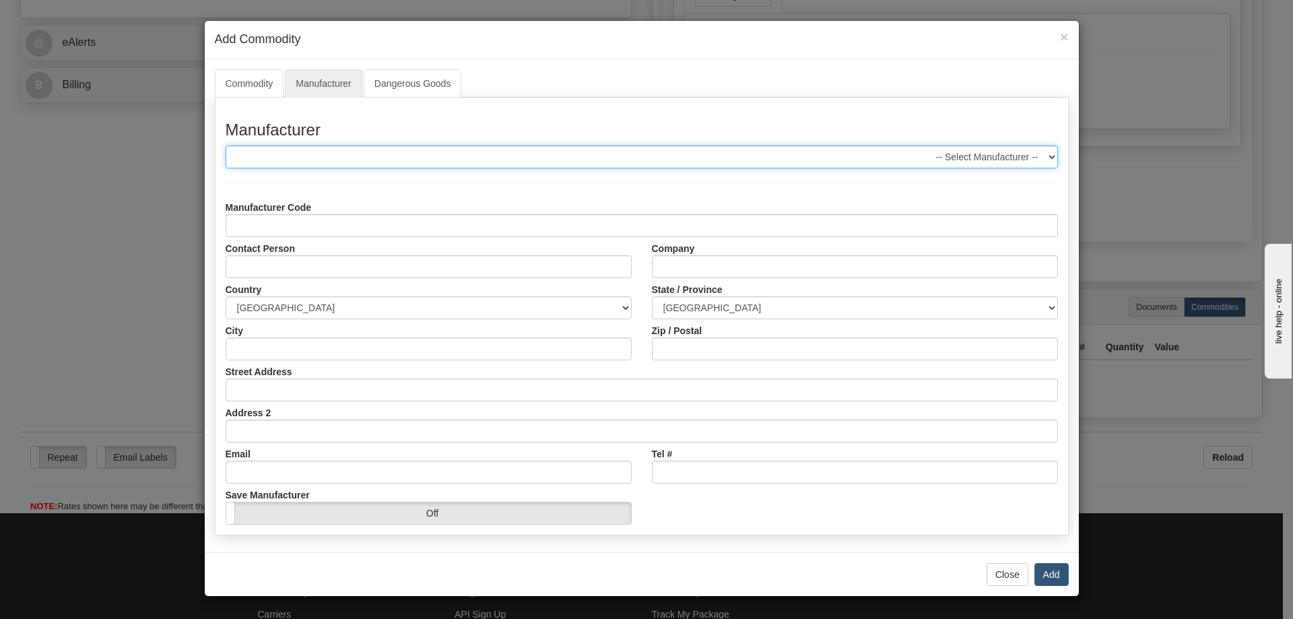
click at [334, 157] on select "-- Select Manufacturer -- FROGGYS FOG" at bounding box center [642, 156] width 833 height 23
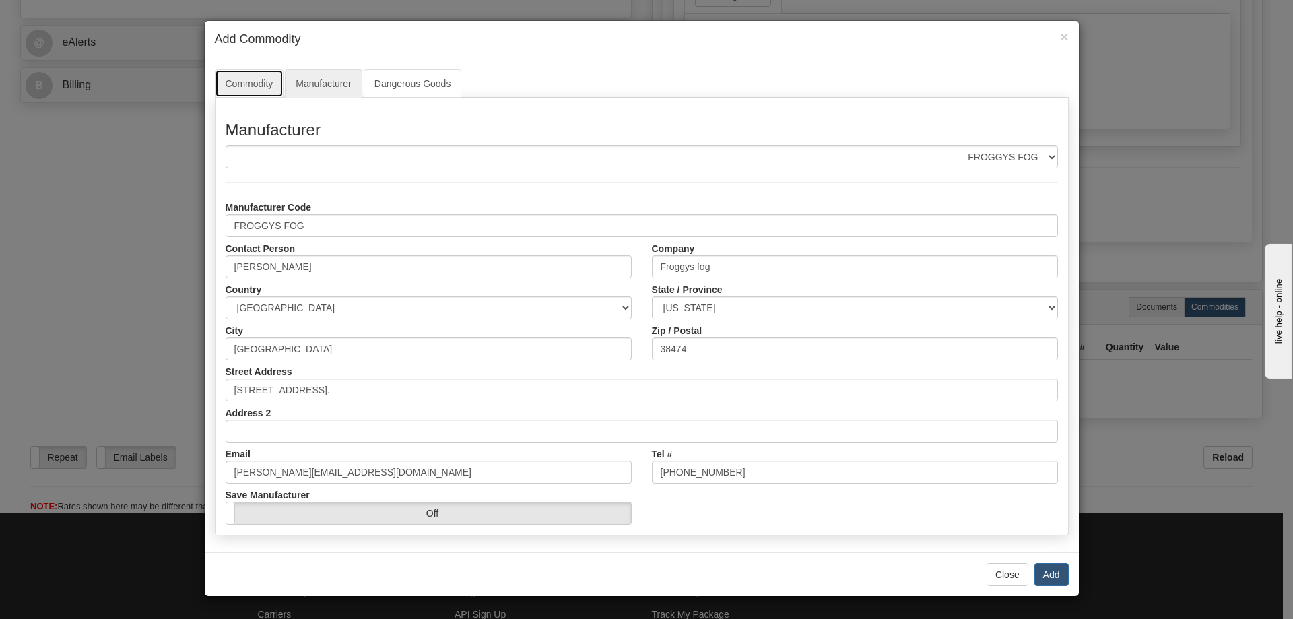
click at [271, 84] on link "Commodity" at bounding box center [249, 83] width 69 height 28
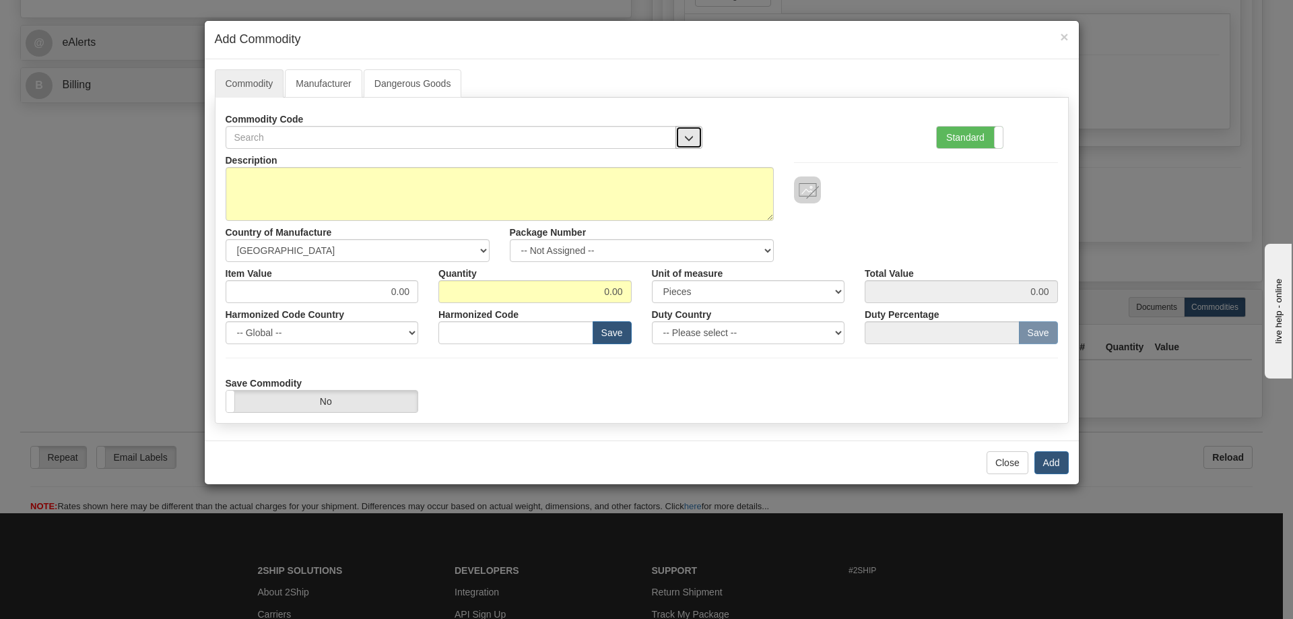
click at [686, 137] on span "button" at bounding box center [688, 138] width 9 height 9
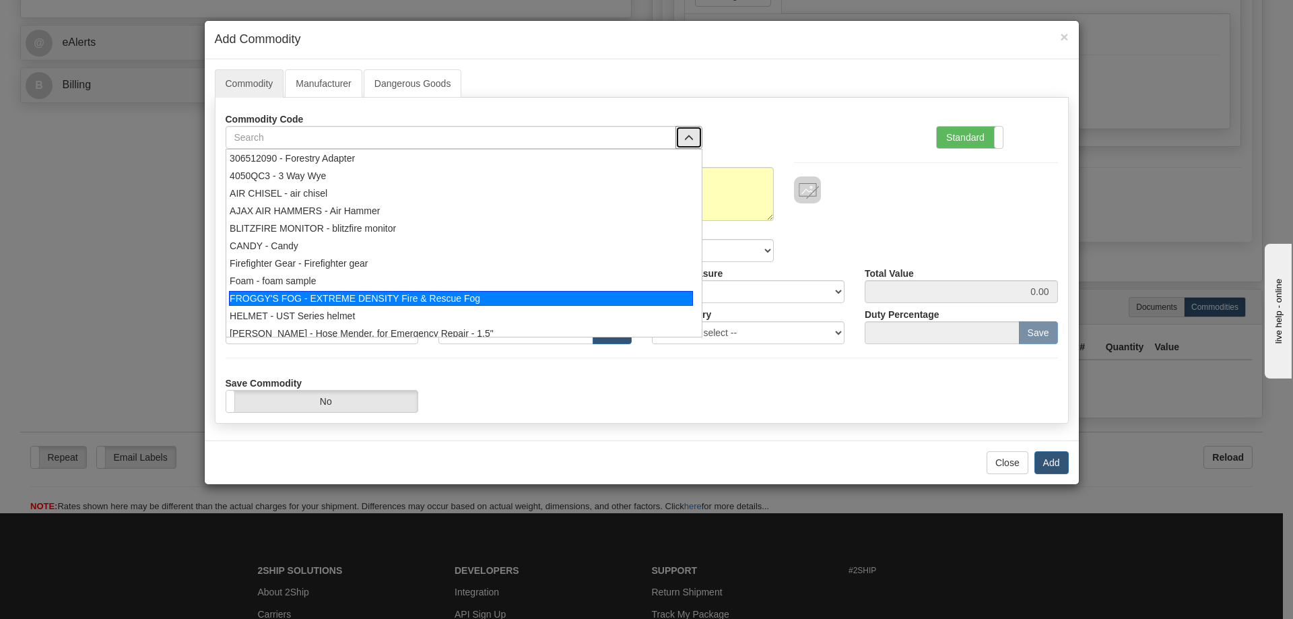
click at [535, 299] on div "FROGGY'S FOG - EXTREME DENSITY Fire & Rescue Fog" at bounding box center [461, 298] width 464 height 15
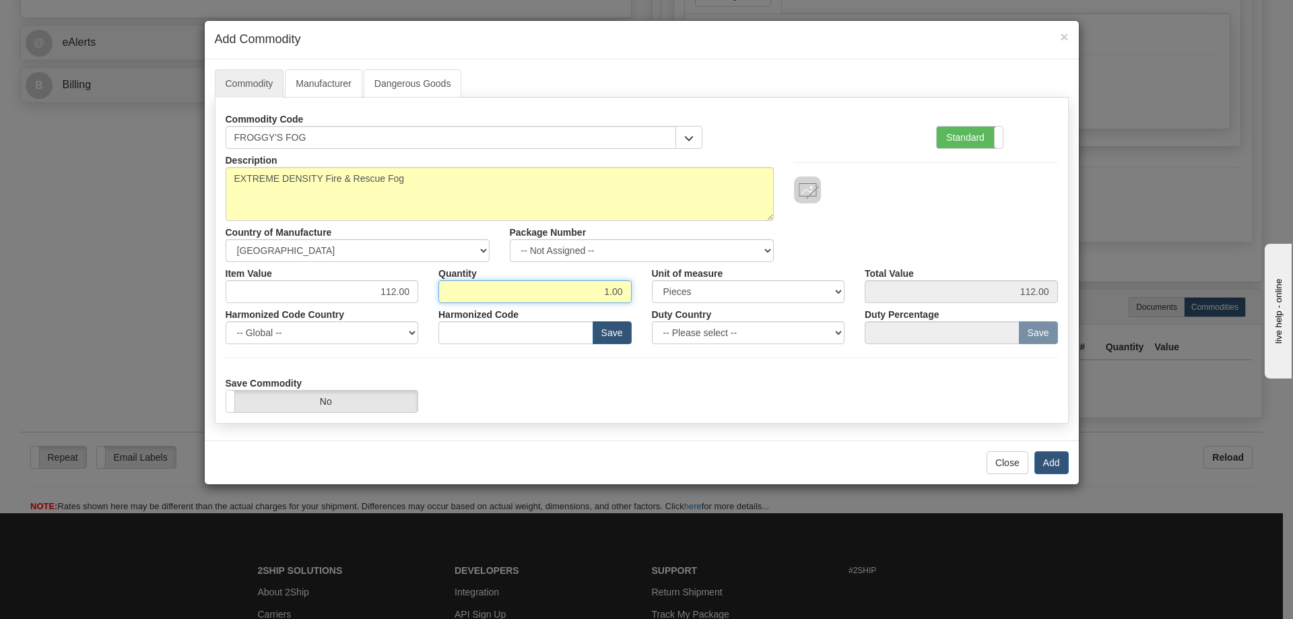
drag, startPoint x: 593, startPoint y: 292, endPoint x: 643, endPoint y: 288, distance: 49.3
click at [643, 288] on div "Item Value 112.00 Quantity 1.00 Unit of measure 3 Thousand Square Inches Adjust…" at bounding box center [642, 282] width 853 height 41
type input "108"
type input "12096.00"
click at [686, 383] on div "Save Commodity Yes No" at bounding box center [642, 392] width 853 height 41
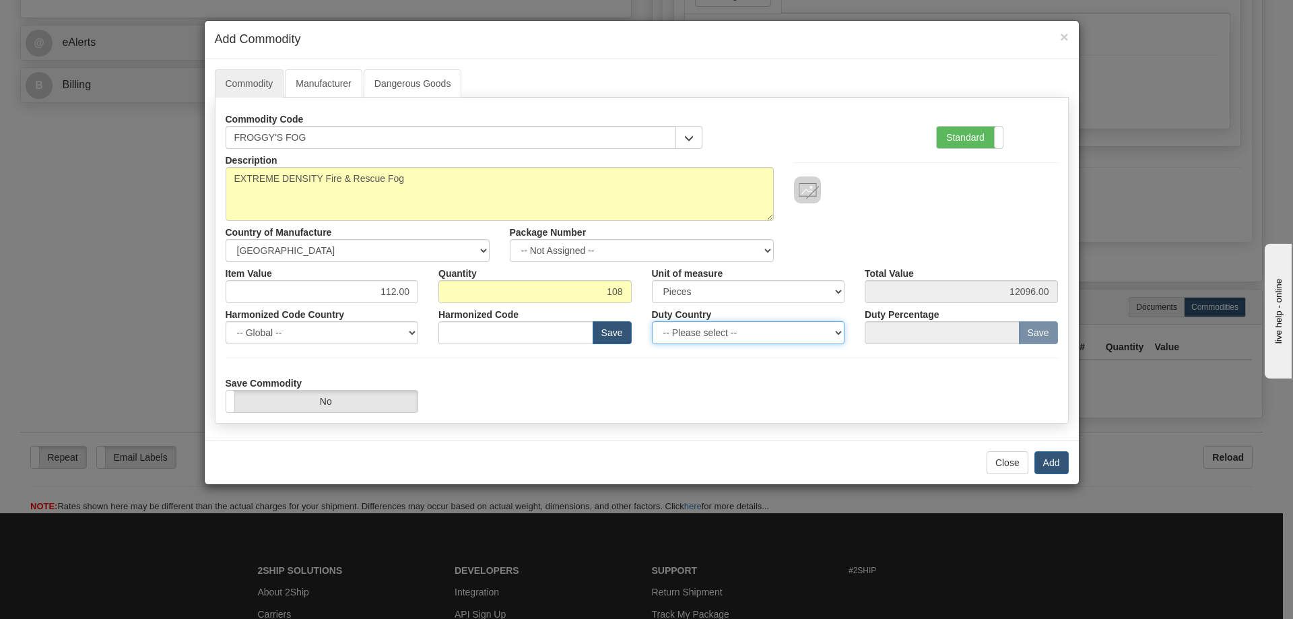
click at [810, 337] on select "-- Please select -- AFGHANISTAN ALAND ISLANDS ALBANIA ALGERIA AMERICAN SAMOA AN…" at bounding box center [748, 332] width 193 height 23
select select "US"
click at [652, 321] on select "-- Please select -- AFGHANISTAN ALAND ISLANDS ALBANIA ALGERIA AMERICAN SAMOA AN…" at bounding box center [748, 332] width 193 height 23
click at [840, 332] on select "-- Please select -- AFGHANISTAN ALAND ISLANDS ALBANIA ALGERIA AMERICAN SAMOA AN…" at bounding box center [748, 332] width 193 height 23
select select
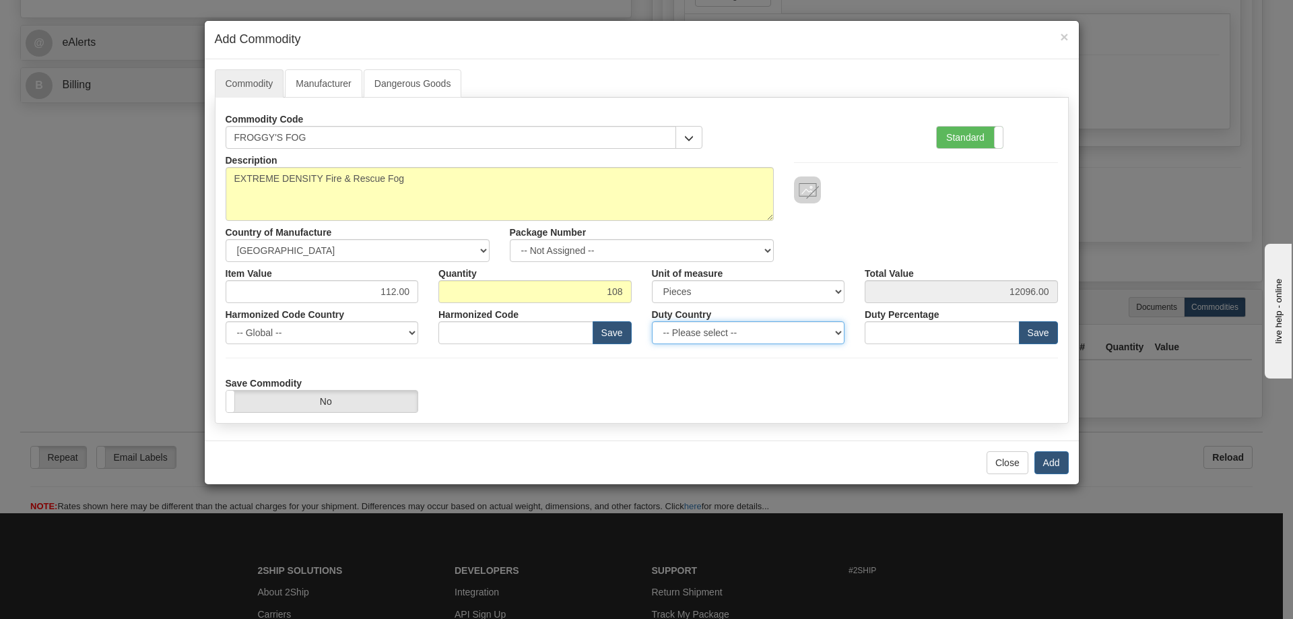
click at [652, 321] on select "-- Please select -- AFGHANISTAN ALAND ISLANDS ALBANIA ALGERIA AMERICAN SAMOA AN…" at bounding box center [748, 332] width 193 height 23
click at [674, 381] on div "Save Commodity Yes No" at bounding box center [642, 392] width 853 height 41
click at [1054, 463] on button "Add" at bounding box center [1052, 462] width 34 height 23
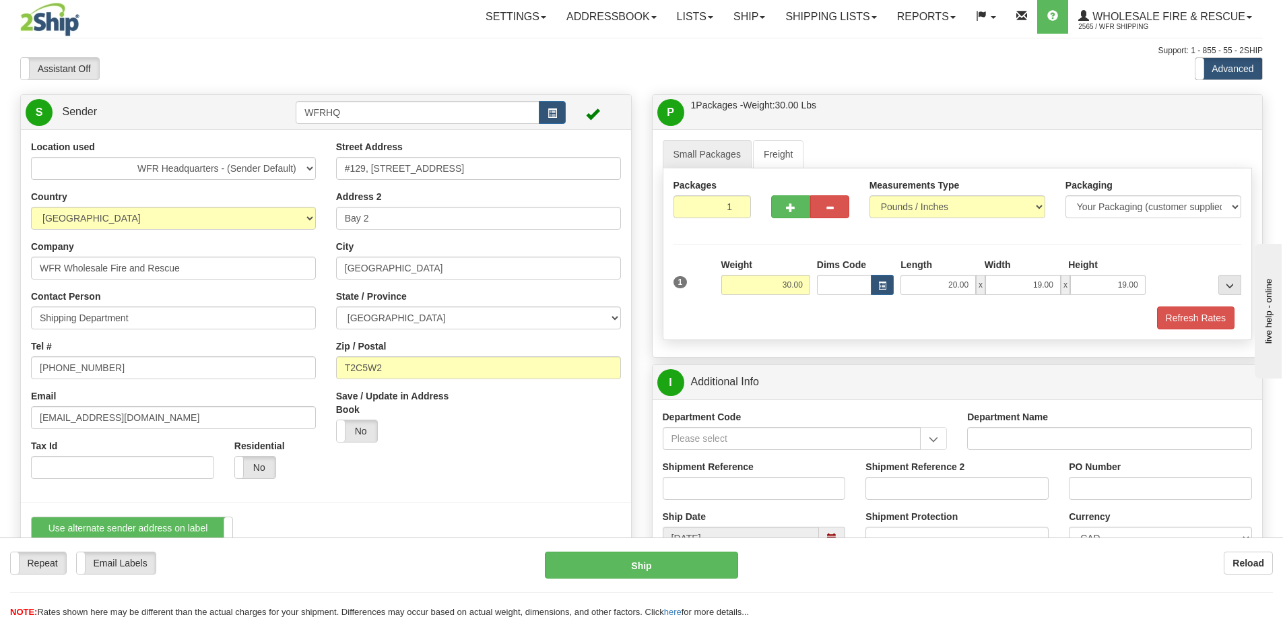
scroll to position [0, 0]
drag, startPoint x: 782, startPoint y: 286, endPoint x: 843, endPoint y: 284, distance: 61.3
click at [843, 284] on div "1 Weight 30.00 Dims Code x x" at bounding box center [957, 283] width 575 height 48
click at [779, 288] on input "30.00" at bounding box center [765, 286] width 89 height 20
drag, startPoint x: 777, startPoint y: 286, endPoint x: 812, endPoint y: 286, distance: 35.7
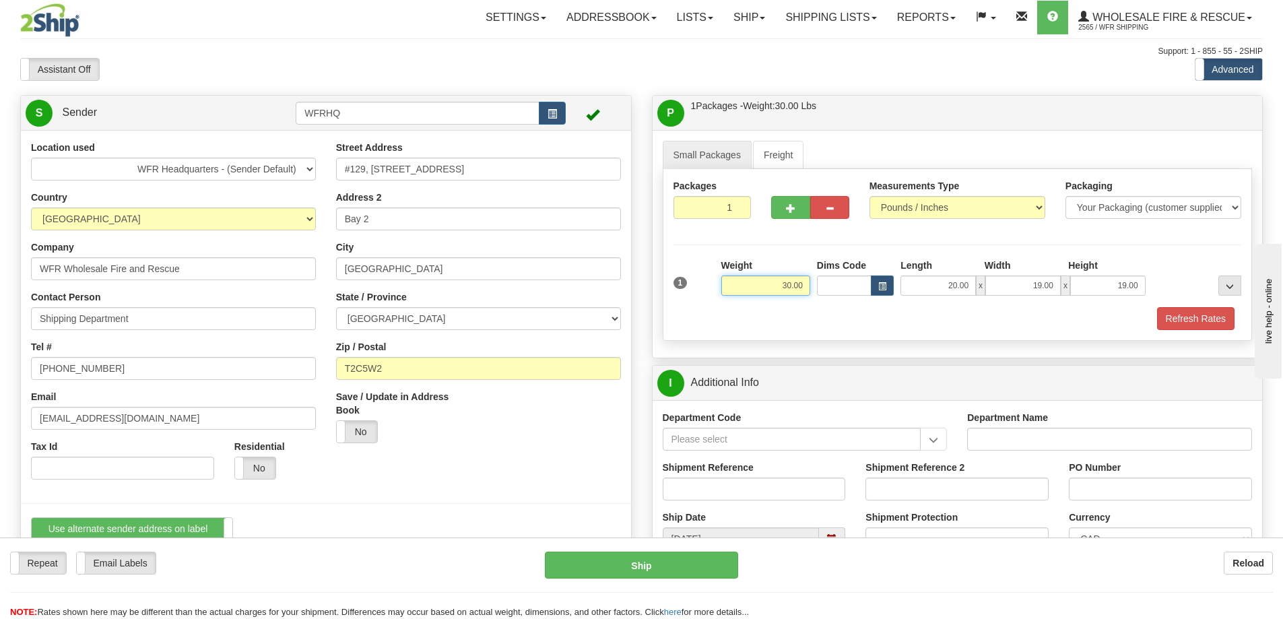
click at [812, 286] on div "Weight 30.00" at bounding box center [766, 282] width 96 height 47
type input "1065.00"
click at [790, 165] on link "Freight" at bounding box center [778, 155] width 51 height 28
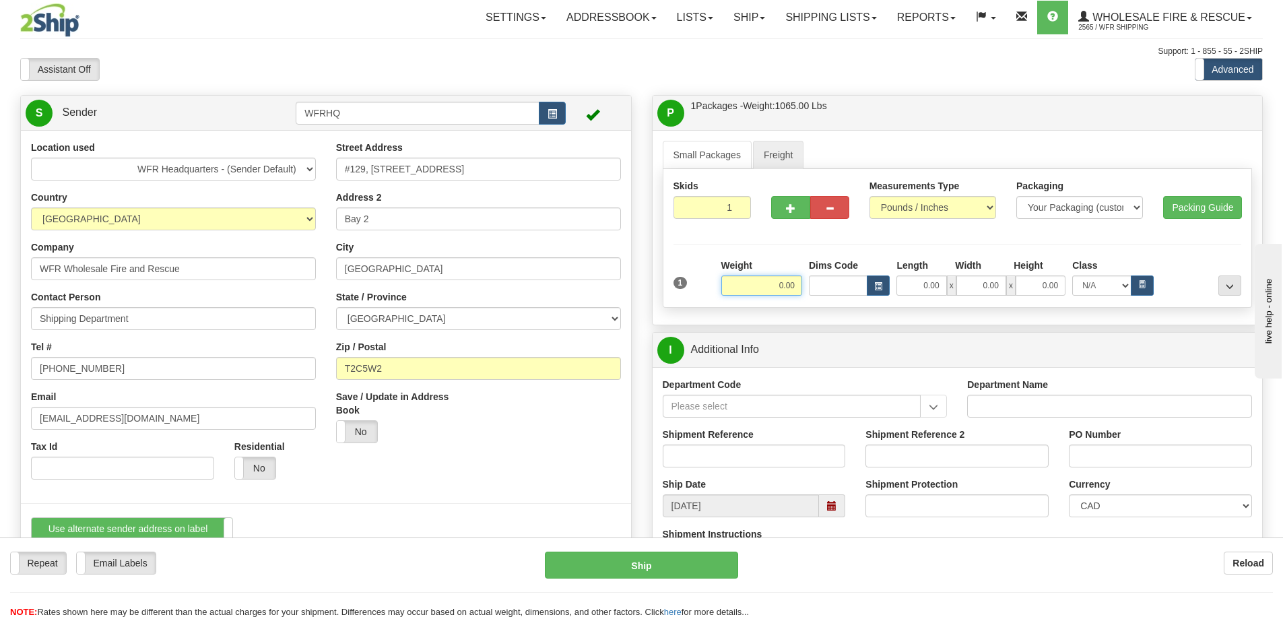
drag, startPoint x: 771, startPoint y: 281, endPoint x: 840, endPoint y: 276, distance: 69.6
click at [840, 276] on div "Weight 0.00 Dims Code Length Width" at bounding box center [981, 277] width 527 height 37
type input "1065.00"
type input "48.00"
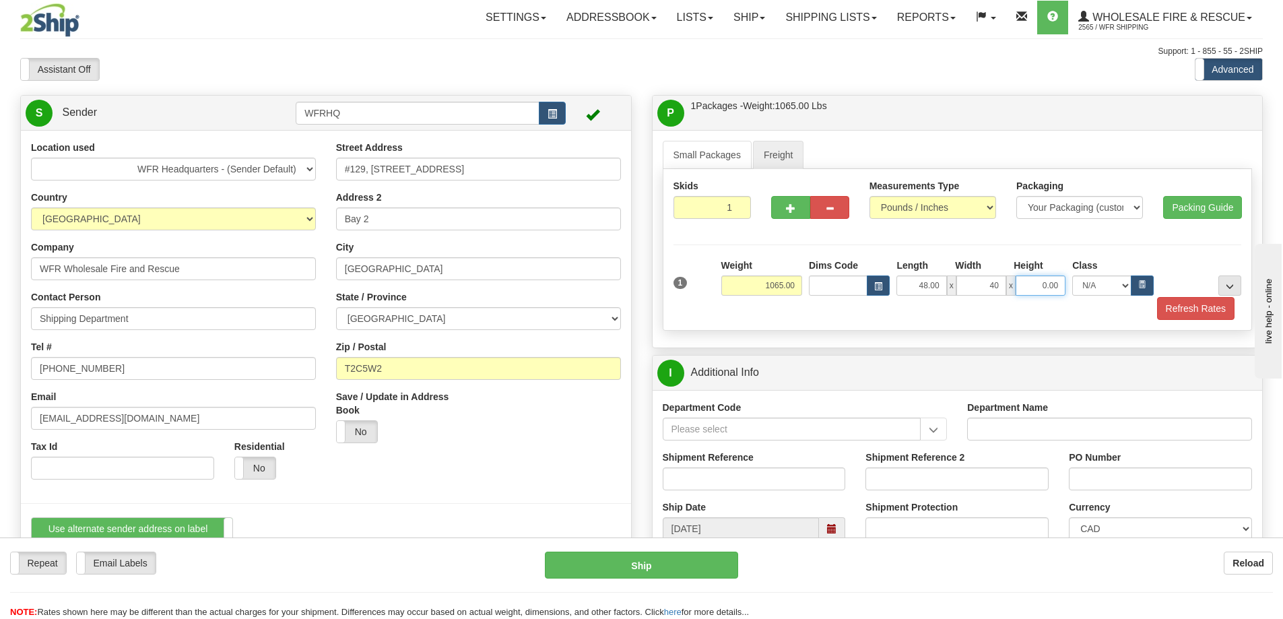
type input "40.00"
type input "44.00"
click at [1109, 281] on select "N/A 50.0 55.0 60.0 65.0 70.0 85.0 92.5 100.0 125.0 175.0 250.0 300.0 400.0" at bounding box center [1101, 286] width 59 height 20
select select "70.0"
click at [1072, 276] on select "N/A 50.0 55.0 60.0 65.0 70.0 85.0 92.5 100.0 125.0 175.0 250.0 300.0 400.0" at bounding box center [1101, 286] width 59 height 20
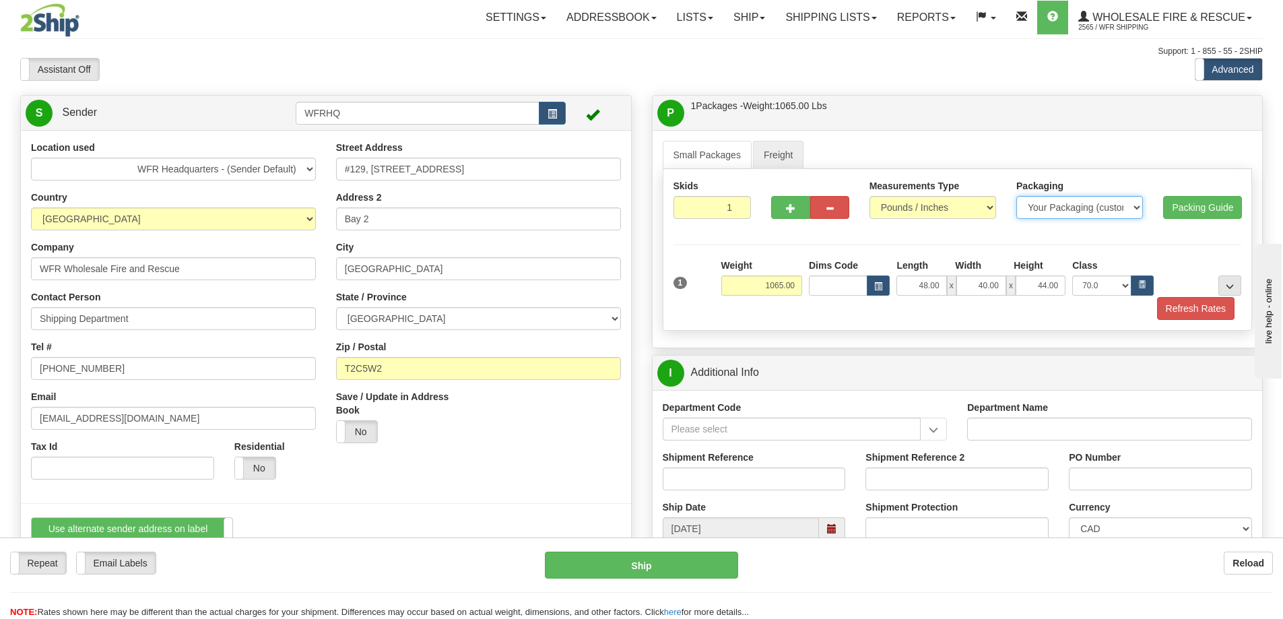
click at [1134, 208] on select "Your Packaging (customer supplied) Box (carrier supplied) Bundle Euro Pallet Pa…" at bounding box center [1079, 207] width 127 height 23
select select "22"
click at [1016, 196] on select "Your Packaging (customer supplied) Box (carrier supplied) Bundle Euro Pallet Pa…" at bounding box center [1079, 207] width 127 height 23
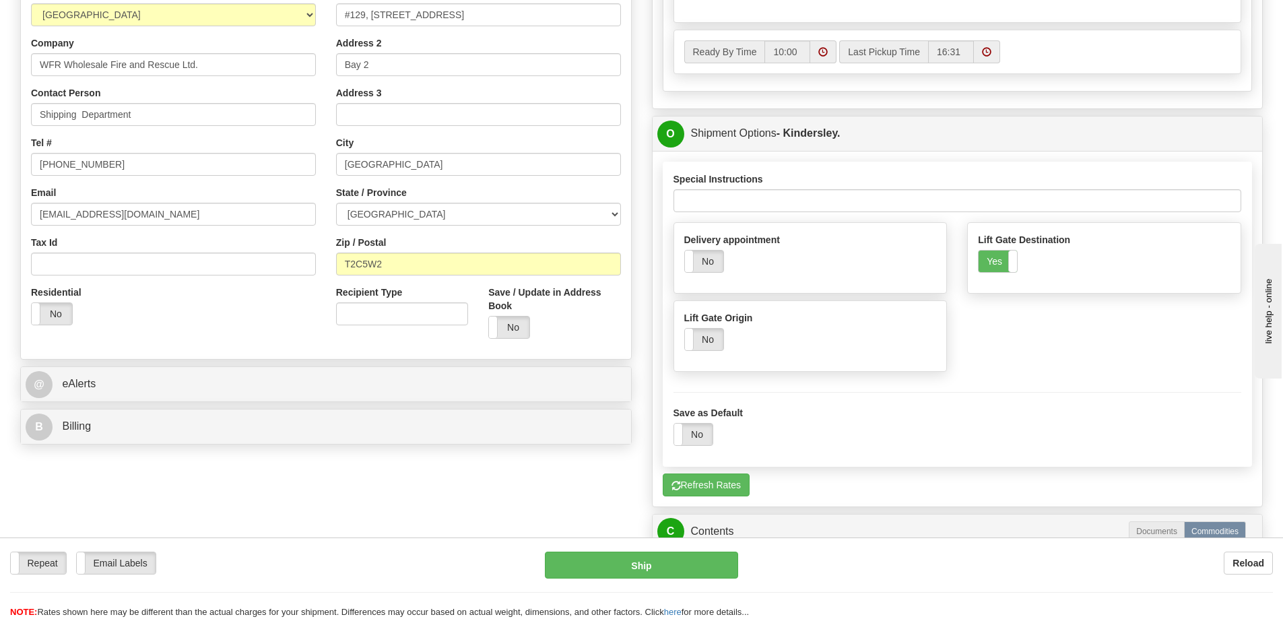
scroll to position [943, 0]
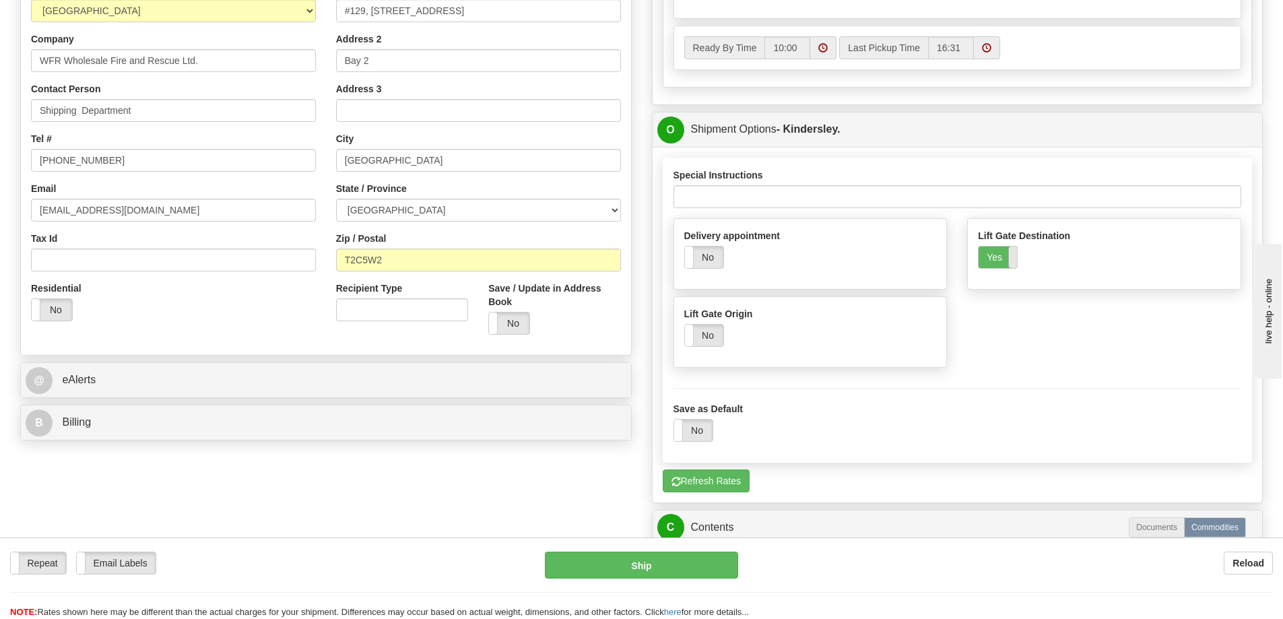
click at [1009, 268] on span at bounding box center [1017, 258] width 18 height 22
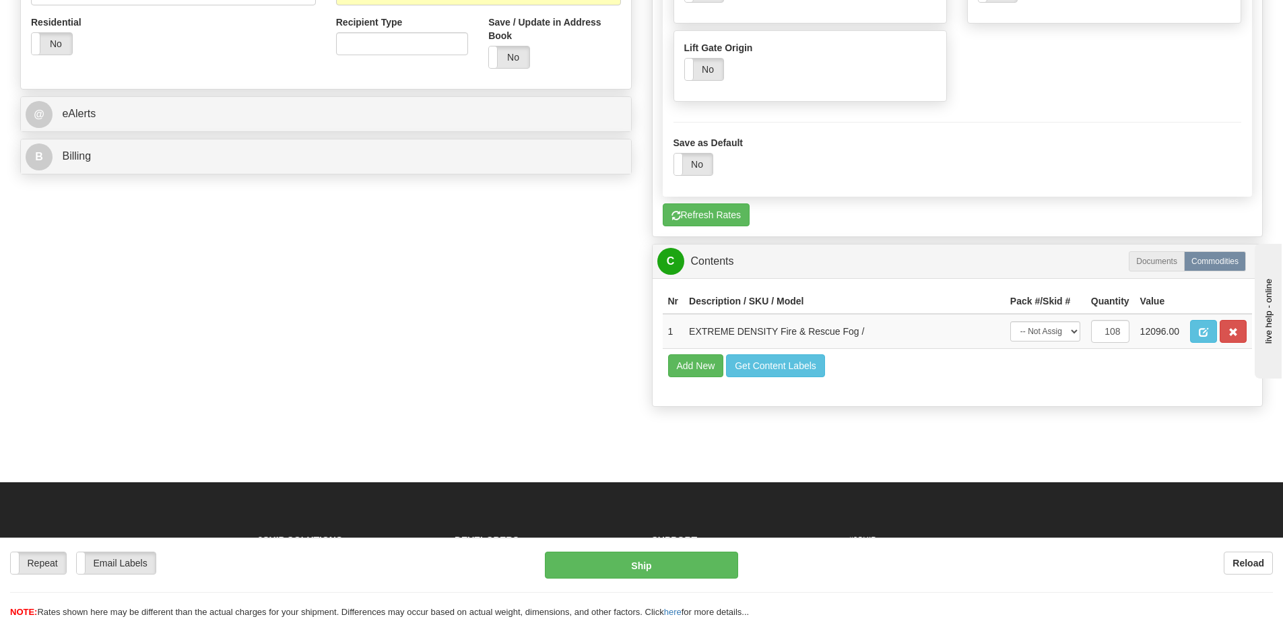
scroll to position [1212, 0]
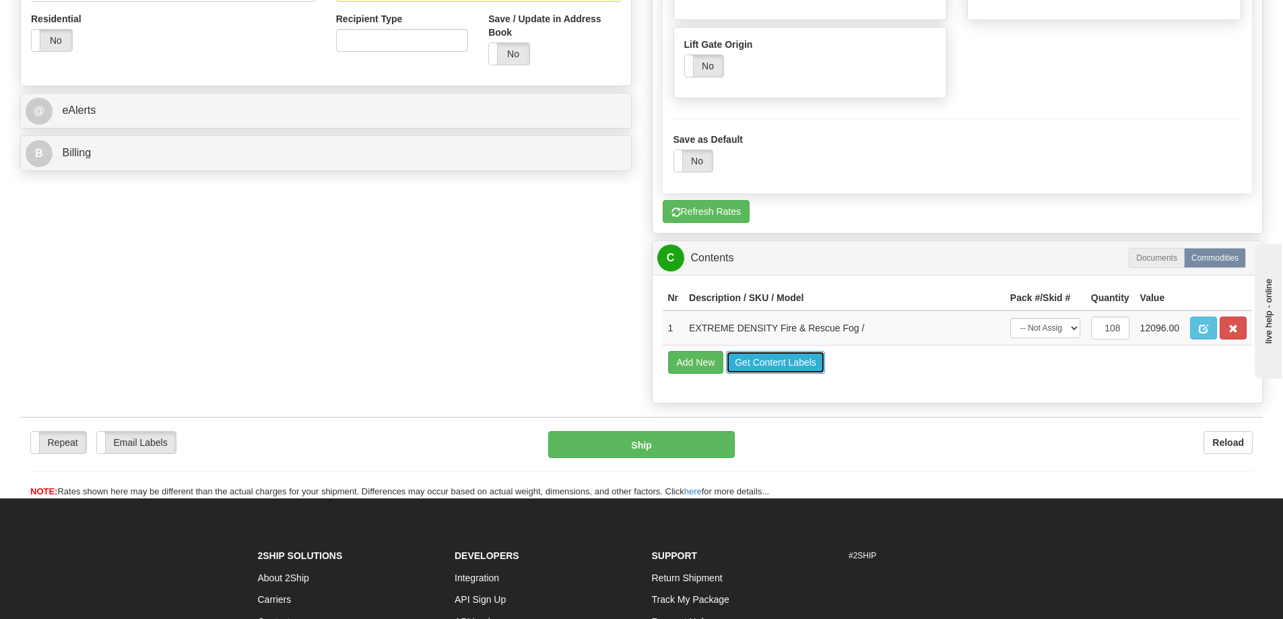
click at [802, 374] on button "Get Content Labels" at bounding box center [775, 362] width 99 height 23
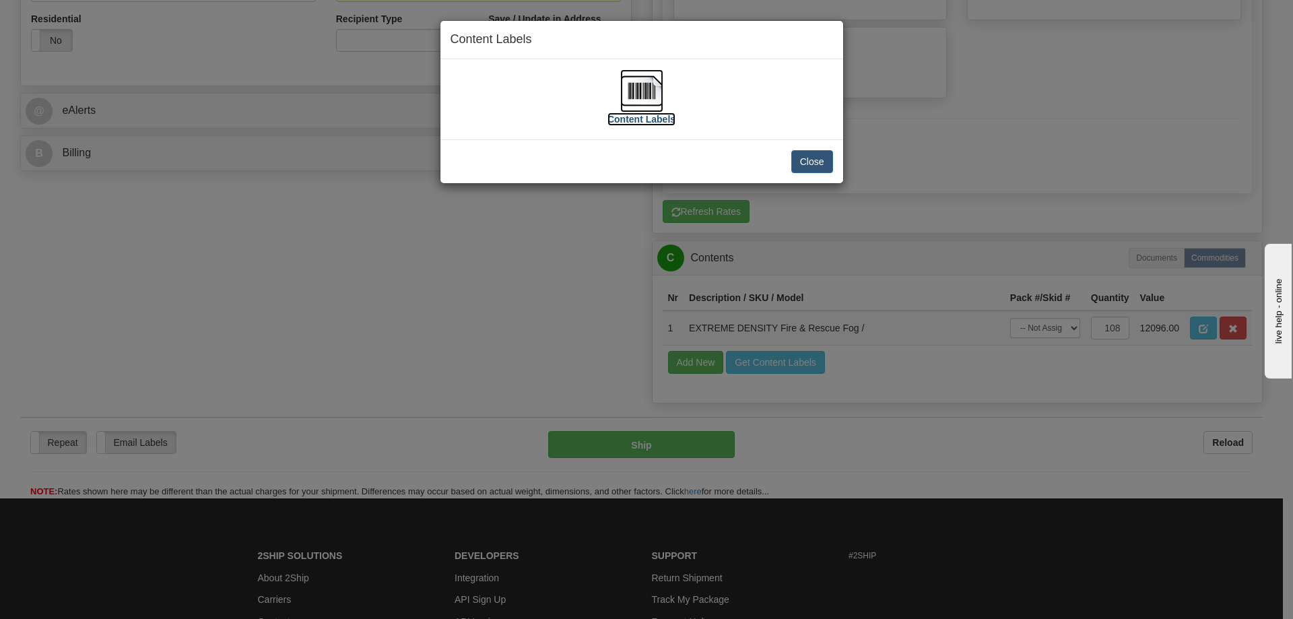
click at [652, 96] on img at bounding box center [641, 90] width 43 height 43
click at [820, 164] on button "Close" at bounding box center [812, 161] width 42 height 23
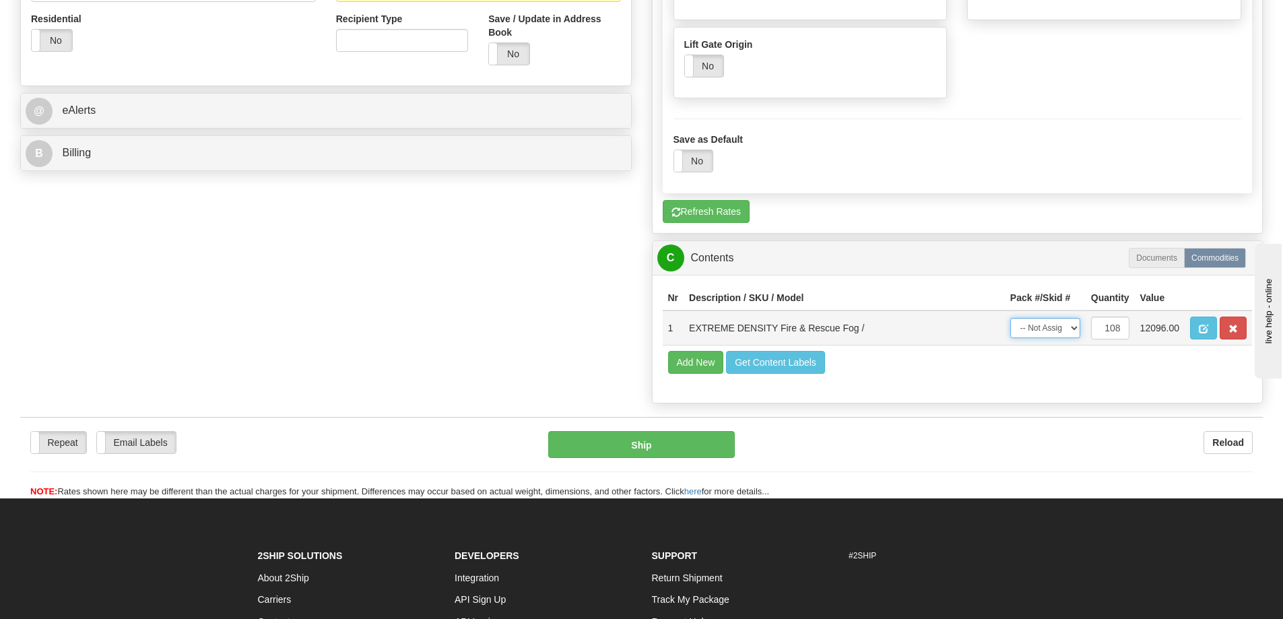
click at [1070, 338] on select "-- Not Assigned -- Item 1" at bounding box center [1045, 328] width 70 height 20
select select "0"
click at [1010, 338] on select "-- Not Assigned -- Item 1" at bounding box center [1045, 328] width 70 height 20
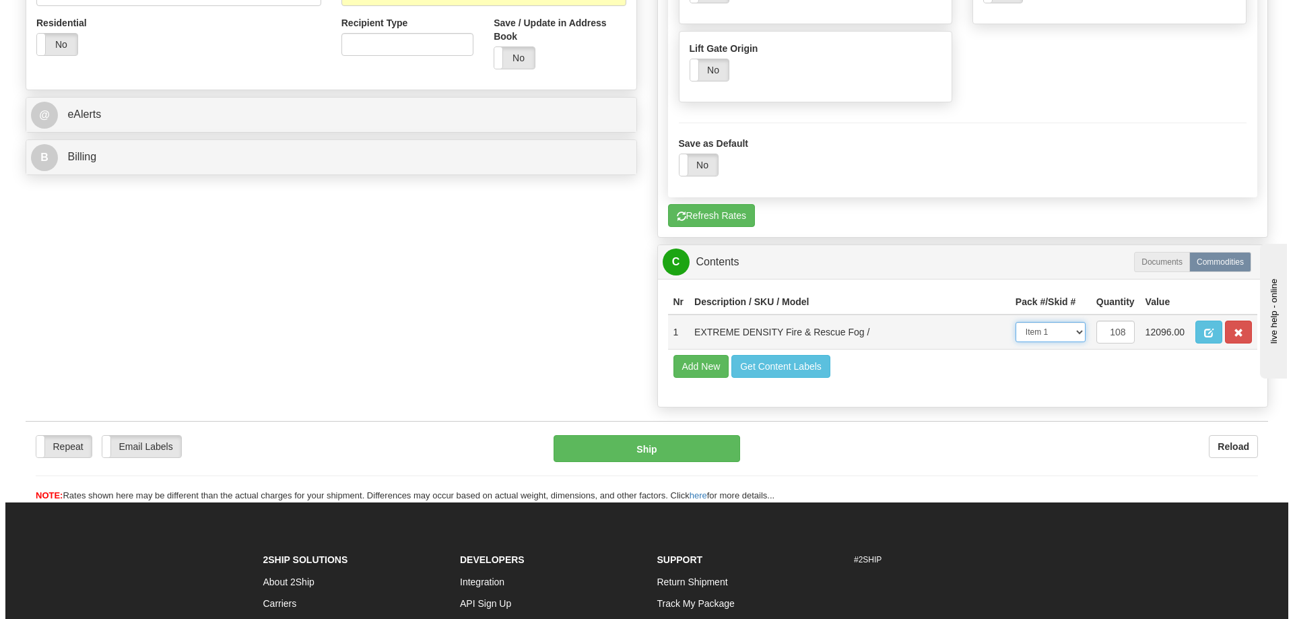
scroll to position [1198, 0]
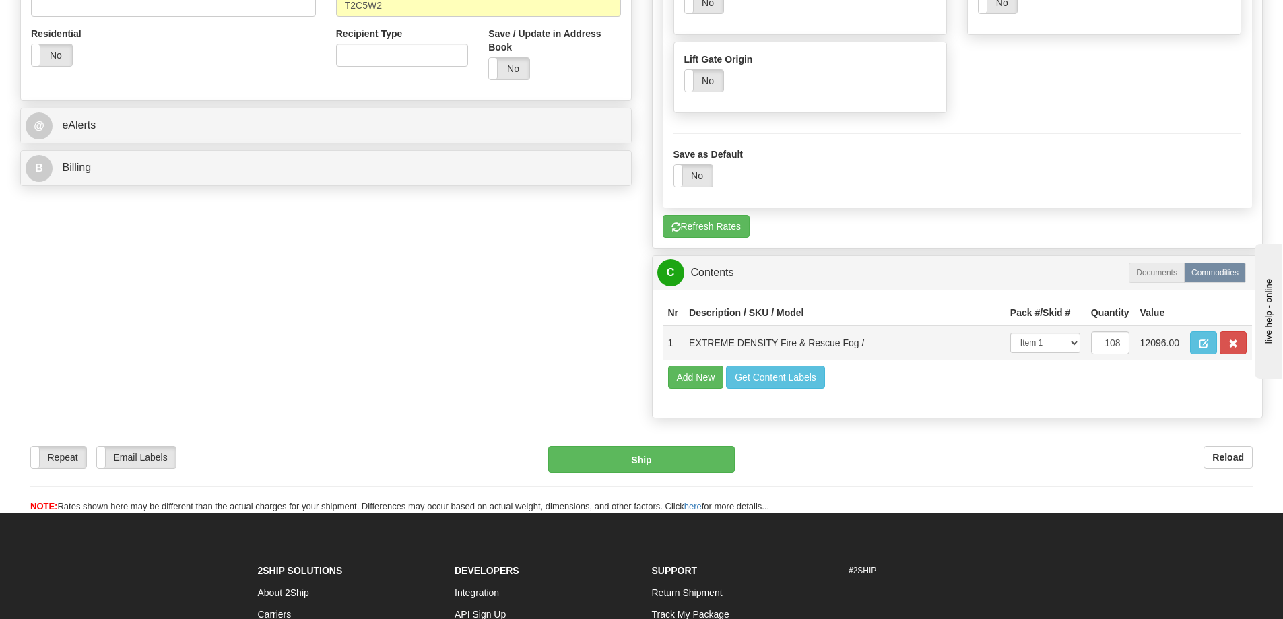
click at [875, 360] on td "EXTREME DENSITY Fire & Rescue Fog /" at bounding box center [844, 342] width 321 height 35
click at [1200, 348] on span "button" at bounding box center [1203, 343] width 9 height 9
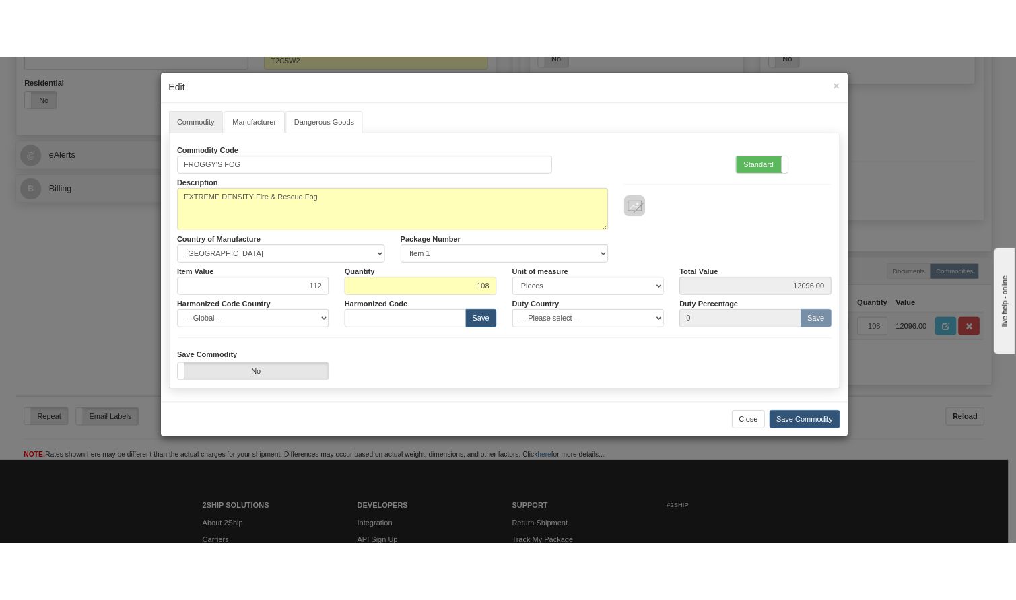
scroll to position [1229, 0]
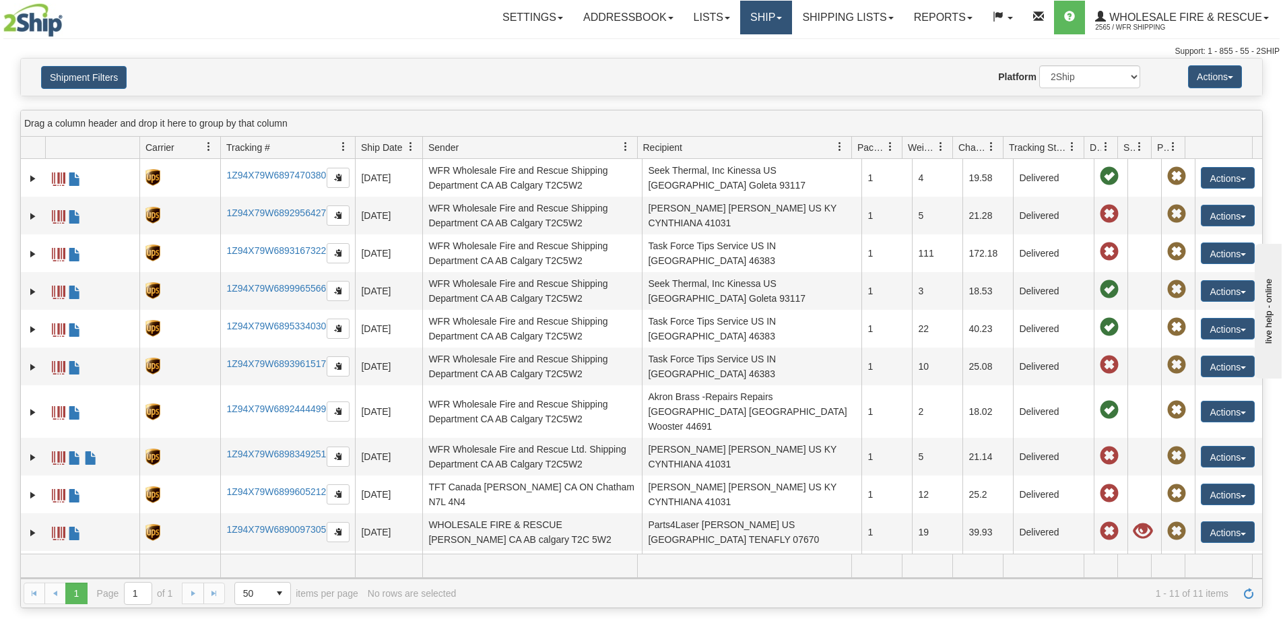
click at [758, 11] on link "Ship" at bounding box center [766, 18] width 52 height 34
click at [722, 46] on span "Ship Screen" at bounding box center [724, 47] width 51 height 11
